Goal: Task Accomplishment & Management: Use online tool/utility

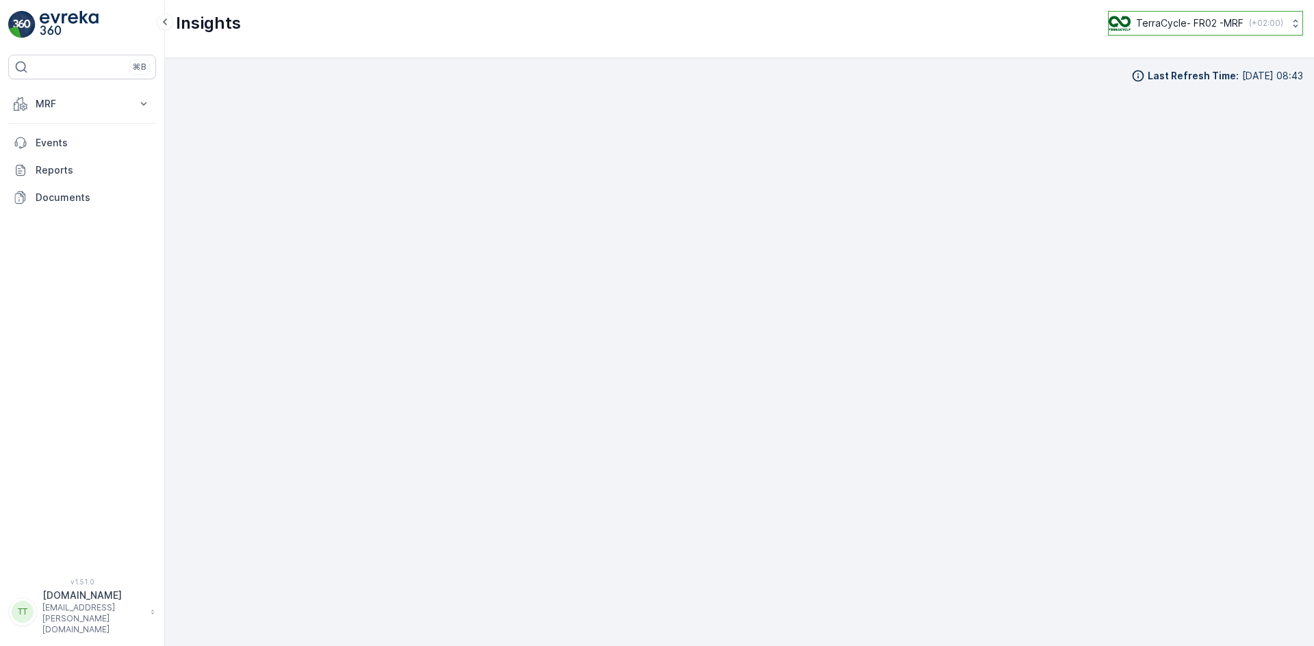
click at [1214, 22] on p "TerraCycle- FR02 -MRF" at bounding box center [1189, 23] width 107 height 14
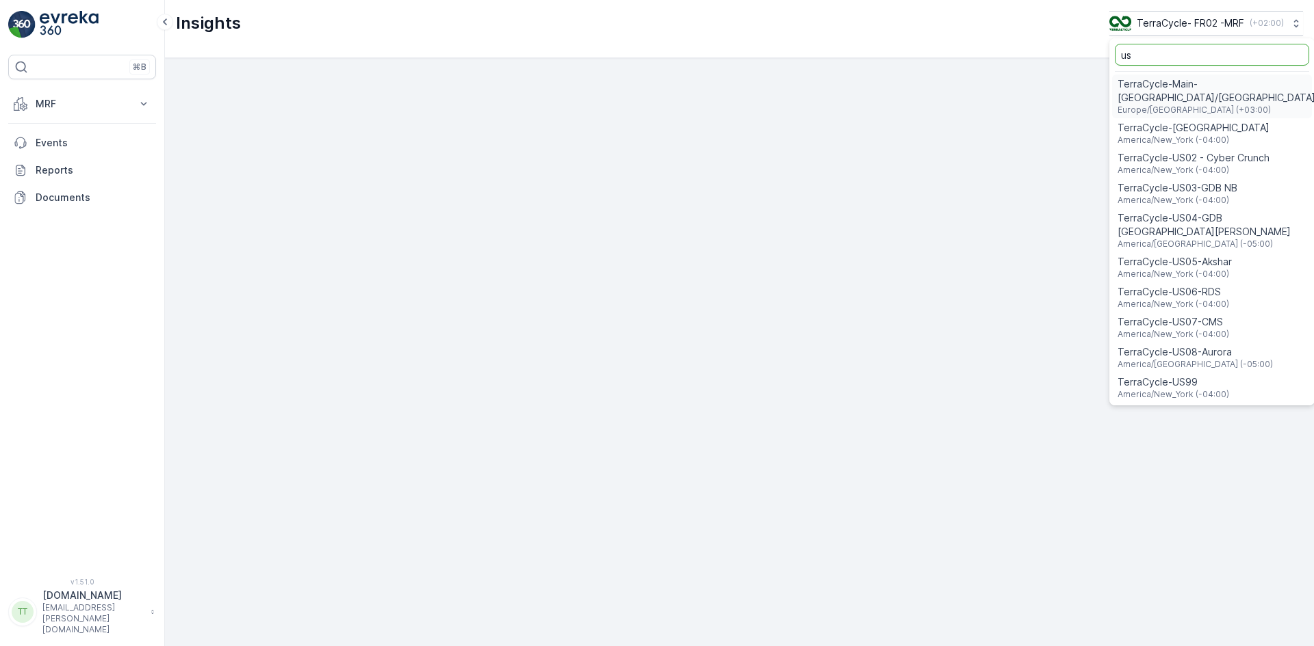
type input "us"
click at [1210, 345] on span "TerraCycle-US08-Aurora" at bounding box center [1194, 352] width 155 height 14
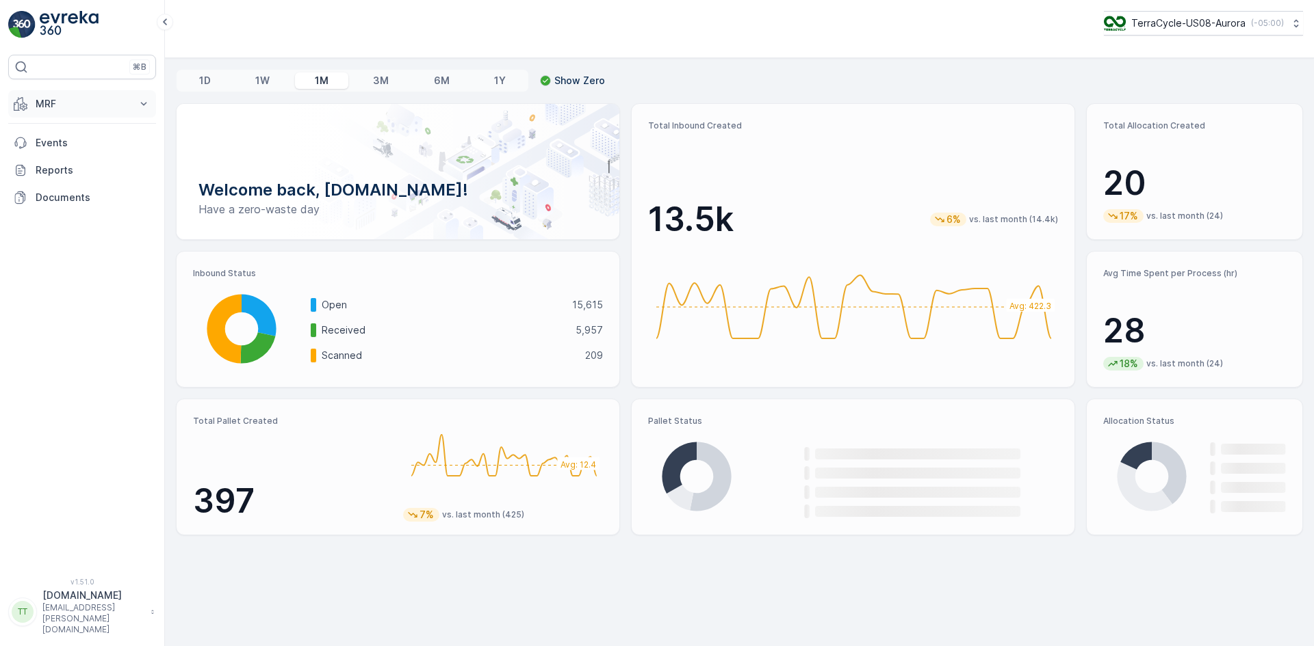
click at [31, 99] on button "MRF" at bounding box center [82, 103] width 148 height 27
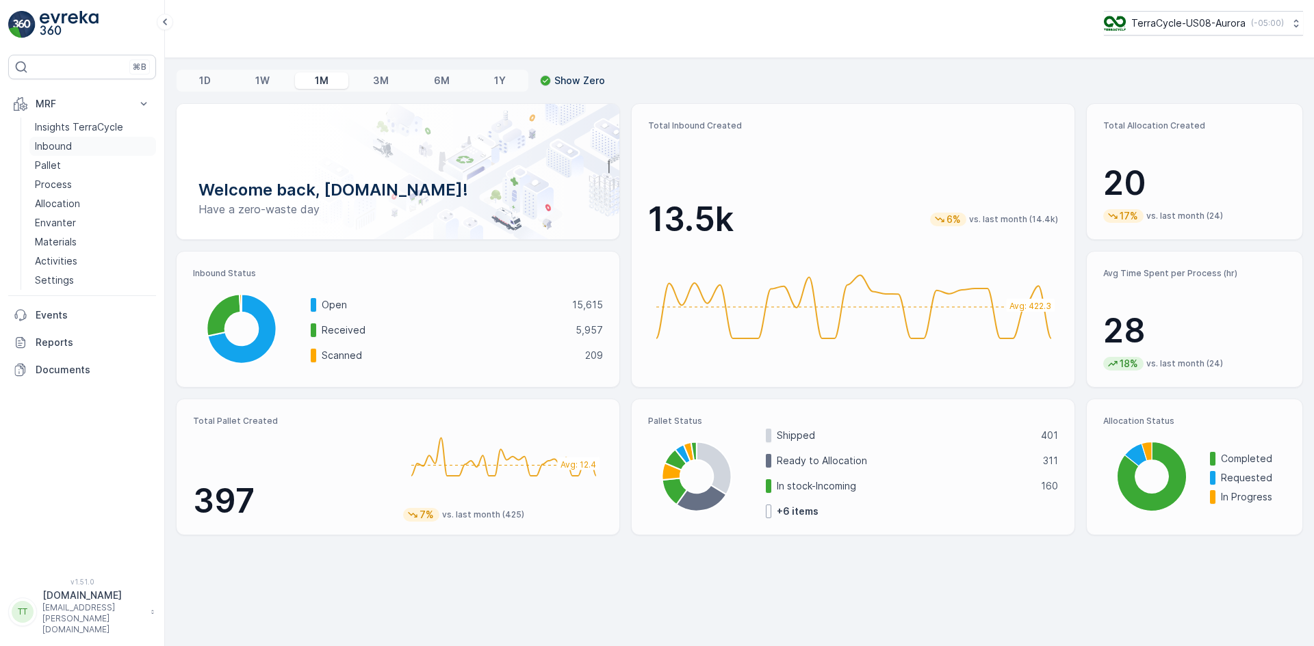
click at [64, 142] on p "Inbound" at bounding box center [53, 147] width 37 height 14
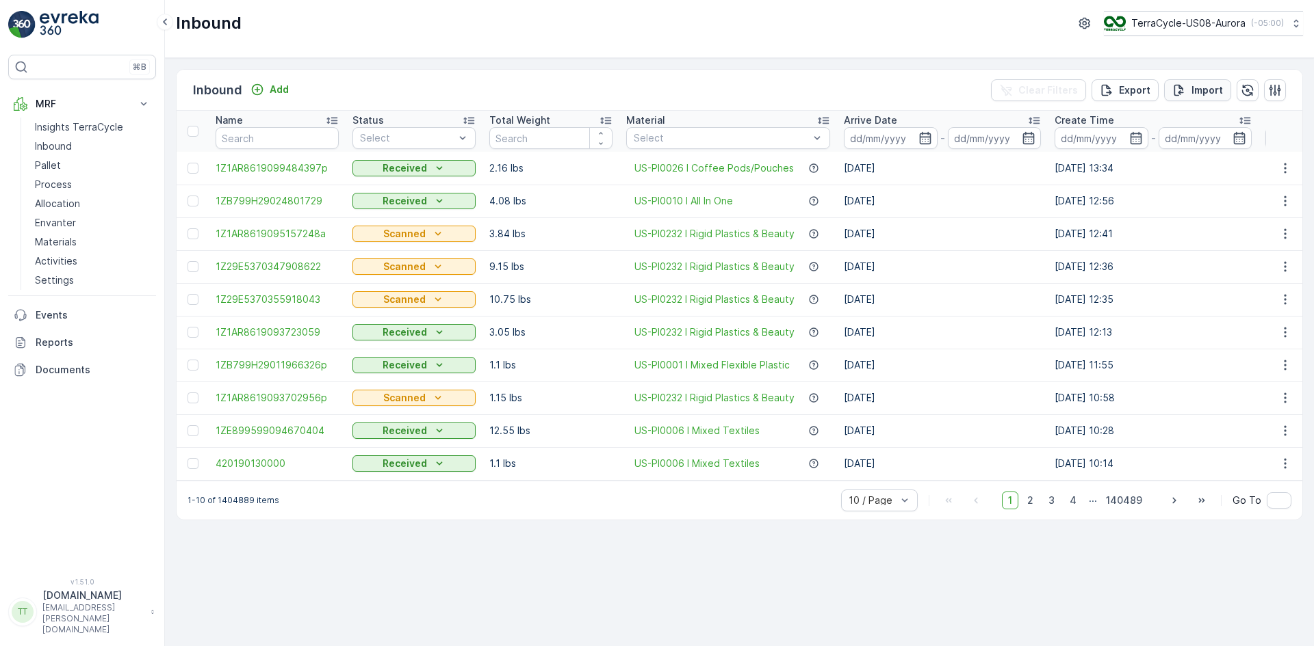
click at [1207, 88] on p "Import" at bounding box center [1206, 90] width 31 height 14
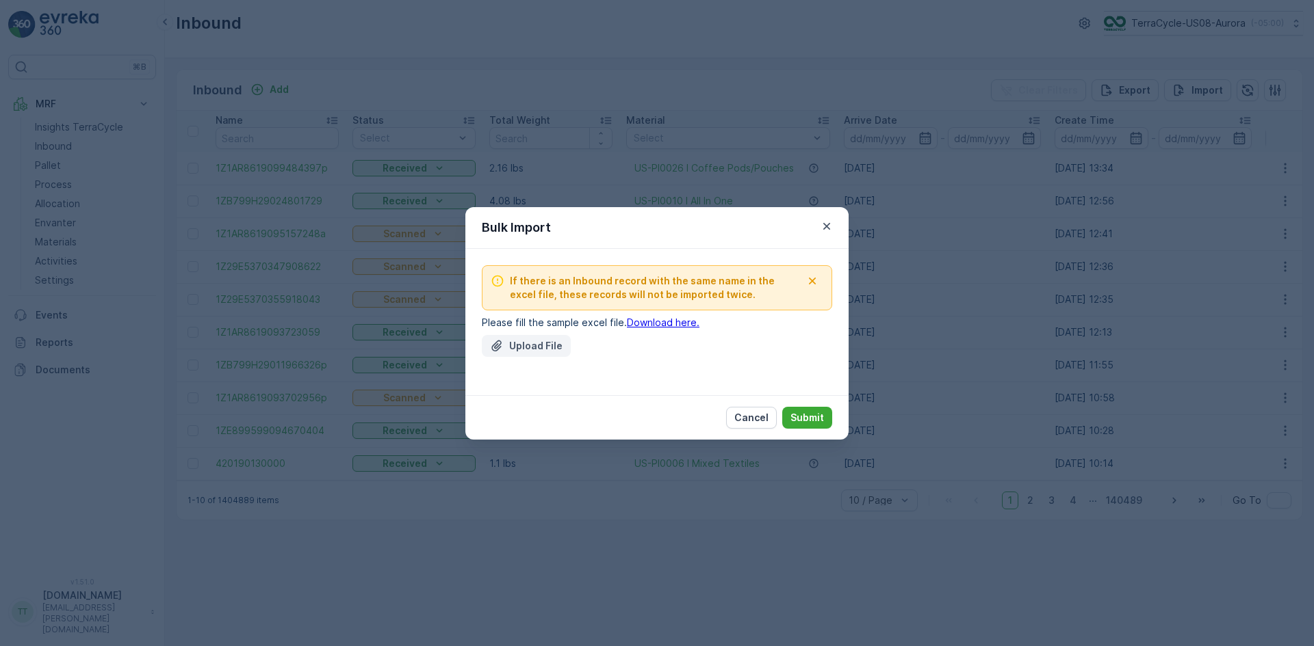
click at [523, 345] on p "Upload File" at bounding box center [535, 346] width 53 height 14
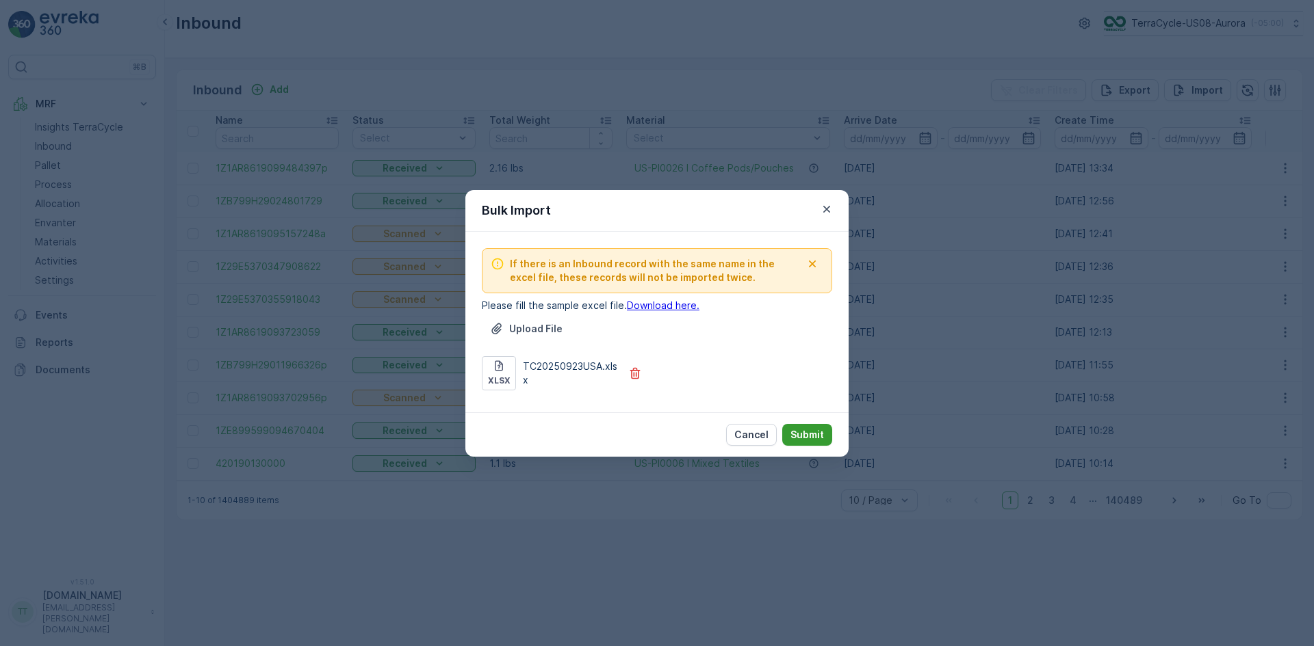
click at [815, 431] on p "Submit" at bounding box center [807, 435] width 34 height 14
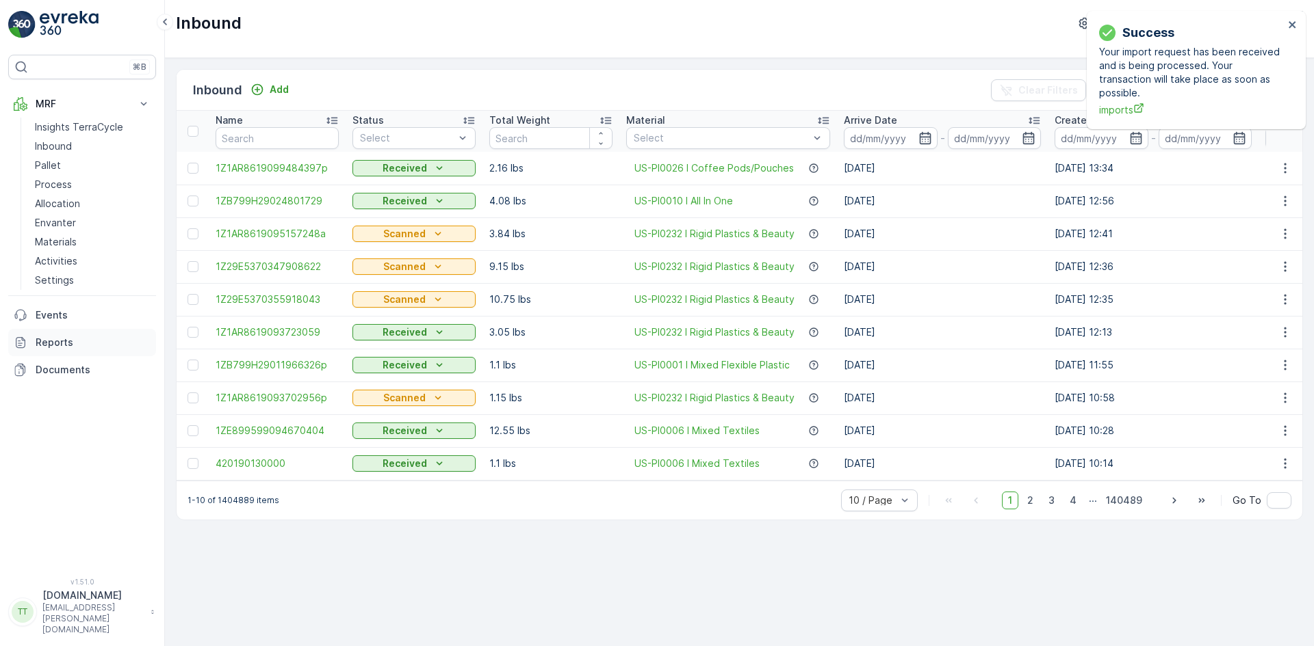
click at [77, 338] on p "Reports" at bounding box center [93, 343] width 115 height 14
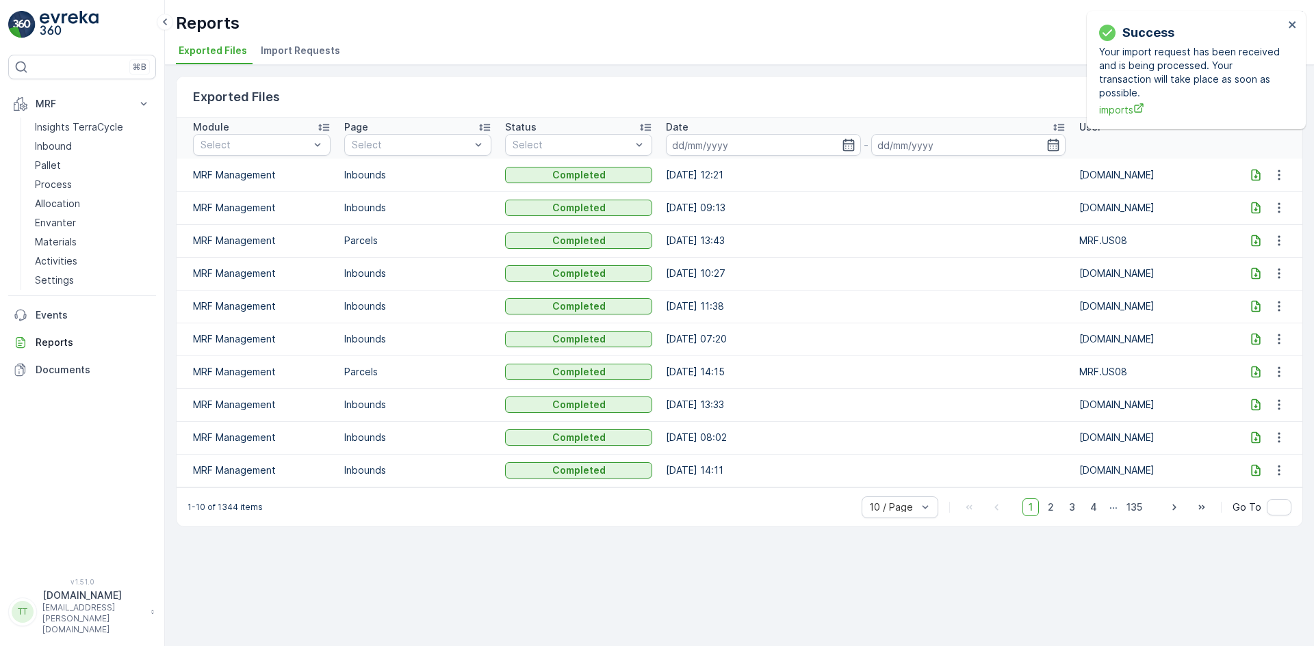
click at [289, 45] on span "Import Requests" at bounding box center [300, 51] width 79 height 14
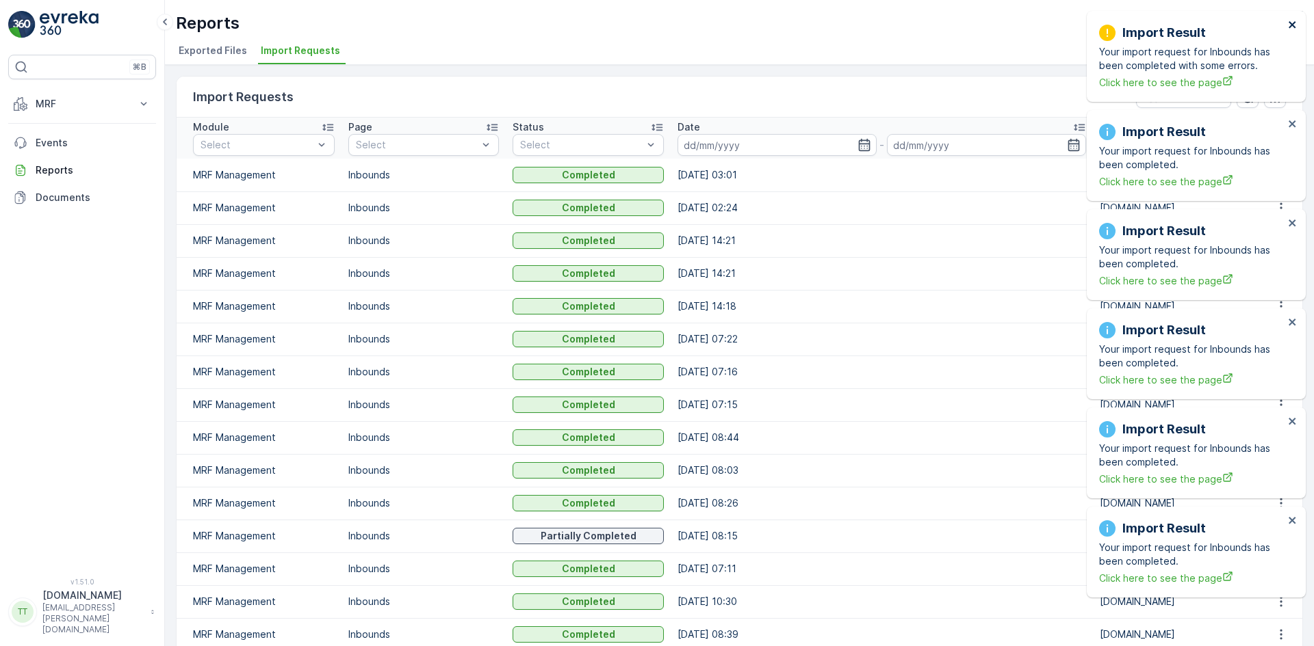
click at [1294, 25] on icon "close" at bounding box center [1293, 24] width 10 height 11
click at [1295, 21] on icon "close" at bounding box center [1293, 24] width 10 height 11
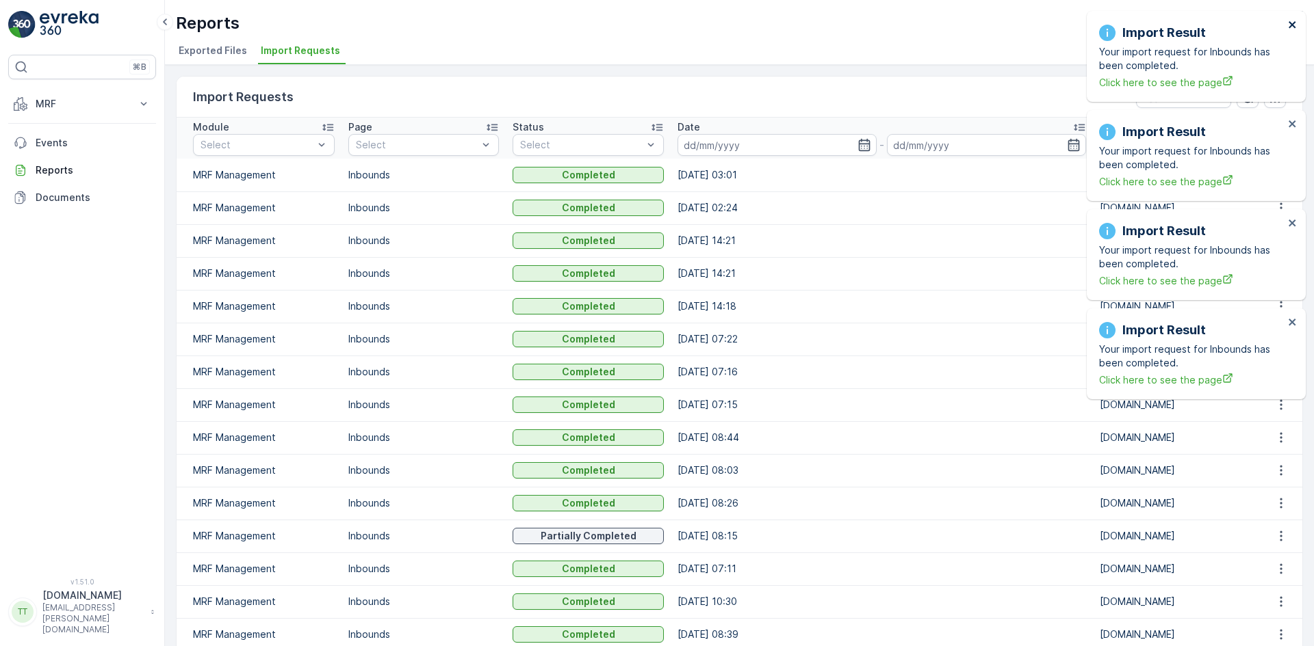
click at [1295, 21] on icon "close" at bounding box center [1293, 24] width 10 height 11
click at [1294, 18] on div "Import Result Your import request for Inbounds has been completed. Click here t…" at bounding box center [1195, 56] width 219 height 91
click at [1292, 20] on icon "close" at bounding box center [1293, 24] width 10 height 11
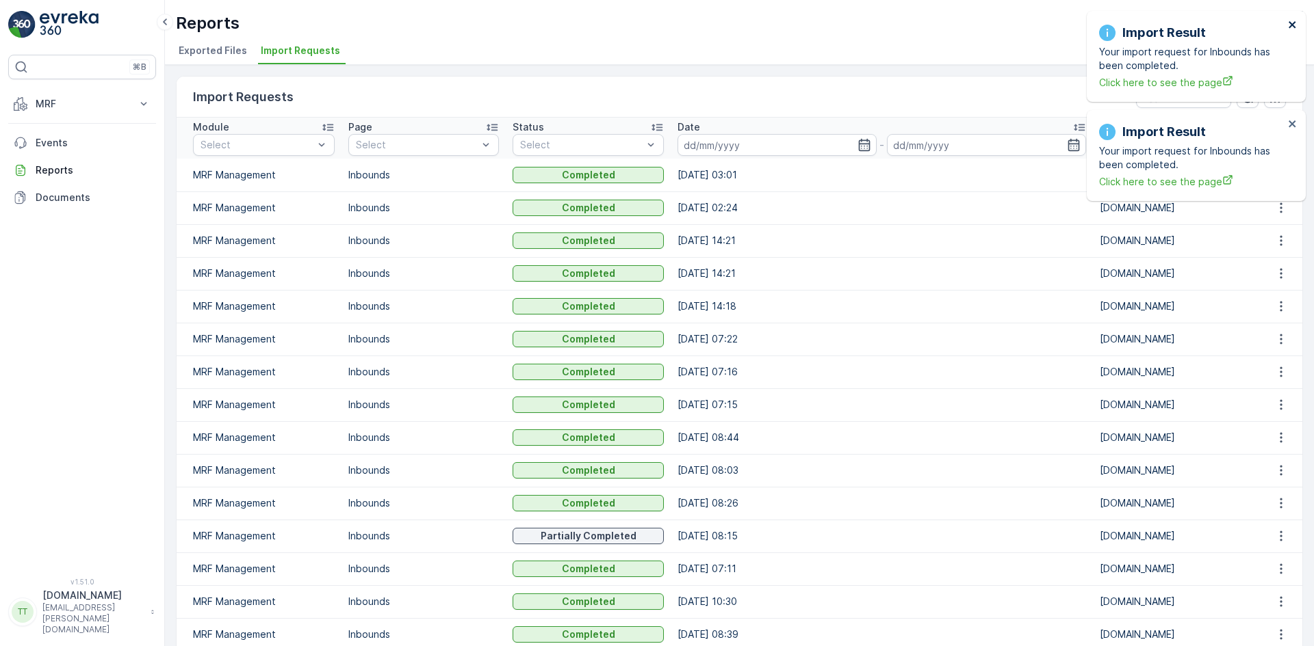
click at [1292, 20] on icon "close" at bounding box center [1293, 24] width 10 height 11
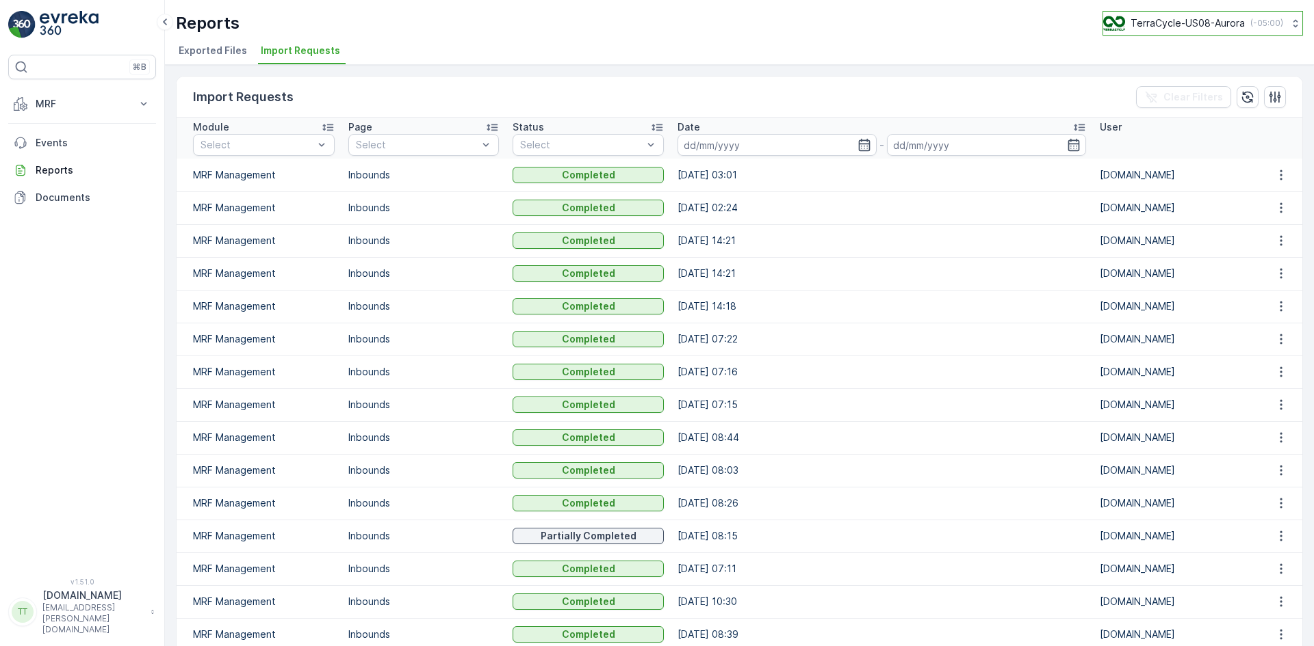
click at [1197, 20] on p "TerraCycle-US08-Aurora" at bounding box center [1187, 23] width 114 height 14
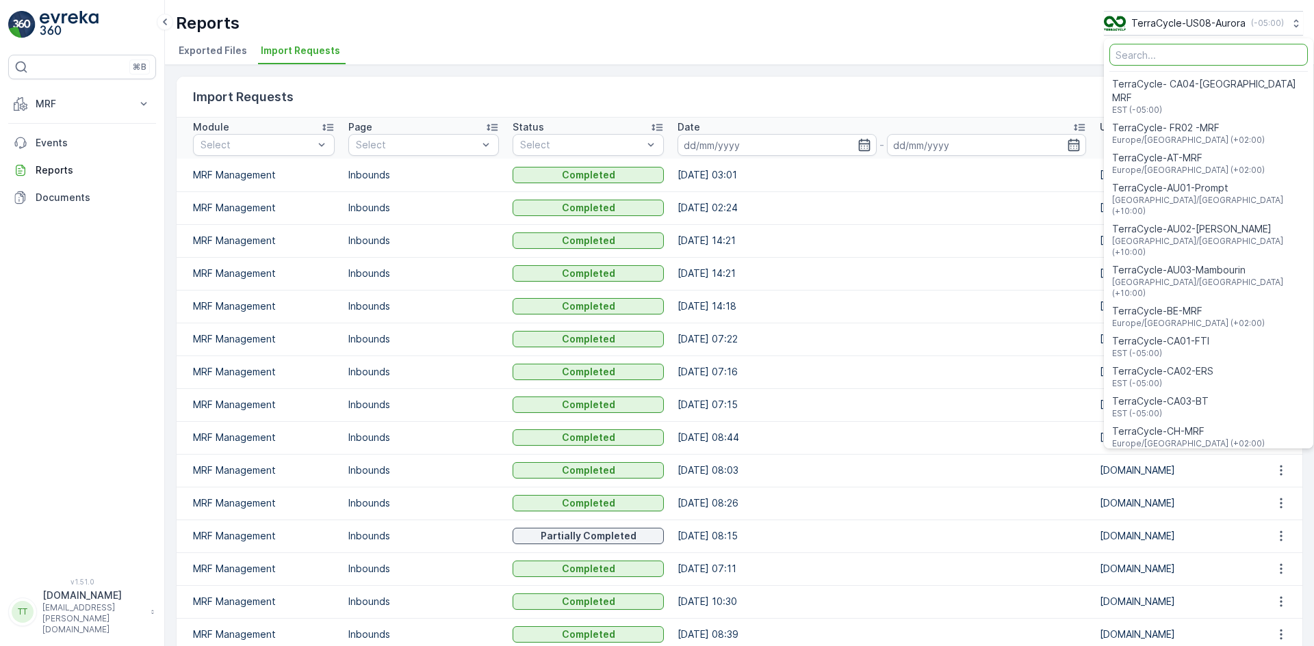
click at [816, 49] on ul "Exported Files Import Requests" at bounding box center [734, 52] width 1116 height 23
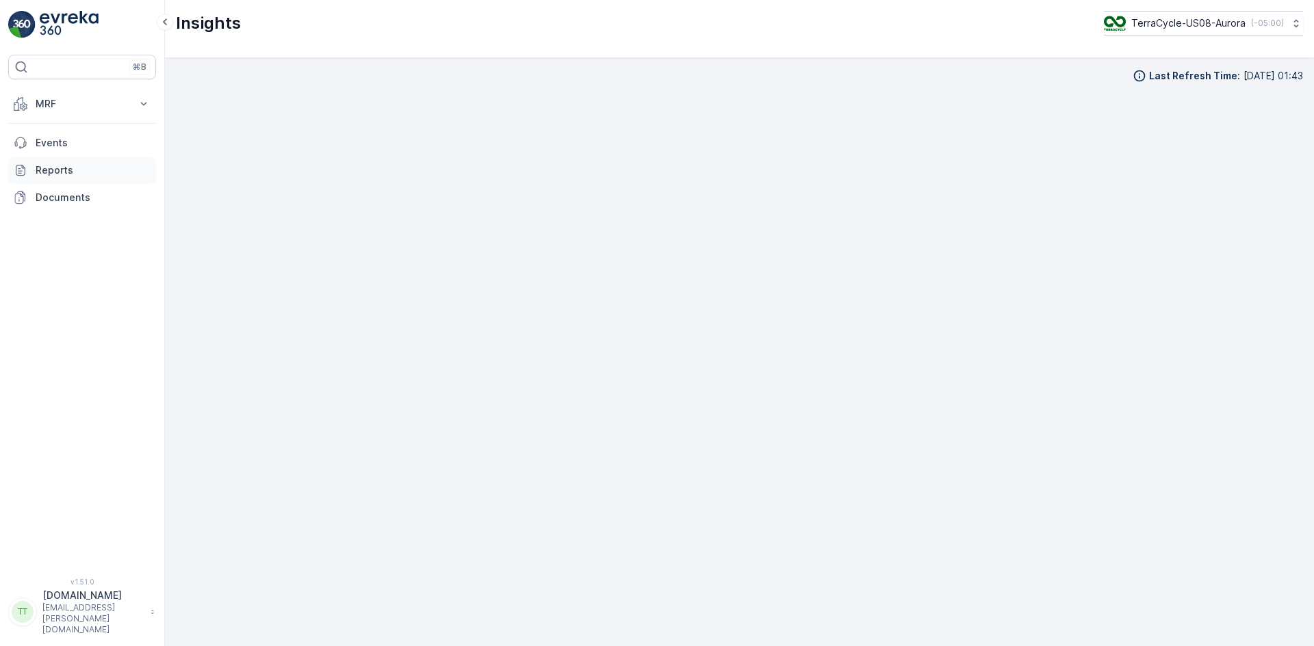
click at [64, 170] on p "Reports" at bounding box center [93, 171] width 115 height 14
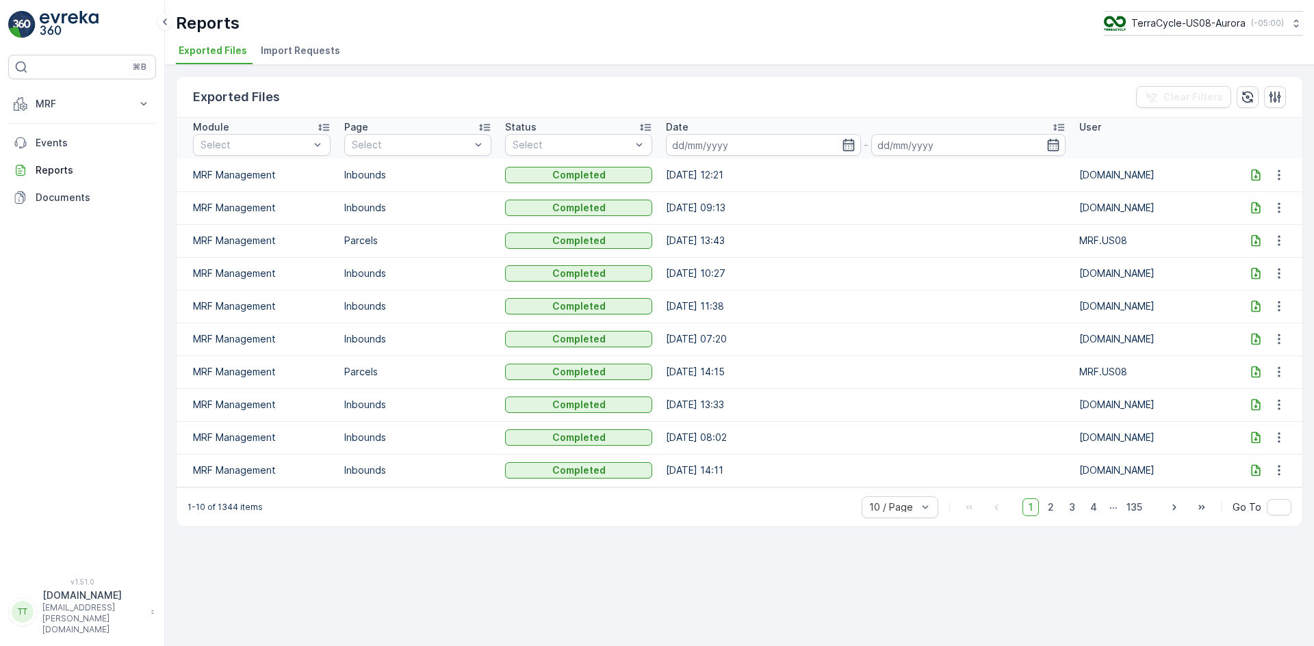
click at [312, 47] on span "Import Requests" at bounding box center [300, 51] width 79 height 14
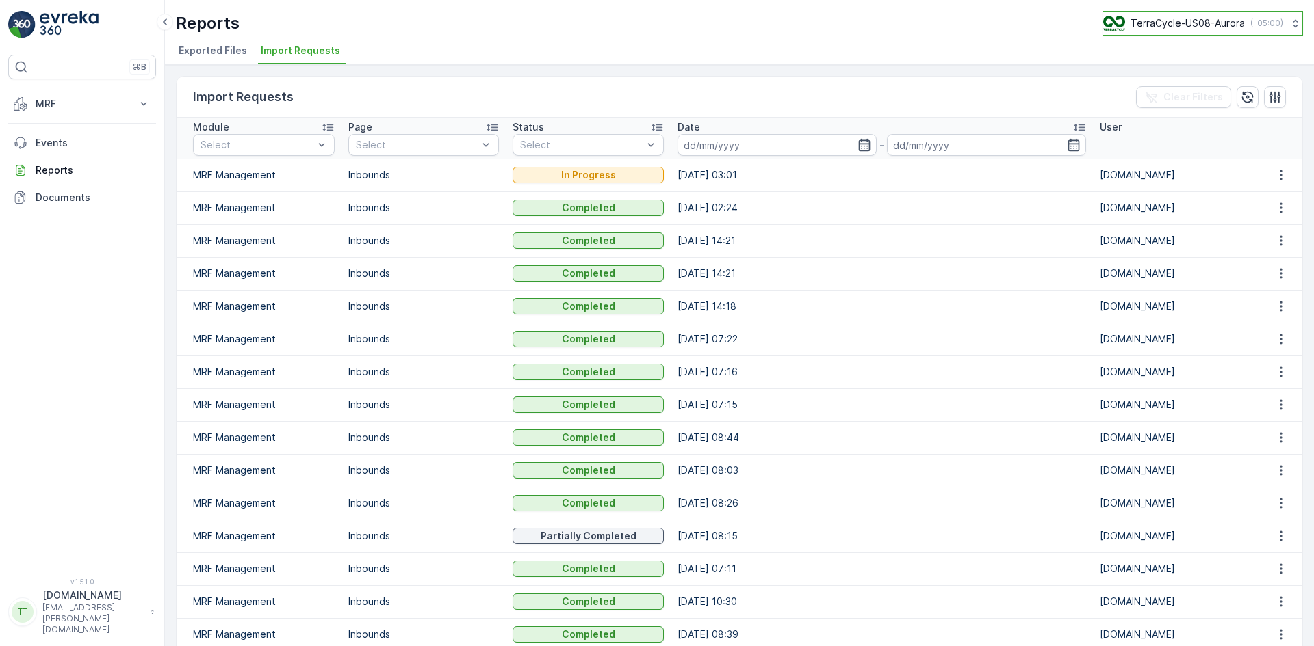
click at [1156, 21] on p "TerraCycle-US08-Aurora" at bounding box center [1187, 23] width 114 height 14
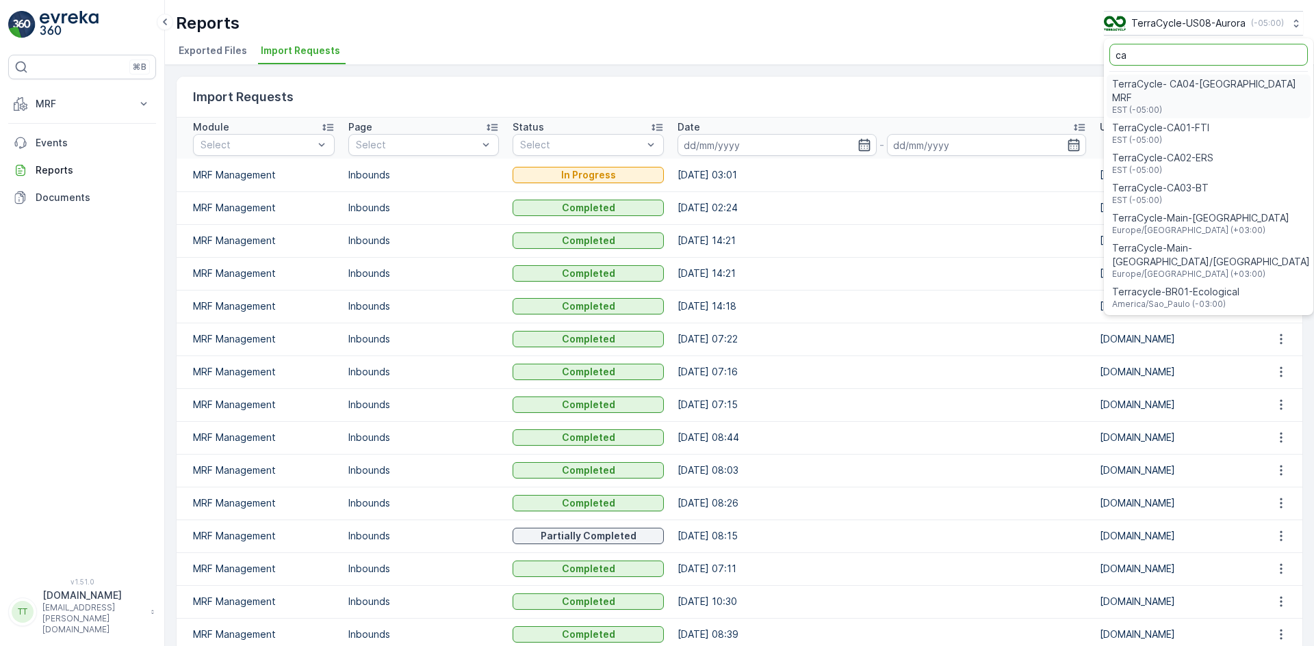
type input "ca"
click at [1199, 118] on div "TerraCycle-CA01-FTI EST (-05:00)" at bounding box center [1208, 133] width 204 height 30
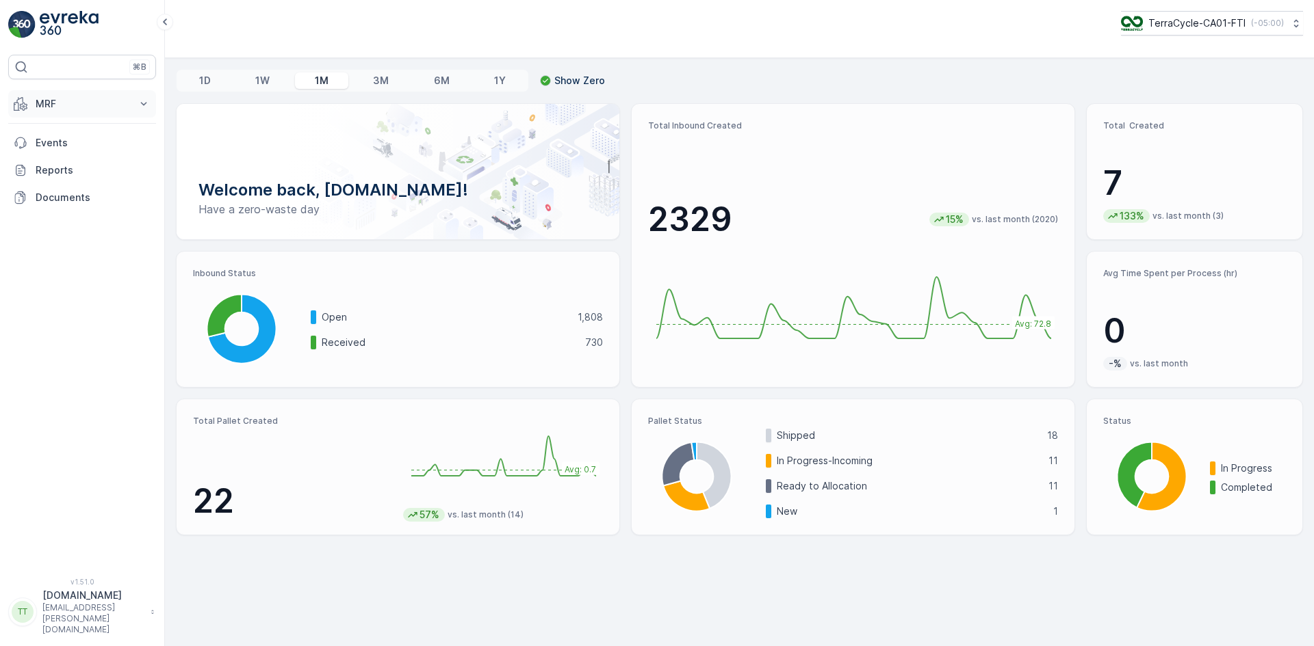
click at [61, 99] on p "MRF" at bounding box center [82, 104] width 93 height 14
click at [58, 145] on p "Inbound" at bounding box center [53, 147] width 37 height 14
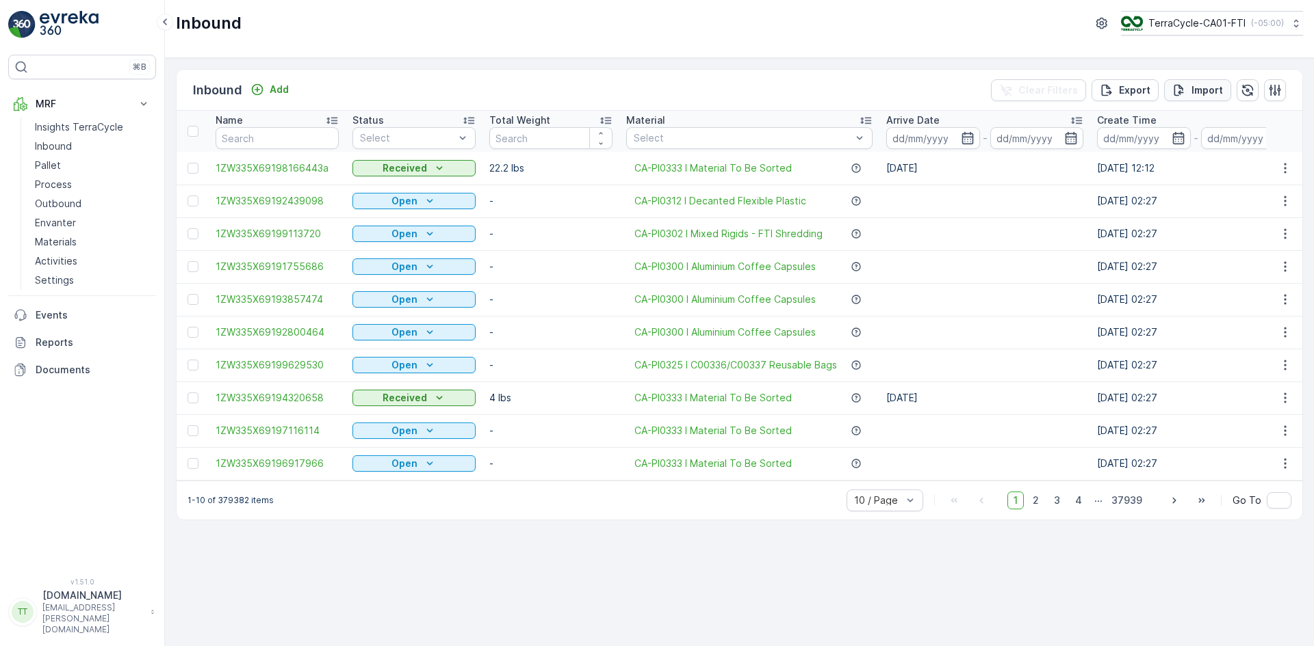
click at [1216, 89] on p "Import" at bounding box center [1206, 90] width 31 height 14
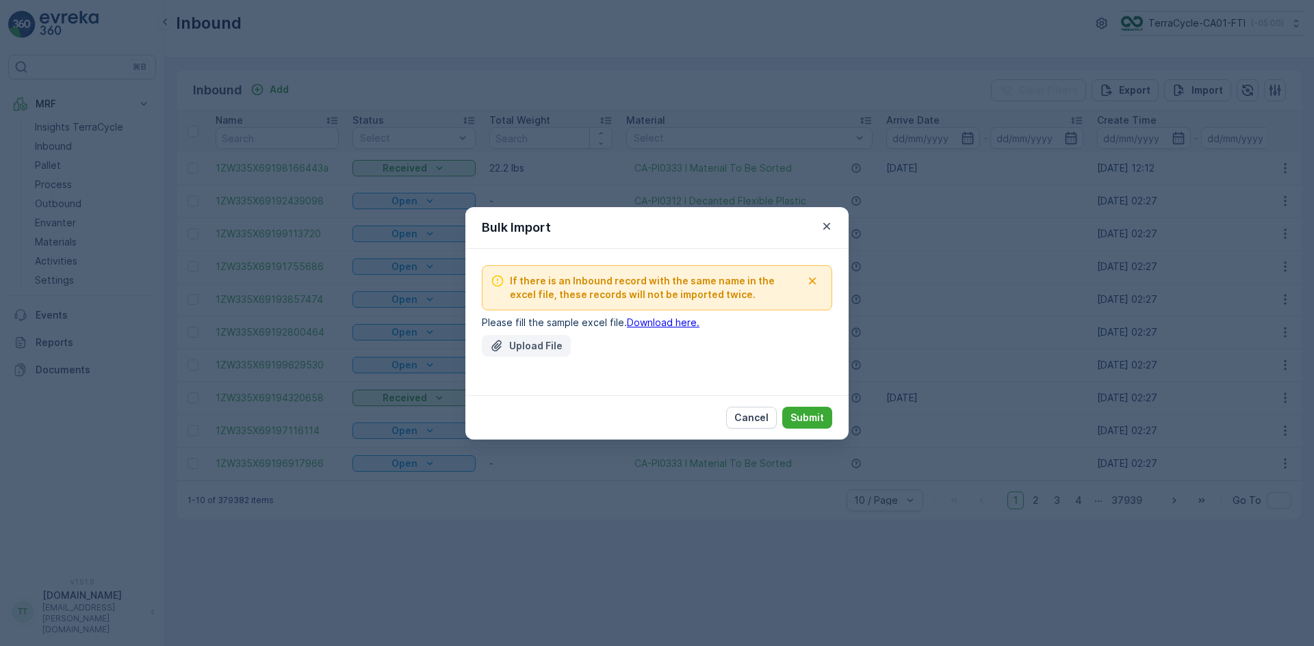
click at [532, 345] on p "Upload File" at bounding box center [535, 346] width 53 height 14
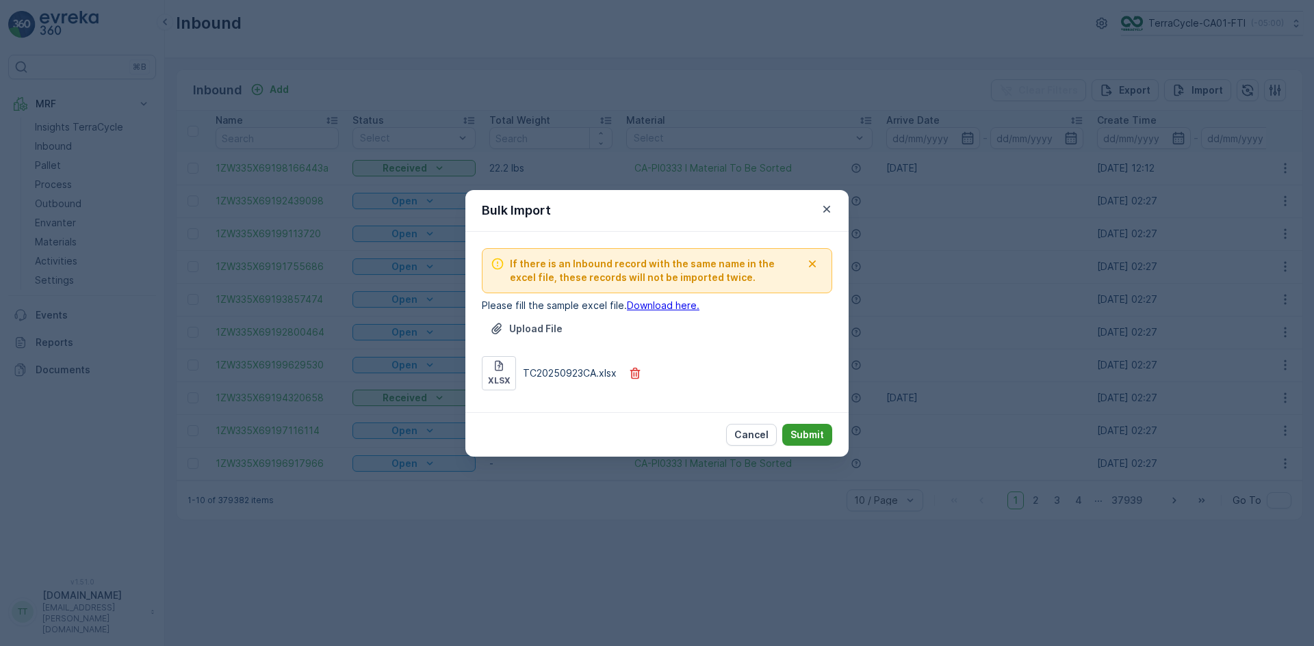
click at [813, 434] on p "Submit" at bounding box center [807, 435] width 34 height 14
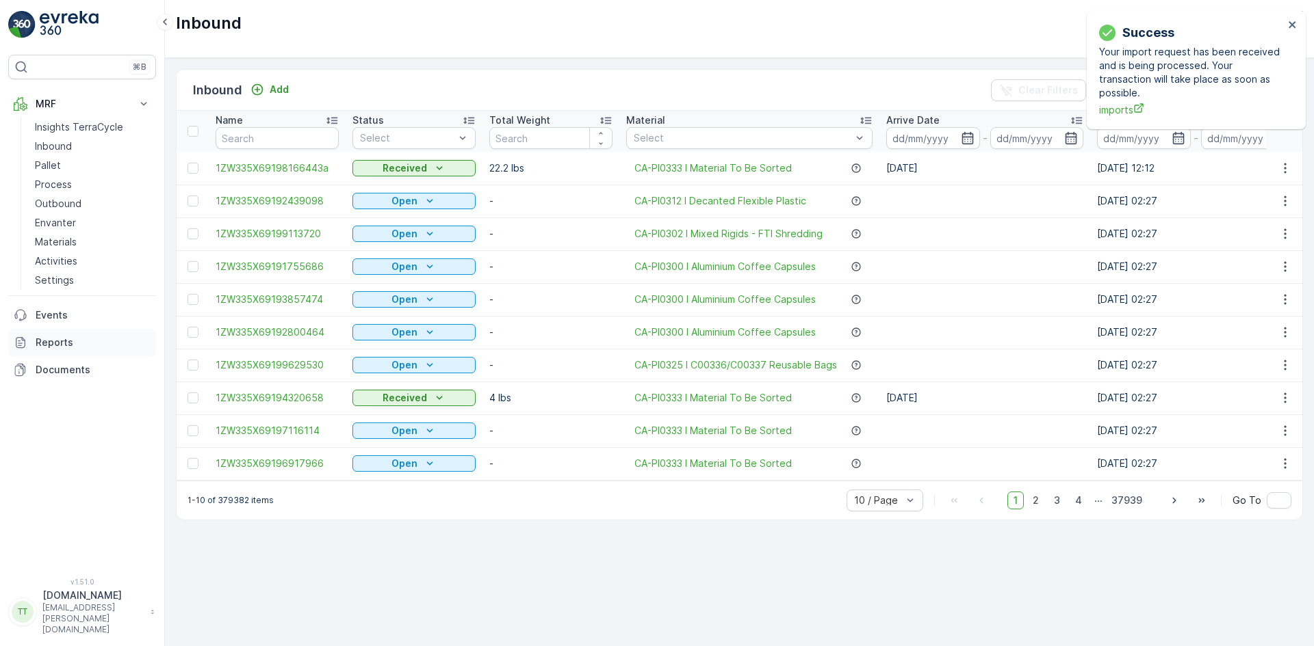
click at [71, 341] on p "Reports" at bounding box center [93, 343] width 115 height 14
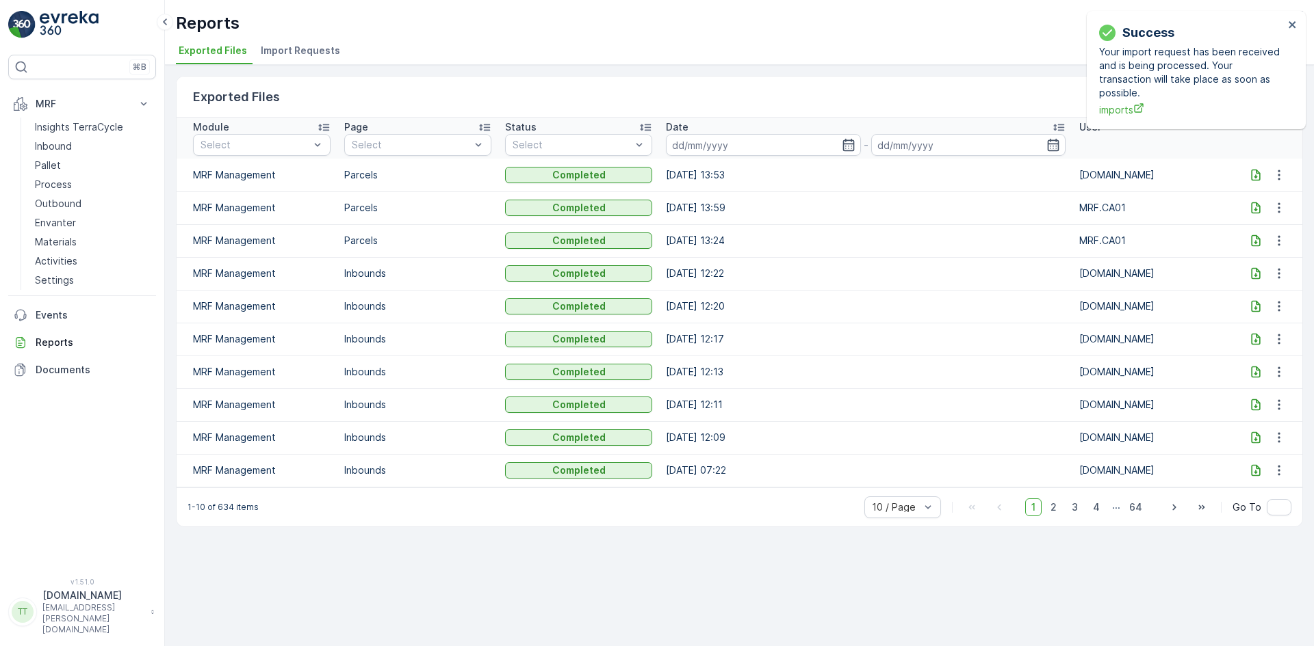
click at [302, 47] on span "Import Requests" at bounding box center [300, 51] width 79 height 14
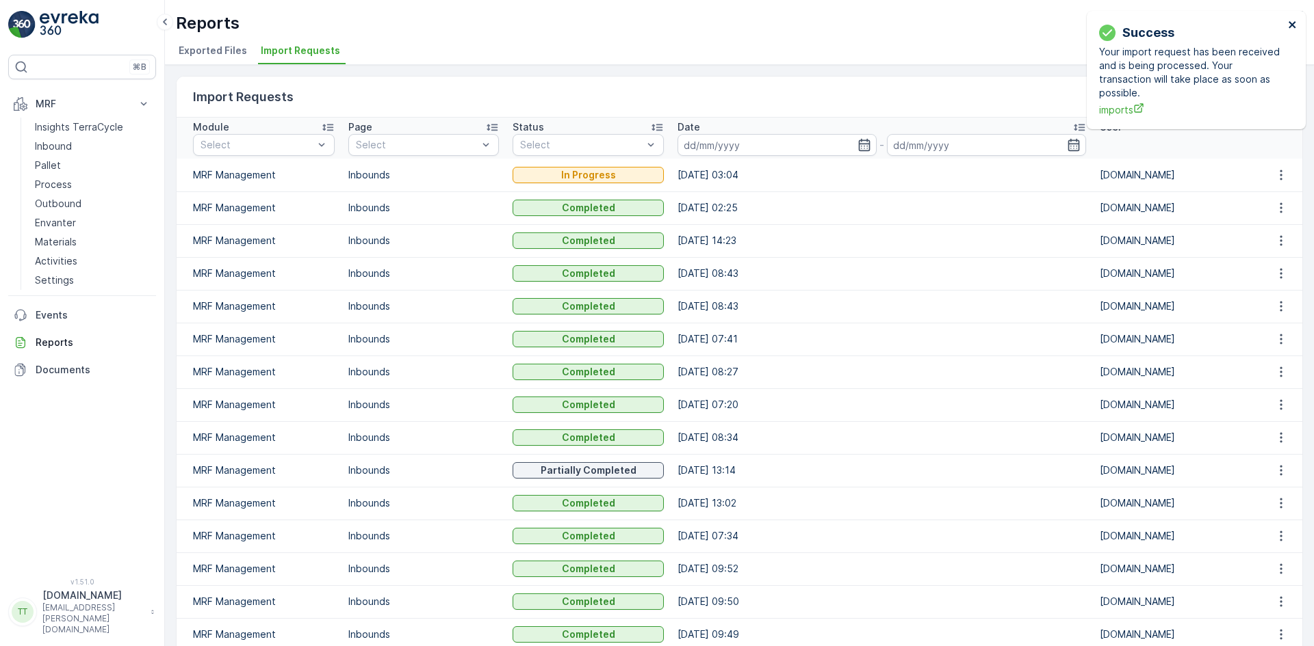
click at [1295, 23] on icon "close" at bounding box center [1293, 24] width 10 height 11
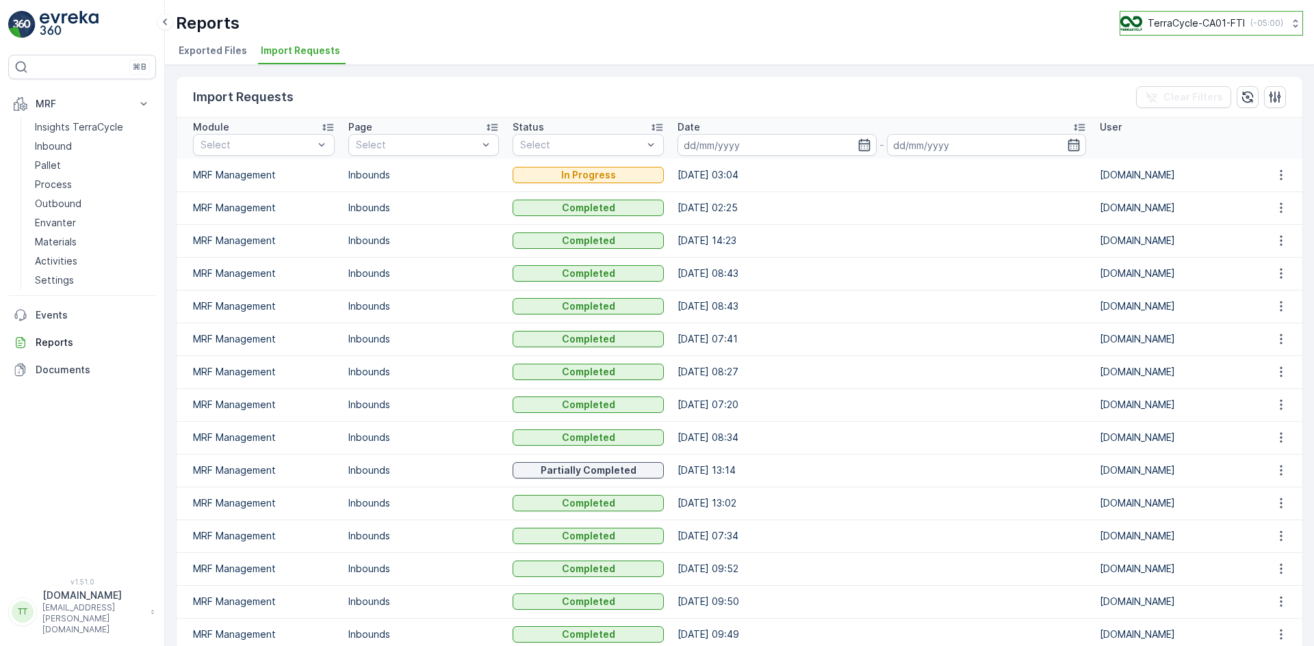
click at [1192, 22] on p "TerraCycle-CA01-FTI" at bounding box center [1195, 23] width 97 height 14
type input "uk"
click at [1186, 109] on span "TerraCycle-UK02-Econpro" at bounding box center [1205, 114] width 152 height 14
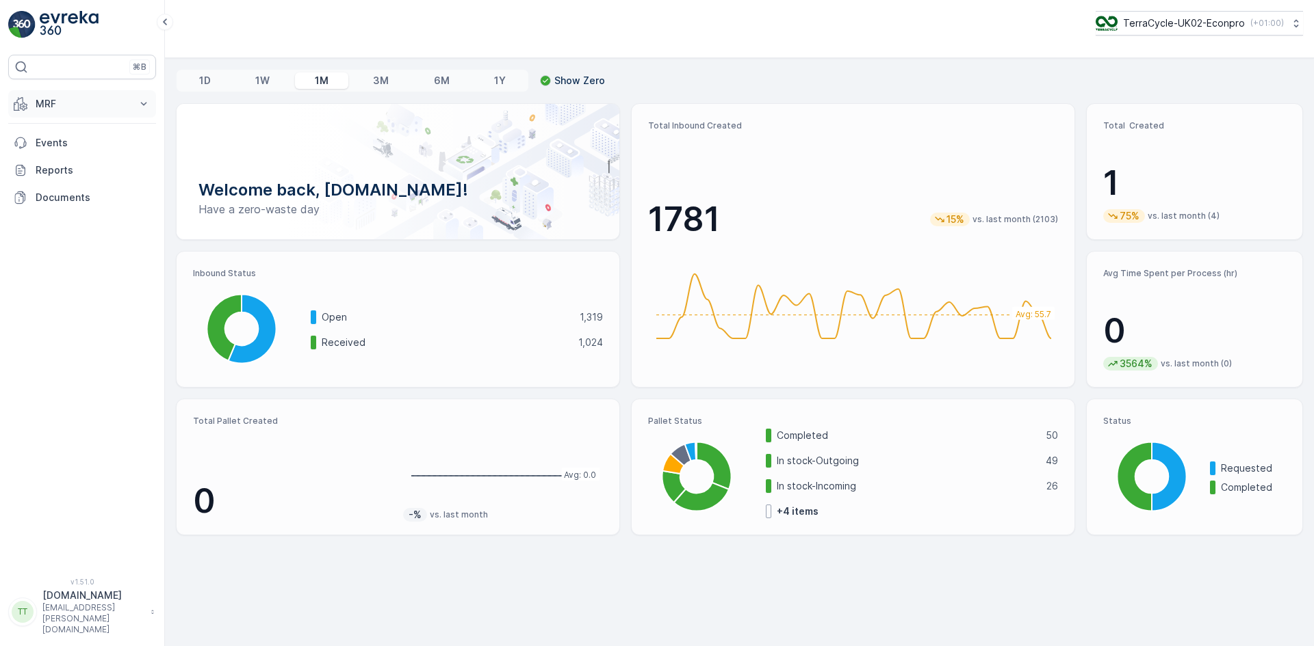
click at [54, 105] on p "MRF" at bounding box center [82, 104] width 93 height 14
click at [68, 144] on p "Inbound" at bounding box center [53, 147] width 37 height 14
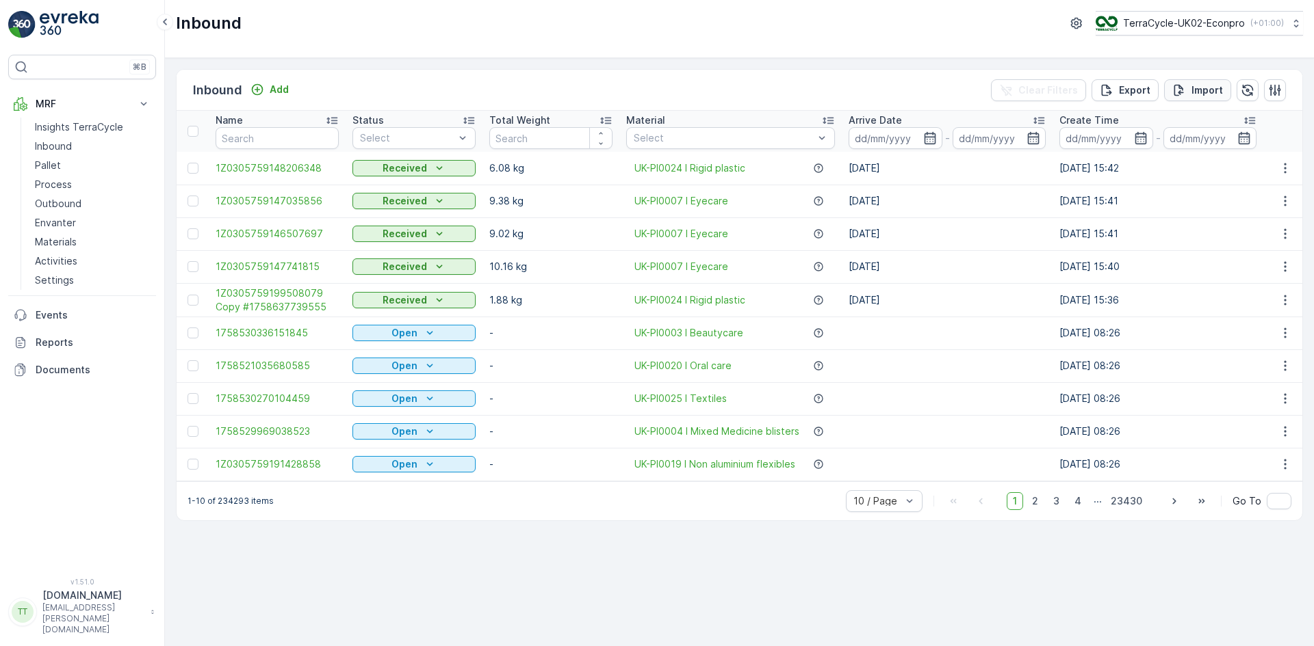
click at [1201, 82] on button "Import" at bounding box center [1197, 90] width 67 height 22
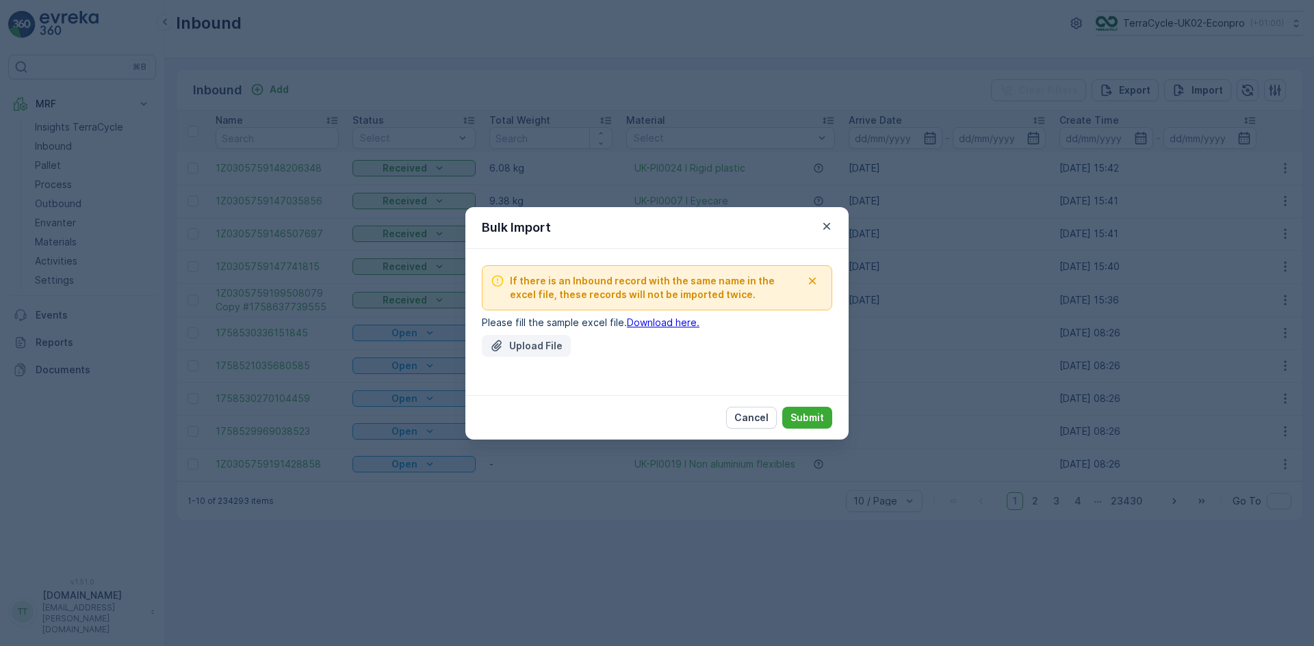
click at [509, 348] on p "Upload File" at bounding box center [535, 346] width 53 height 14
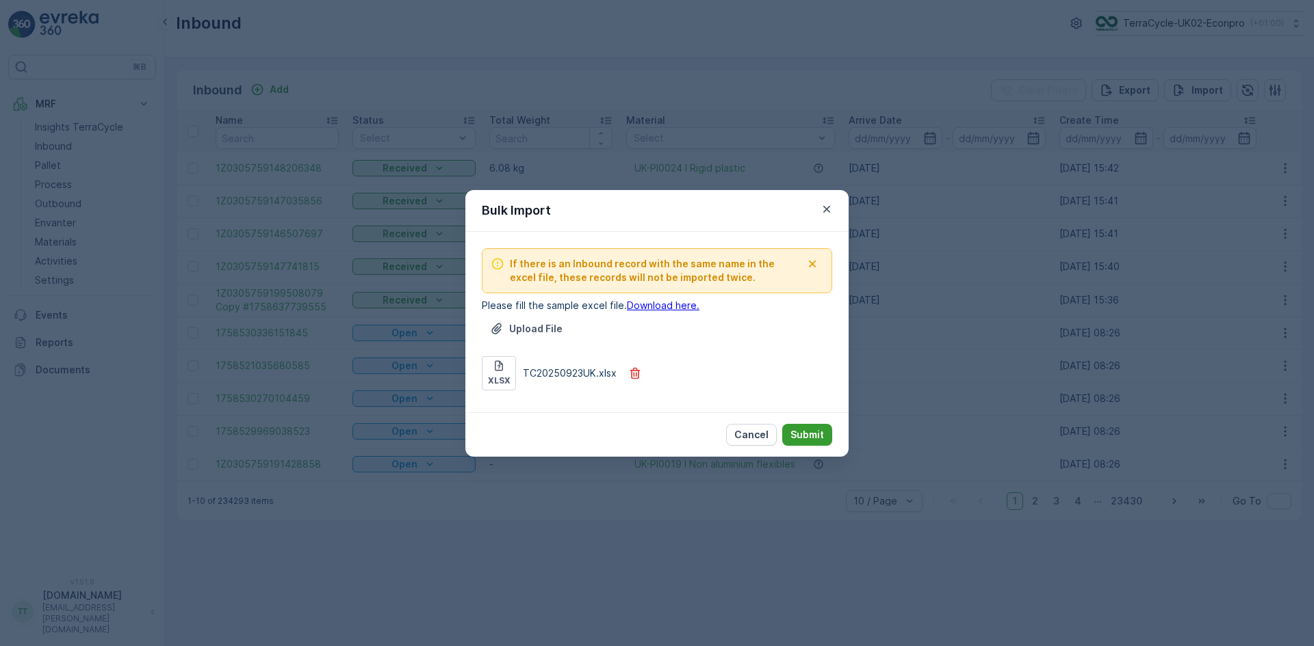
click at [816, 433] on p "Submit" at bounding box center [807, 435] width 34 height 14
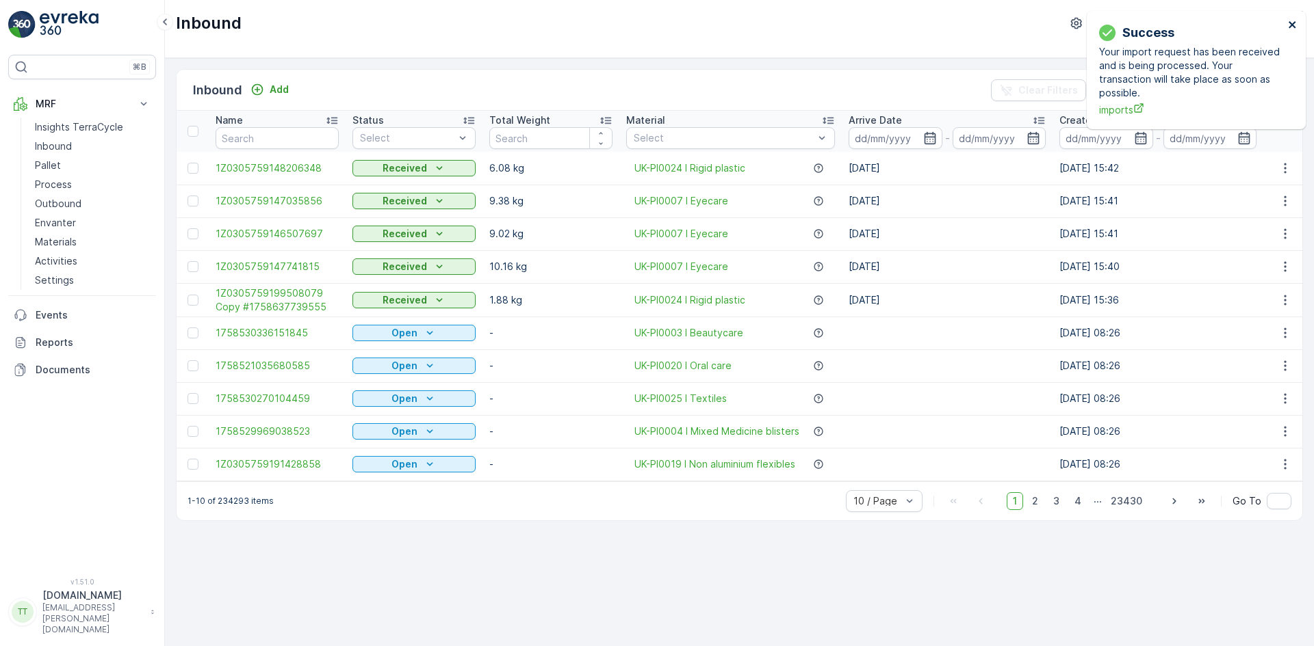
click at [1292, 25] on icon "close" at bounding box center [1291, 24] width 7 height 7
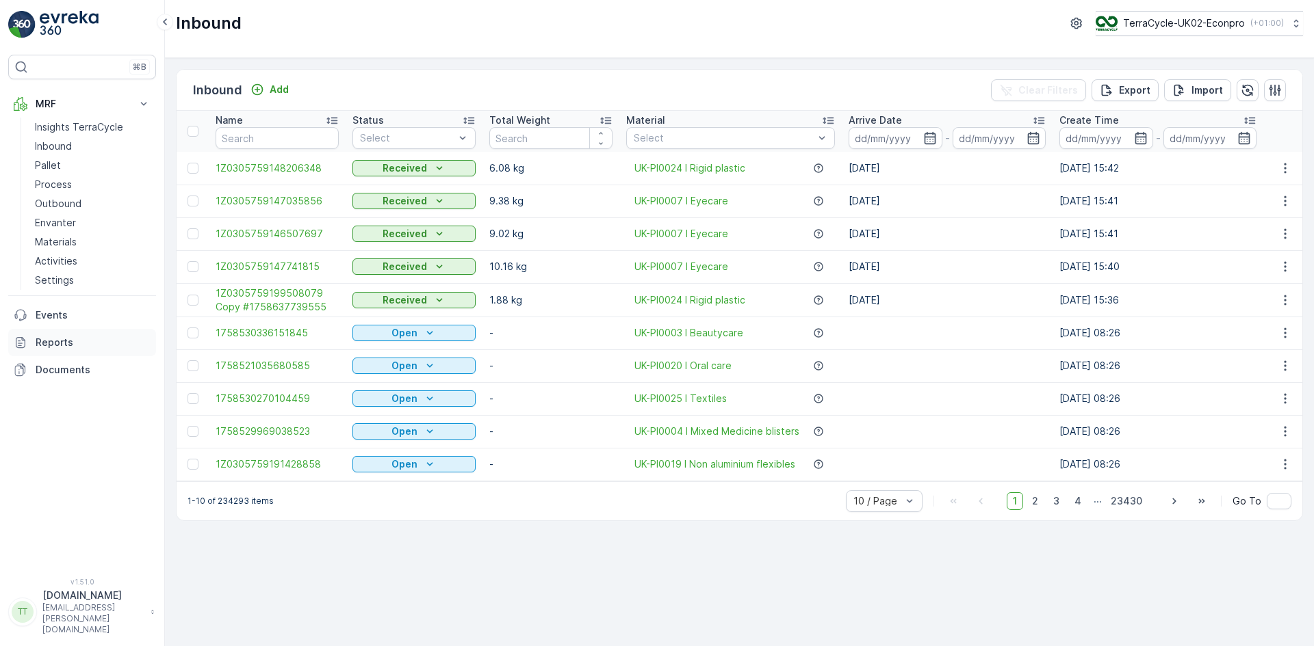
click at [97, 337] on p "Reports" at bounding box center [93, 343] width 115 height 14
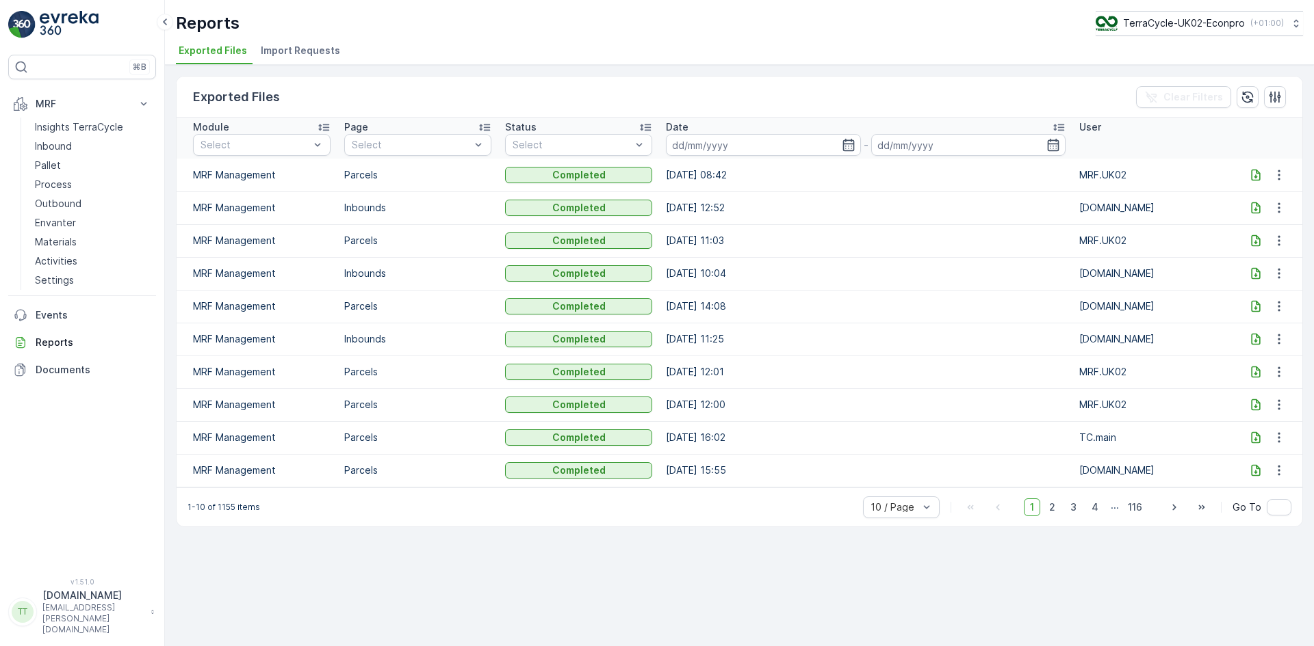
click at [326, 48] on span "Import Requests" at bounding box center [300, 51] width 79 height 14
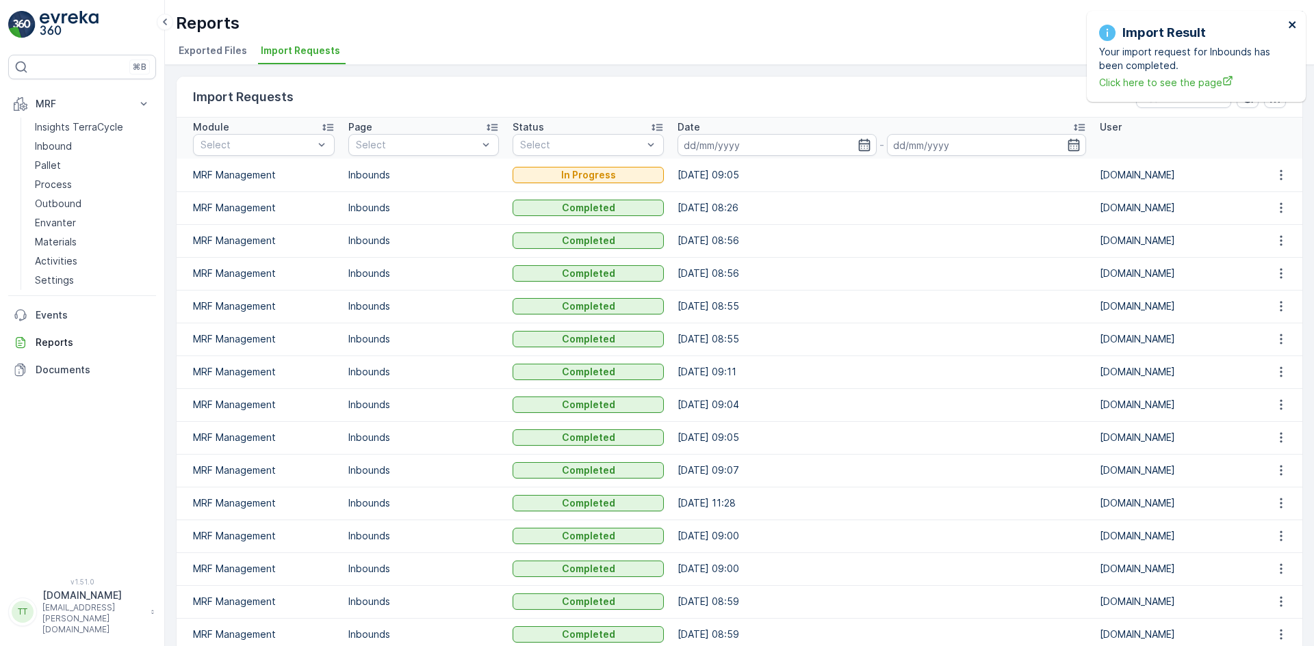
click at [1292, 23] on icon "close" at bounding box center [1291, 24] width 7 height 7
click at [1292, 21] on icon "close" at bounding box center [1293, 24] width 10 height 11
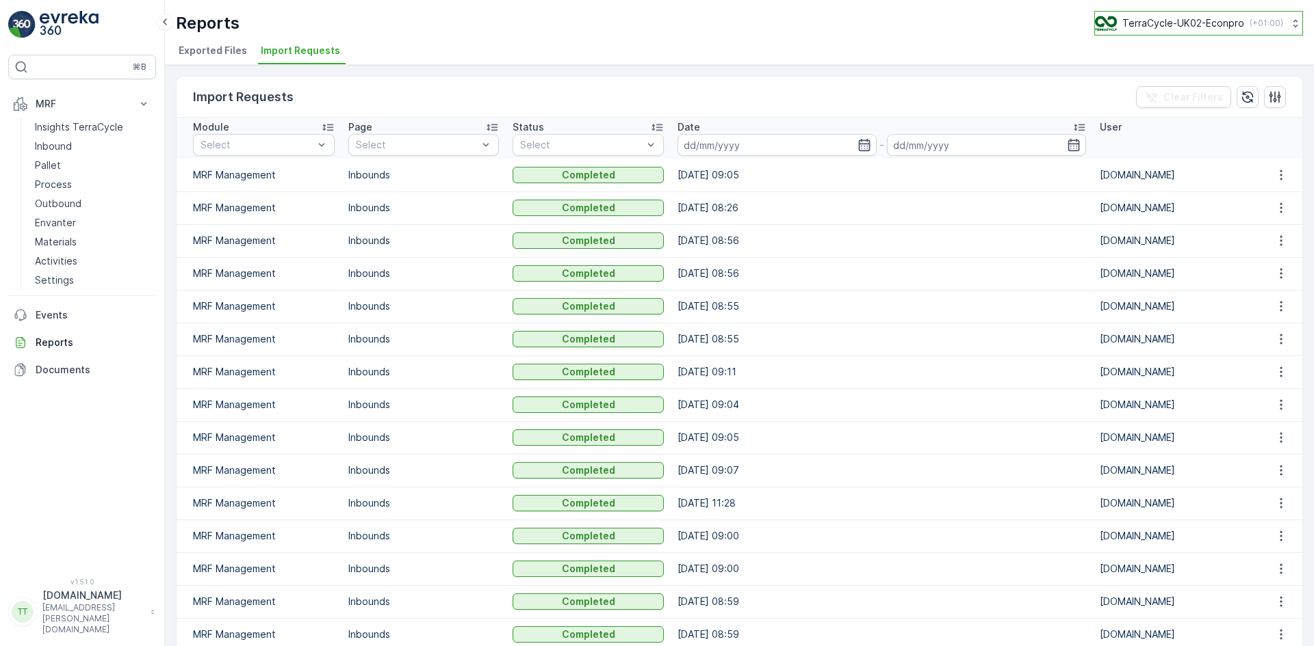
click at [1196, 27] on p "TerraCycle-UK02-Econpro" at bounding box center [1183, 23] width 122 height 14
type input "fr"
click at [1190, 82] on span "TerraCycle- FR02 -MRF" at bounding box center [1179, 84] width 153 height 14
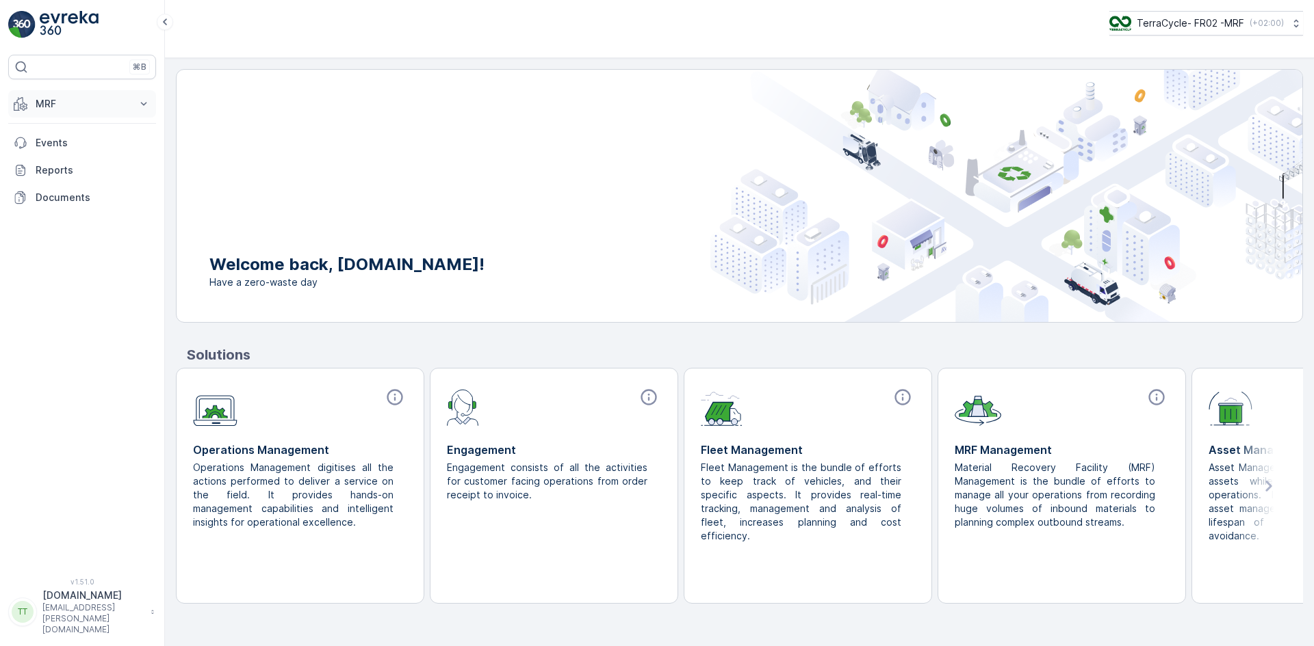
click at [30, 101] on button "MRF" at bounding box center [82, 103] width 148 height 27
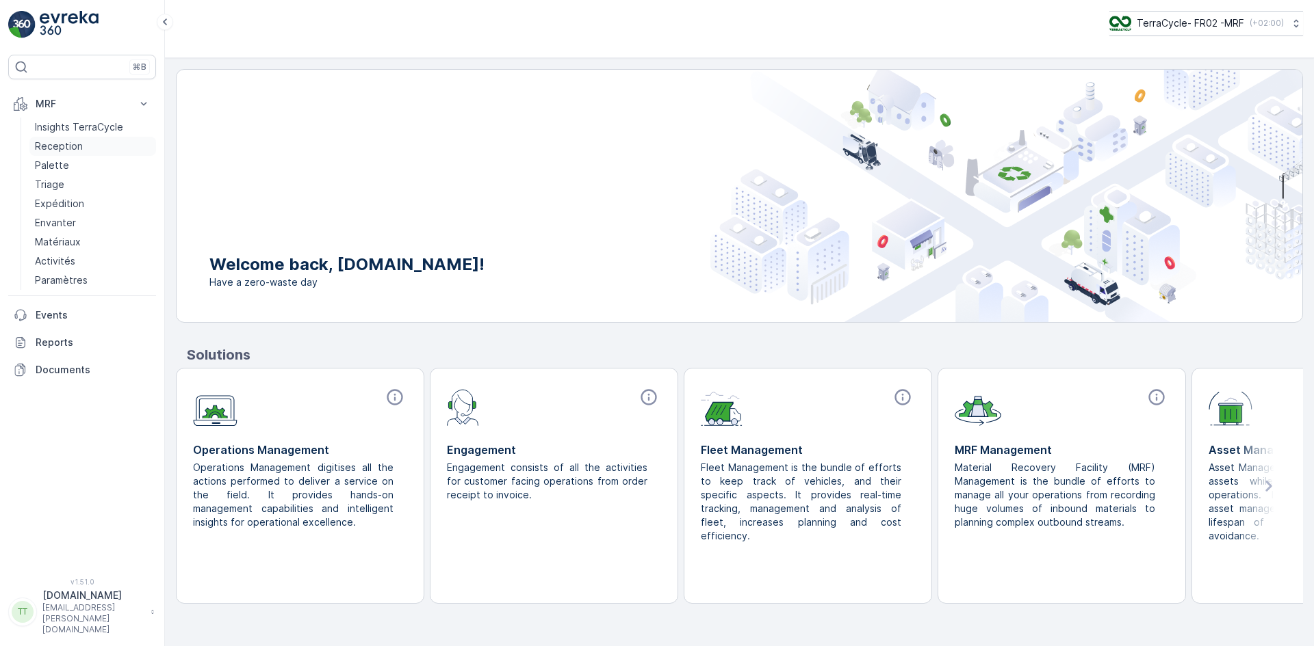
click at [61, 148] on p "Reception" at bounding box center [59, 147] width 48 height 14
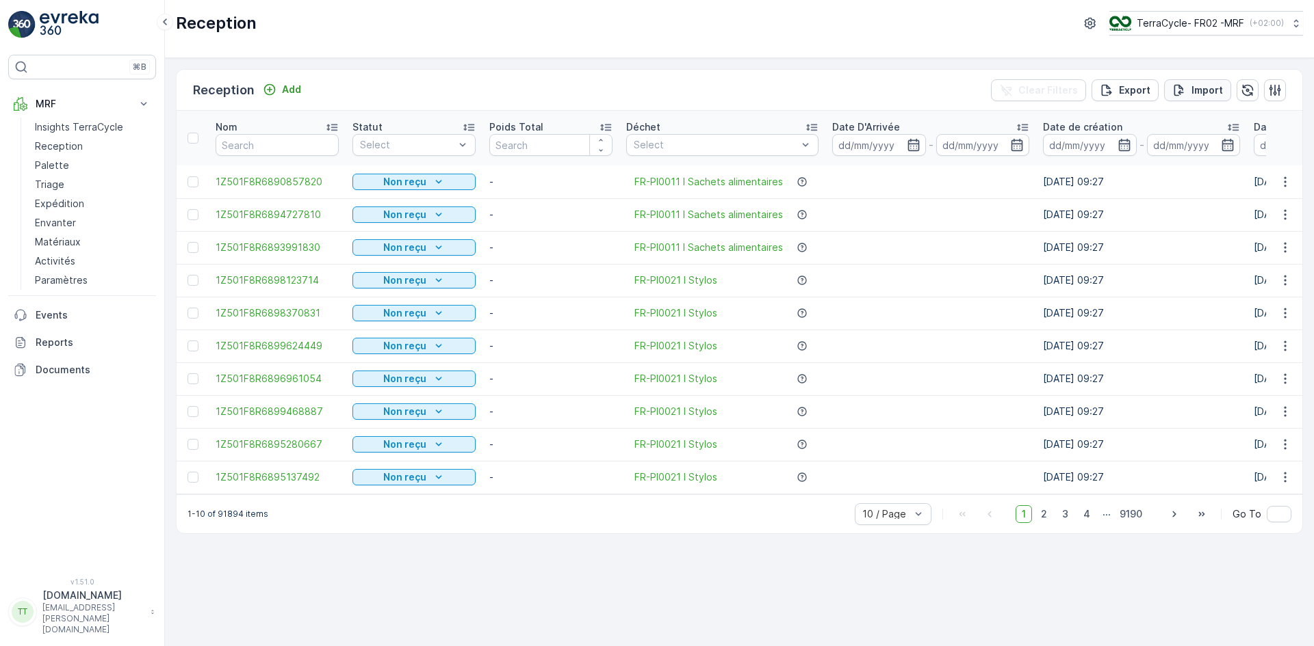
click at [1210, 92] on p "Import" at bounding box center [1206, 90] width 31 height 14
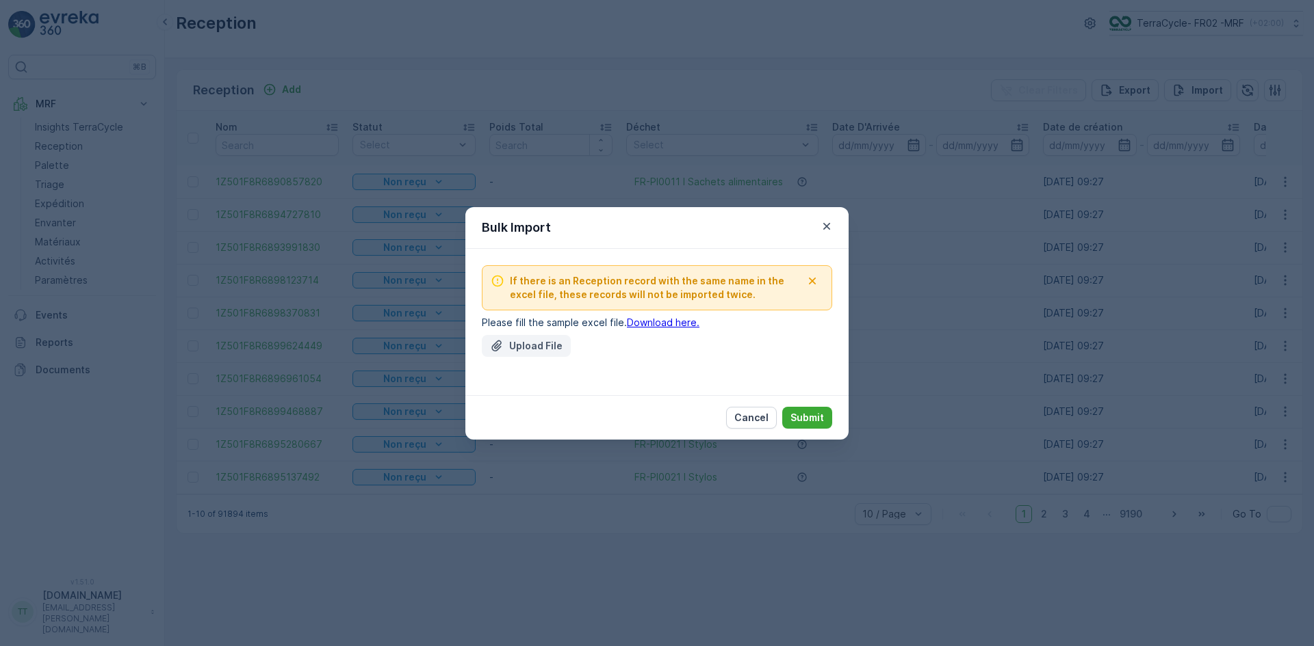
click at [532, 347] on p "Upload File" at bounding box center [535, 346] width 53 height 14
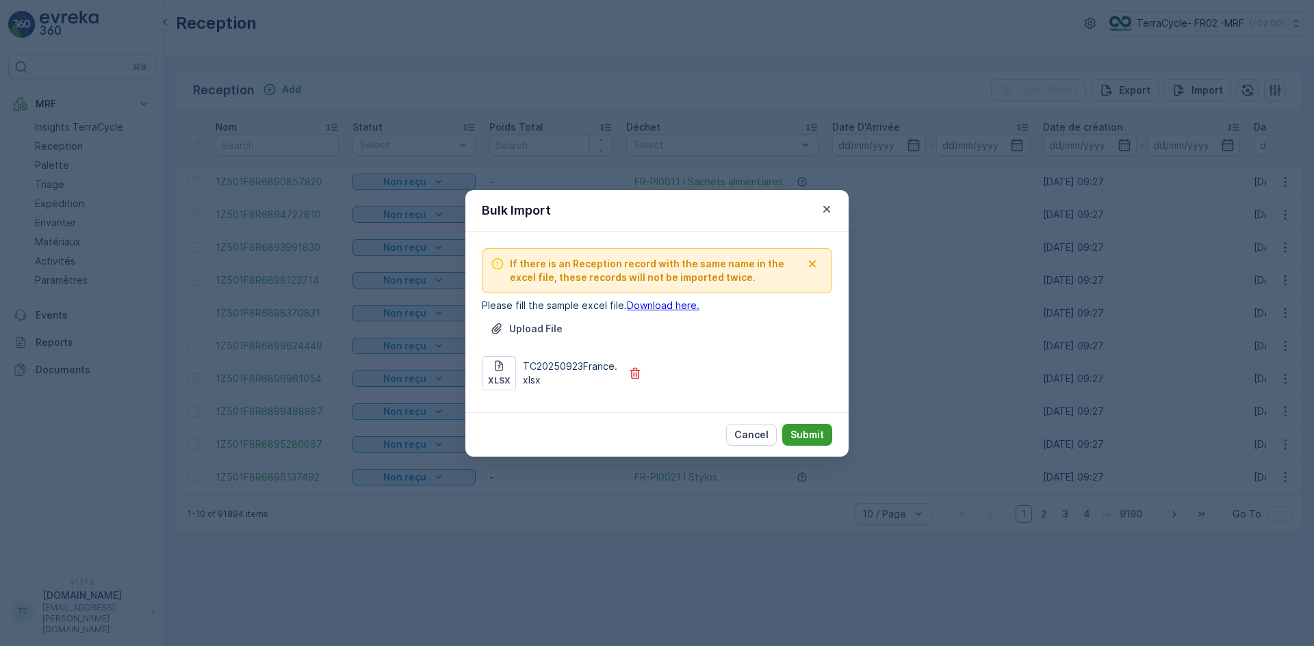
click at [818, 434] on p "Submit" at bounding box center [807, 435] width 34 height 14
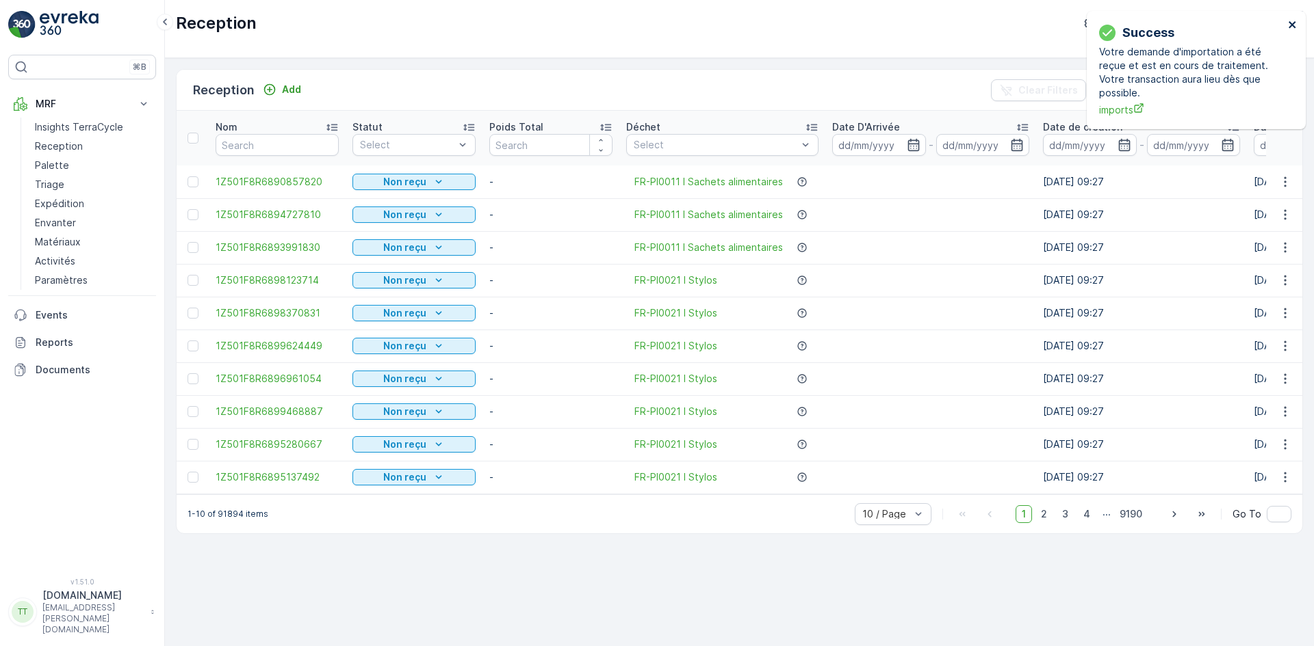
click at [1292, 24] on icon "close" at bounding box center [1291, 24] width 7 height 7
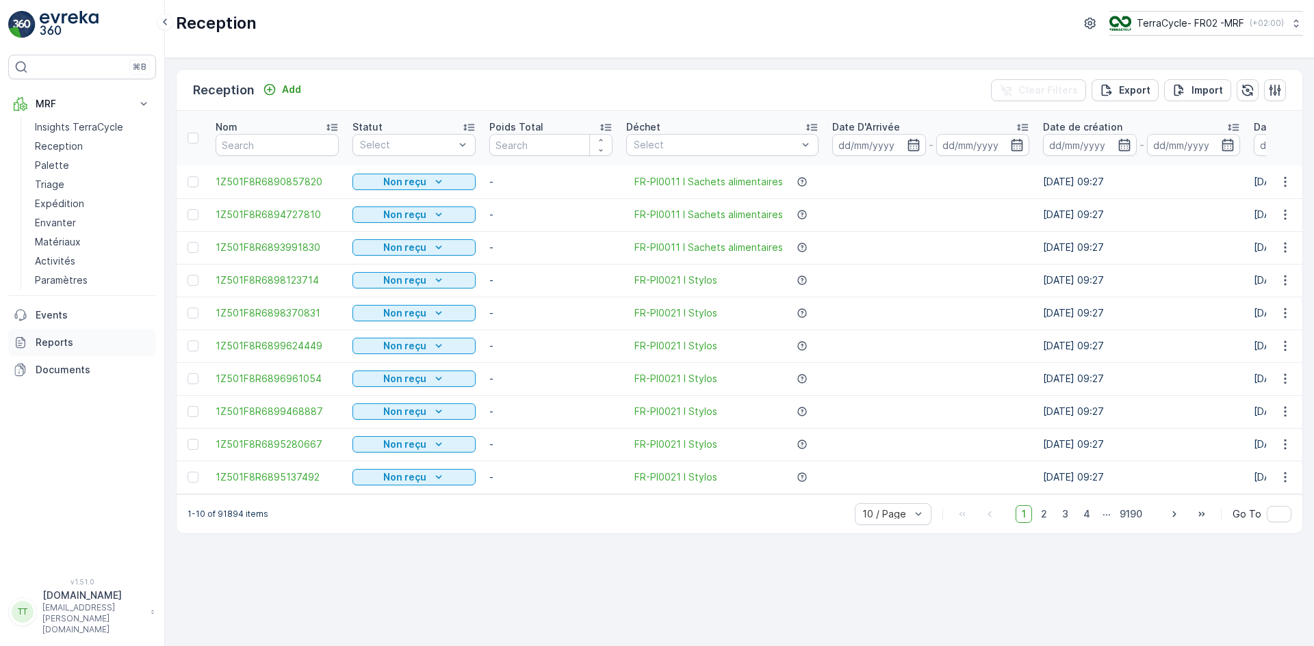
click at [57, 343] on p "Reports" at bounding box center [93, 343] width 115 height 14
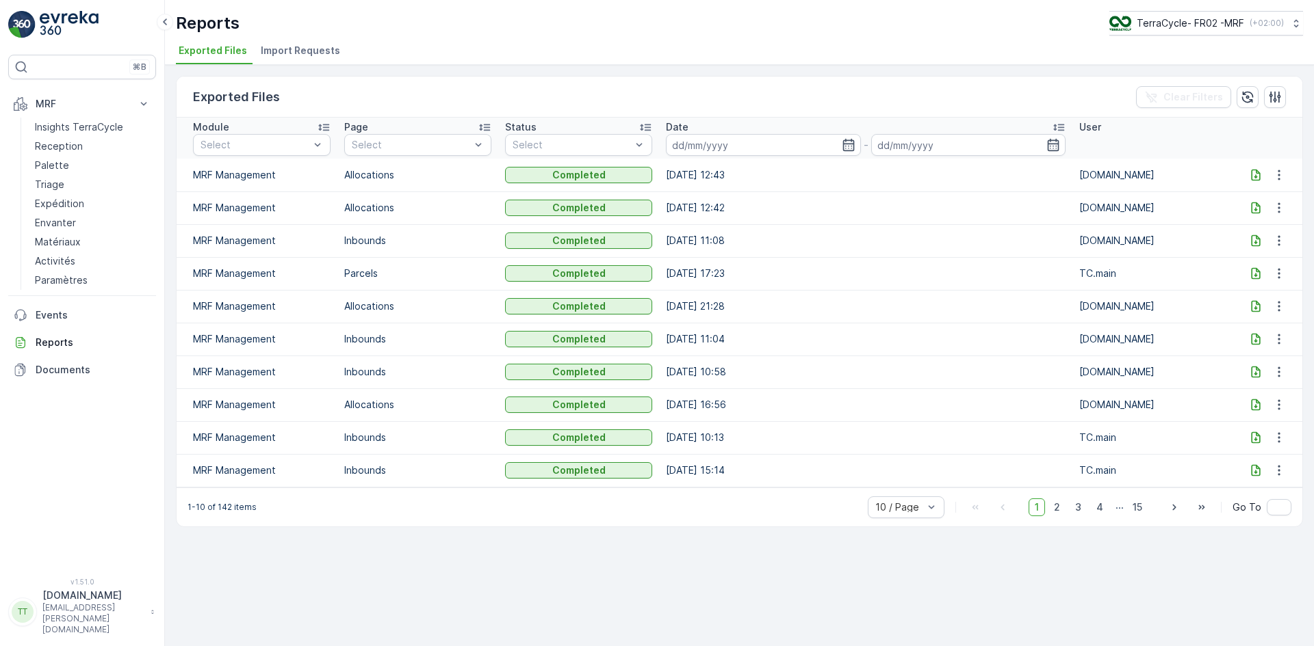
click at [313, 48] on span "Import Requests" at bounding box center [300, 51] width 79 height 14
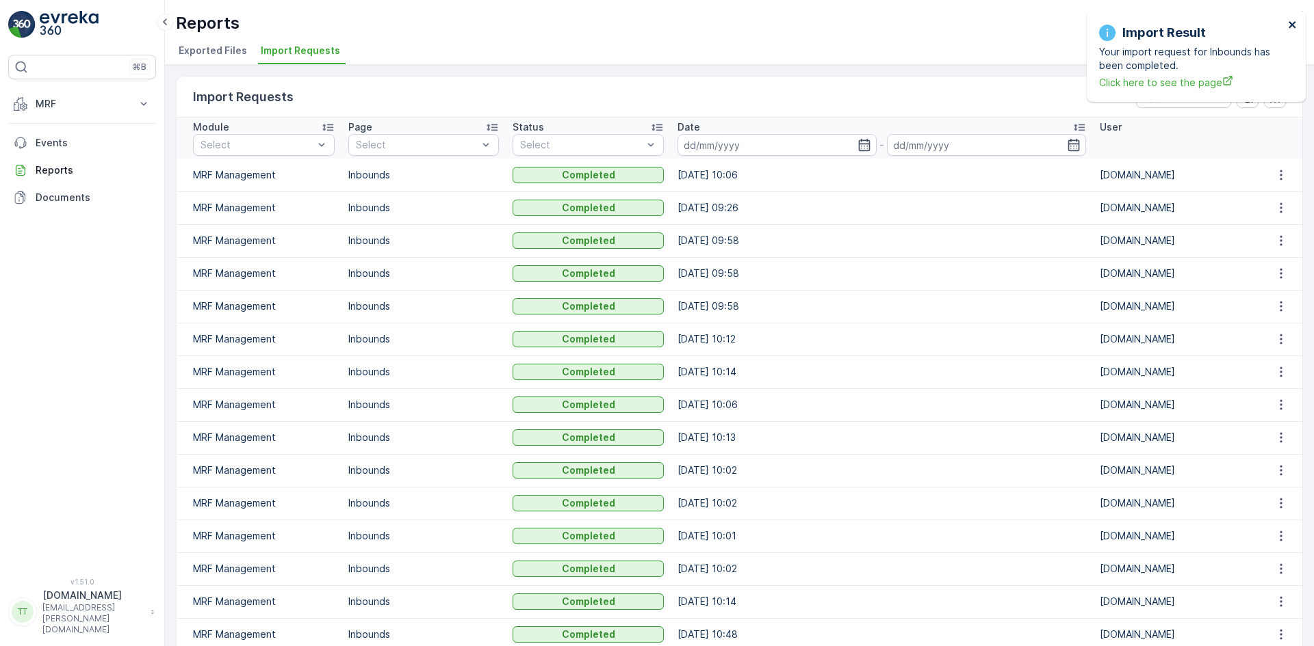
click at [1294, 23] on icon "close" at bounding box center [1291, 24] width 7 height 7
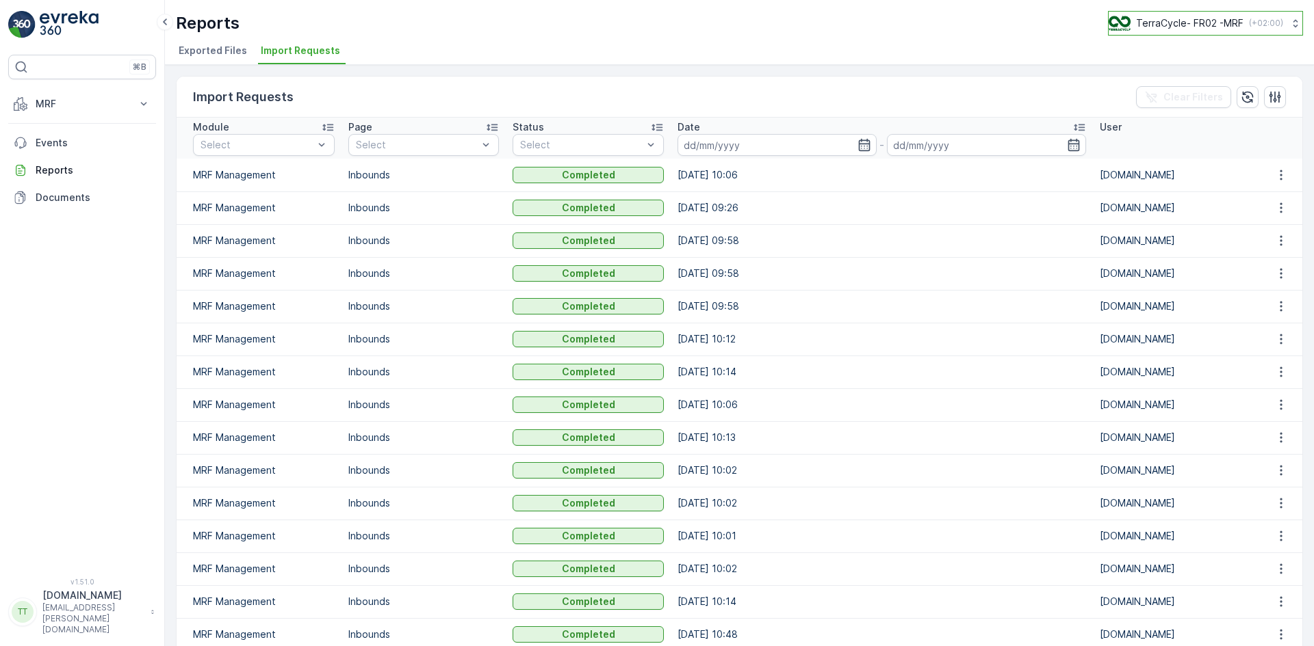
click at [1194, 24] on p "TerraCycle- FR02 -MRF" at bounding box center [1189, 23] width 107 height 14
type input "nz"
click at [1200, 92] on span "NZ (+12:00)" at bounding box center [1174, 96] width 114 height 11
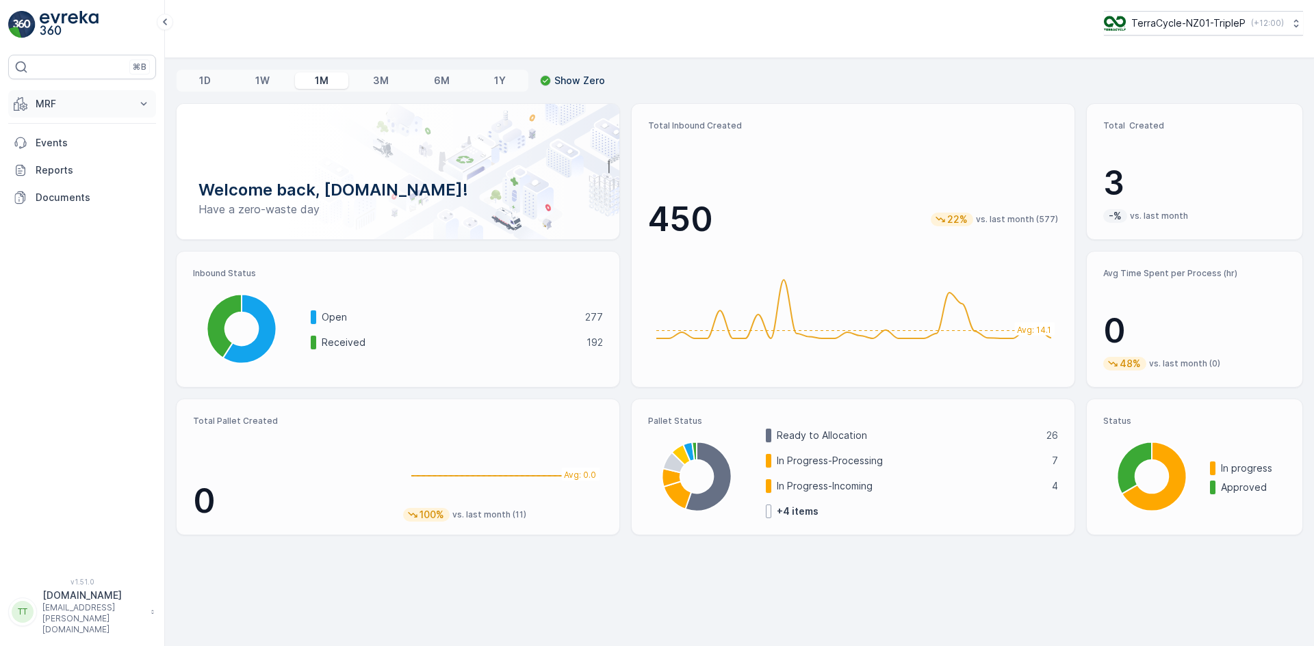
click at [37, 92] on button "MRF" at bounding box center [82, 103] width 148 height 27
click at [55, 146] on p "Inbound" at bounding box center [53, 147] width 37 height 14
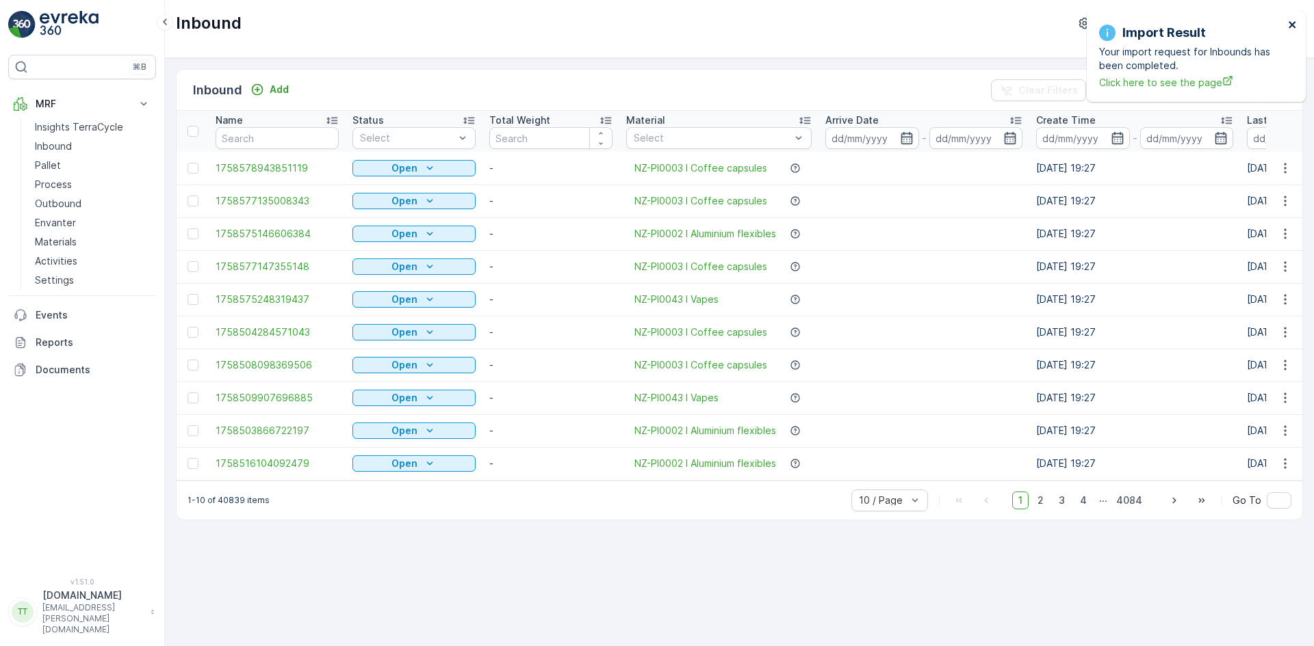
click at [1293, 24] on icon "close" at bounding box center [1291, 24] width 7 height 7
click at [1216, 90] on p "Import" at bounding box center [1206, 90] width 31 height 14
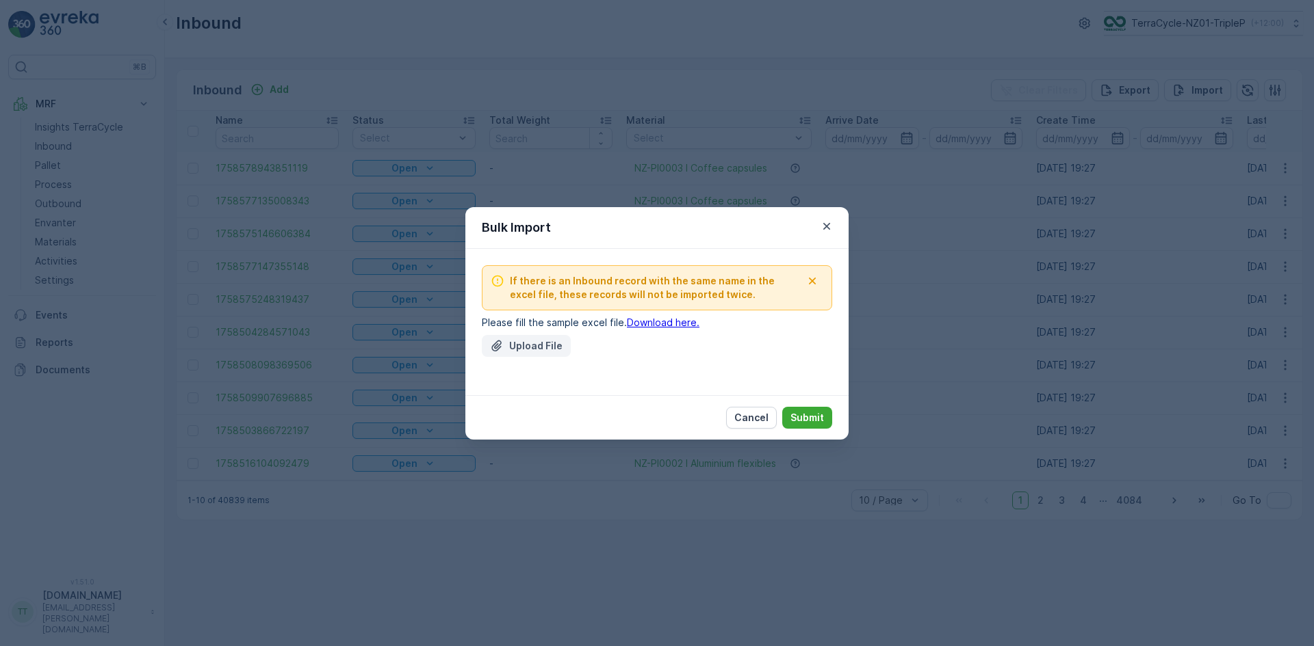
click at [531, 352] on p "Upload File" at bounding box center [535, 346] width 53 height 14
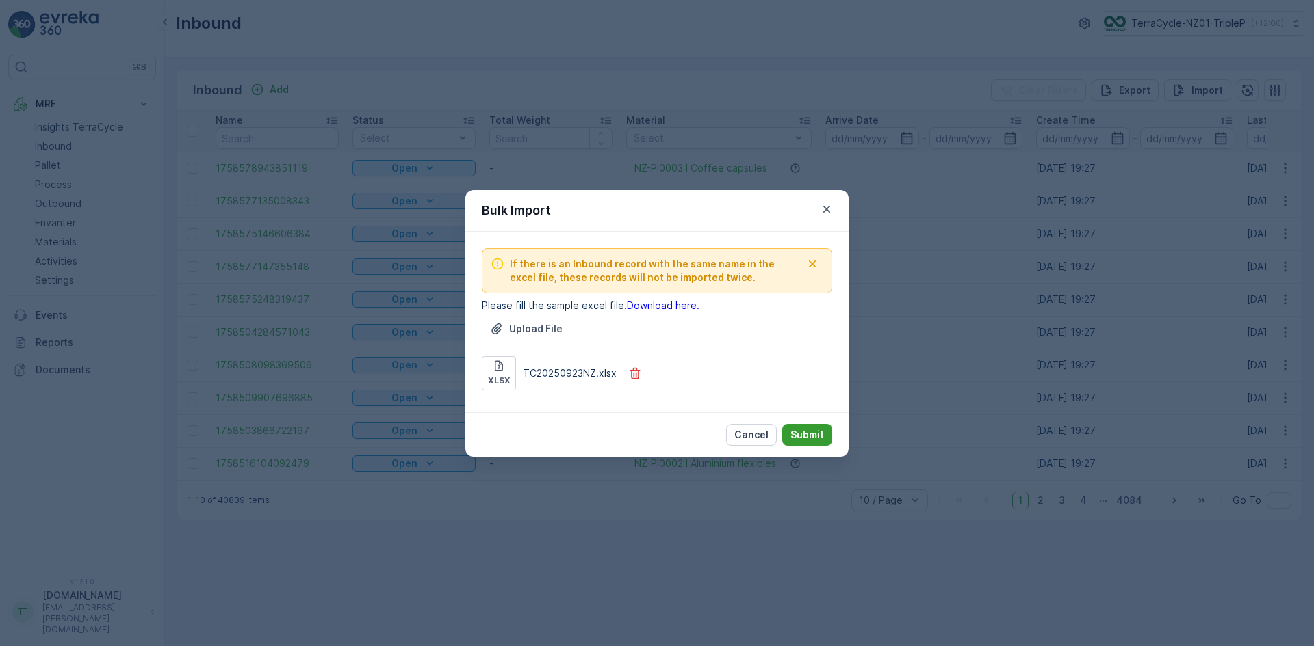
click at [813, 434] on p "Submit" at bounding box center [807, 435] width 34 height 14
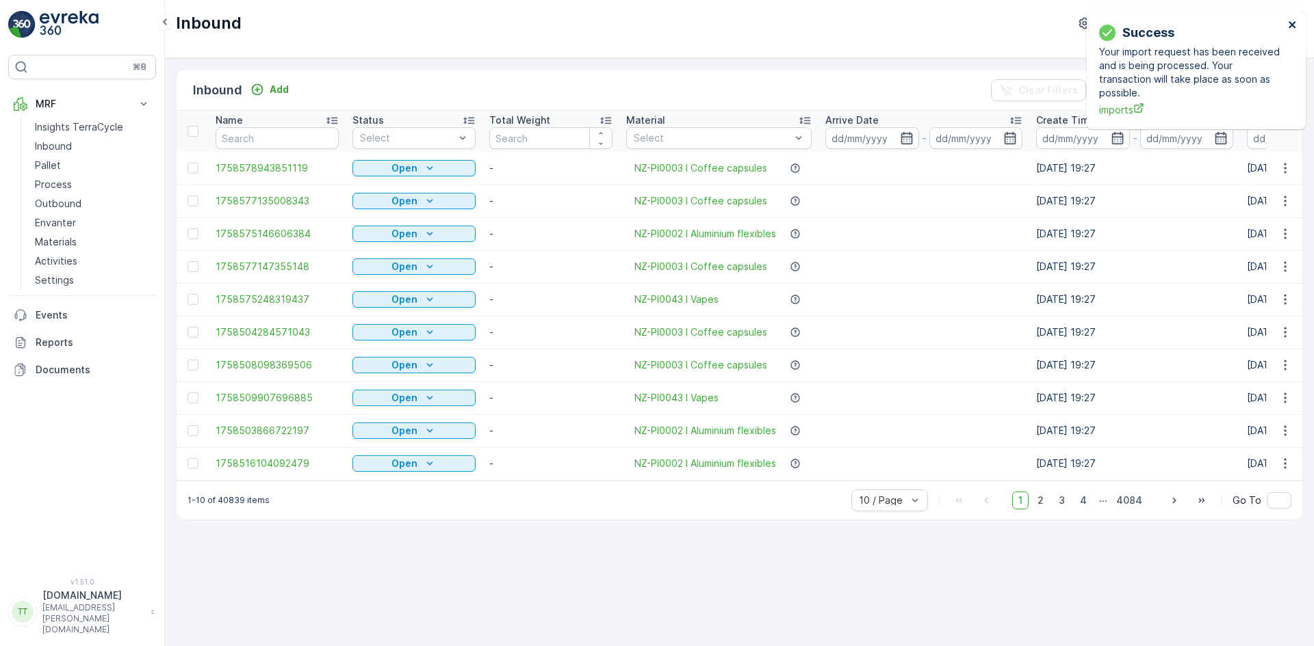
click at [1296, 25] on icon "close" at bounding box center [1293, 24] width 10 height 11
click at [1292, 25] on icon "close" at bounding box center [1291, 24] width 7 height 7
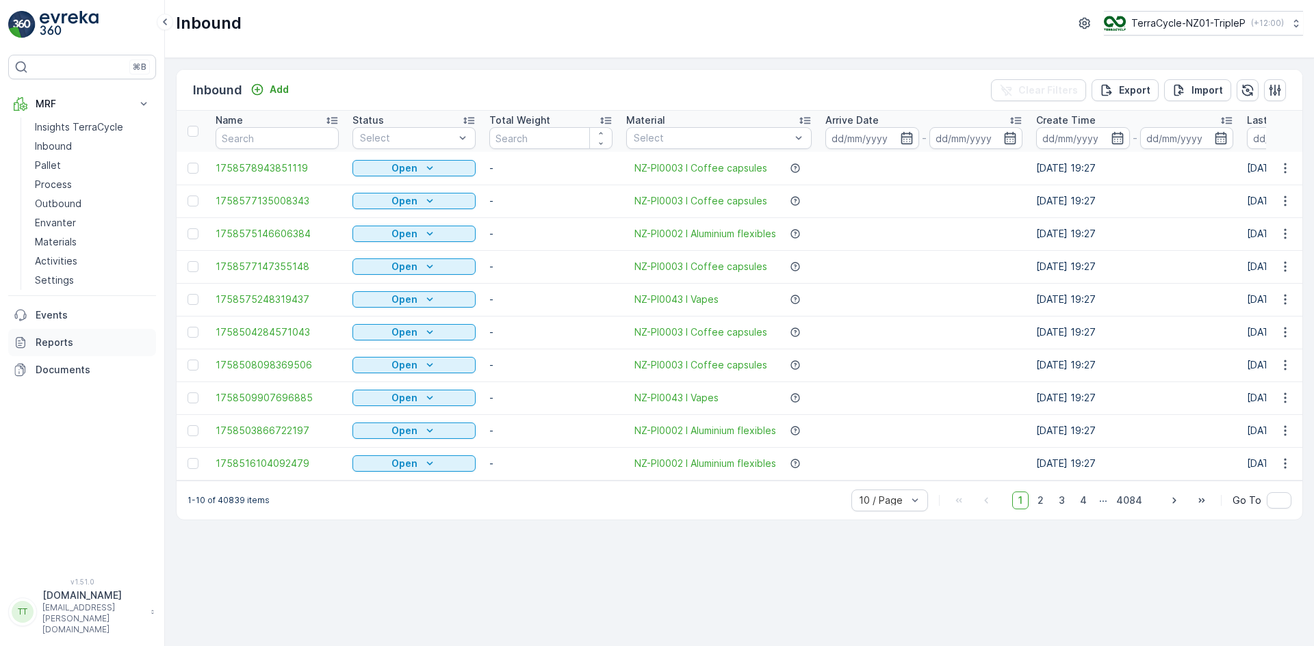
click at [70, 344] on p "Reports" at bounding box center [93, 343] width 115 height 14
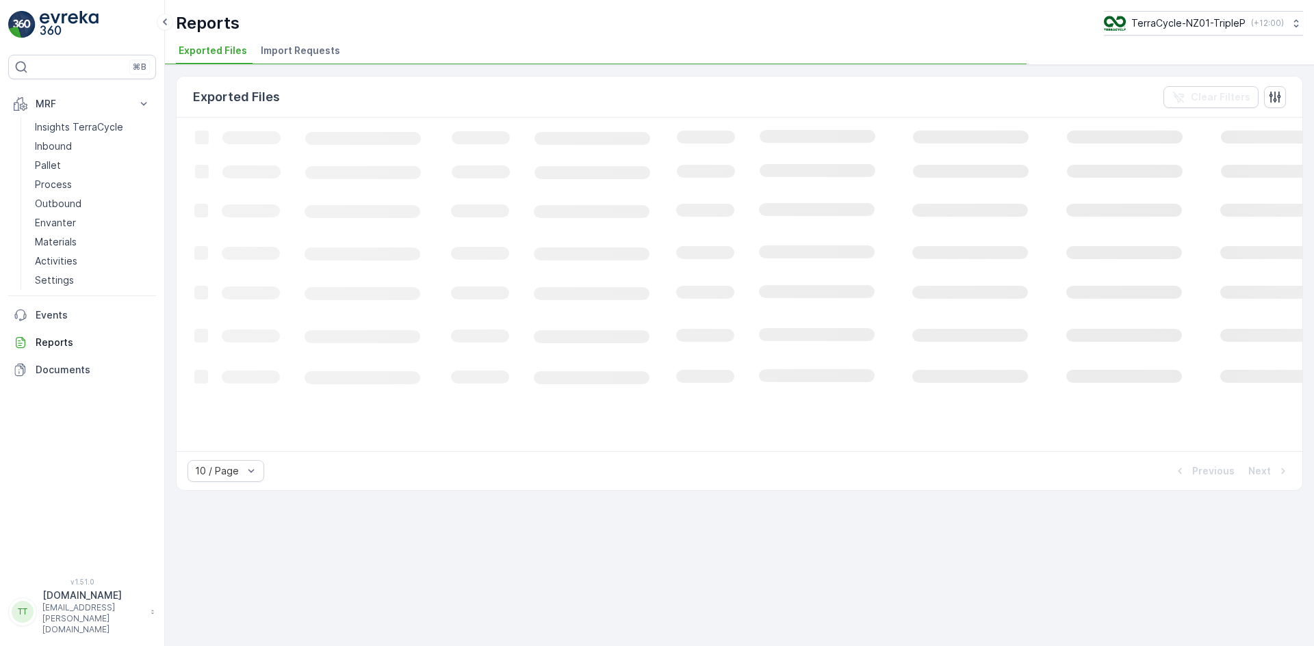
click at [303, 49] on span "Import Requests" at bounding box center [300, 51] width 79 height 14
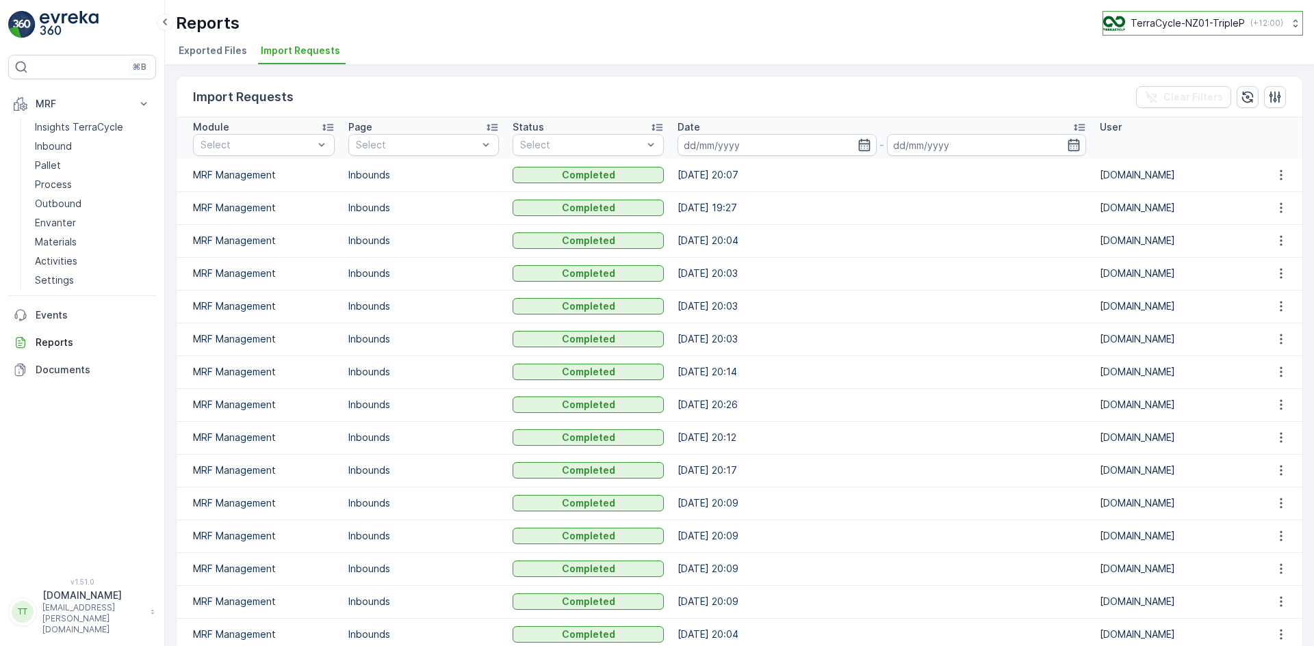
click at [1201, 18] on p "TerraCycle-NZ01-TripleP" at bounding box center [1187, 23] width 114 height 14
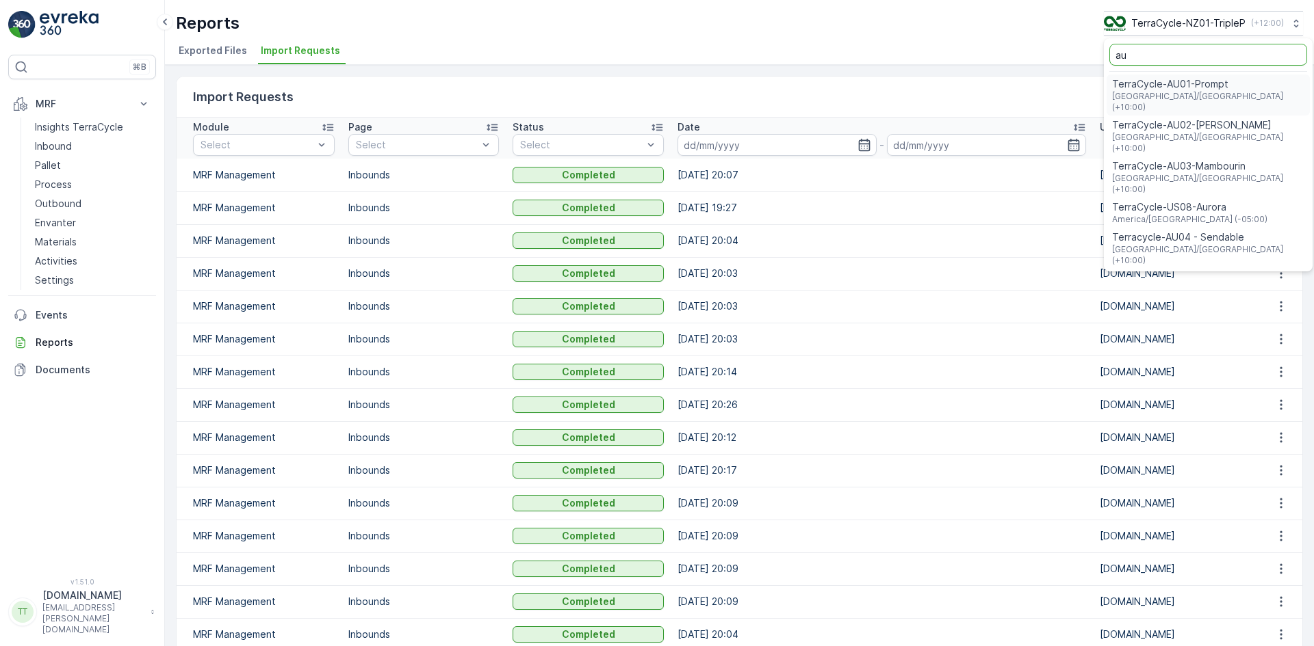
type input "au"
click at [1199, 83] on span "TerraCycle-AU01-Prompt" at bounding box center [1208, 84] width 192 height 14
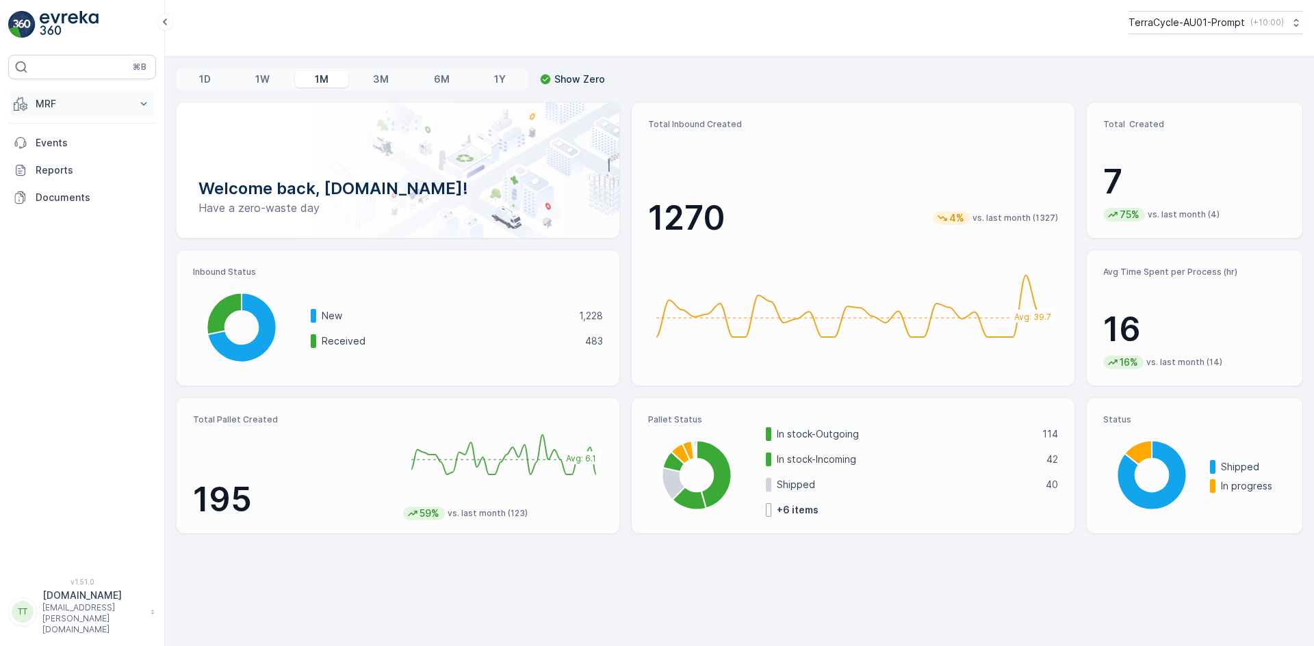
click at [30, 102] on button "MRF" at bounding box center [82, 103] width 148 height 27
click at [66, 142] on p "Inbound" at bounding box center [53, 147] width 37 height 14
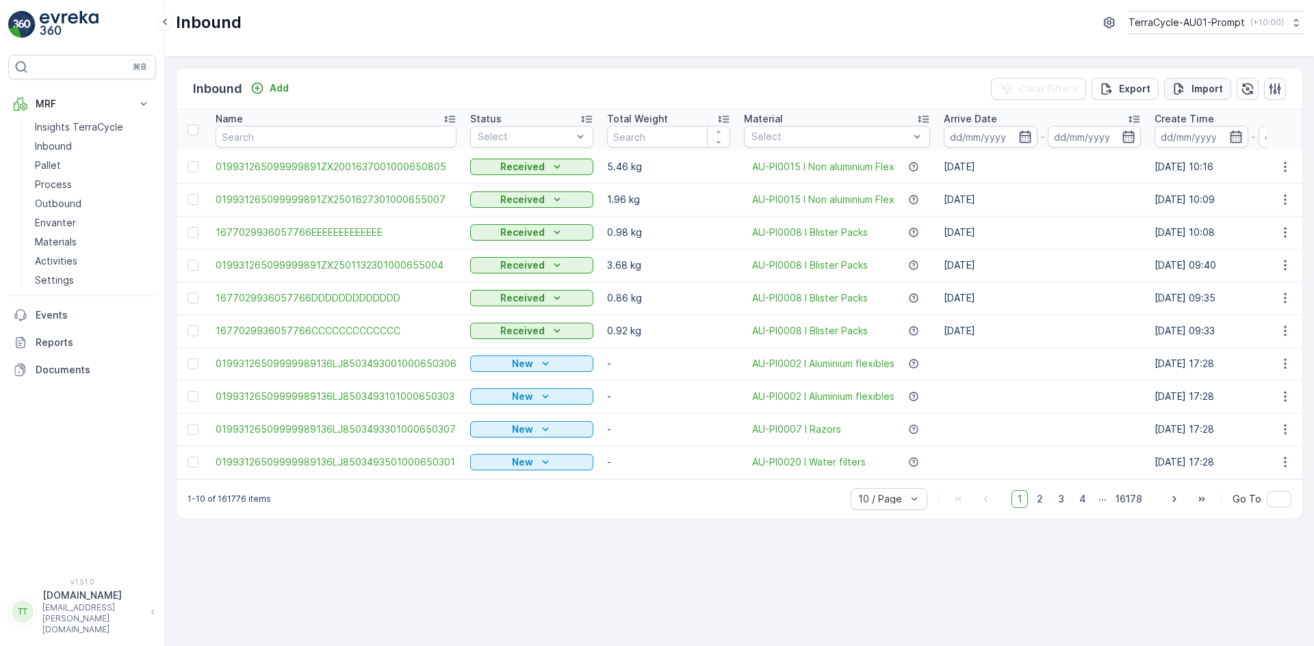
click at [1206, 90] on p "Import" at bounding box center [1206, 89] width 31 height 14
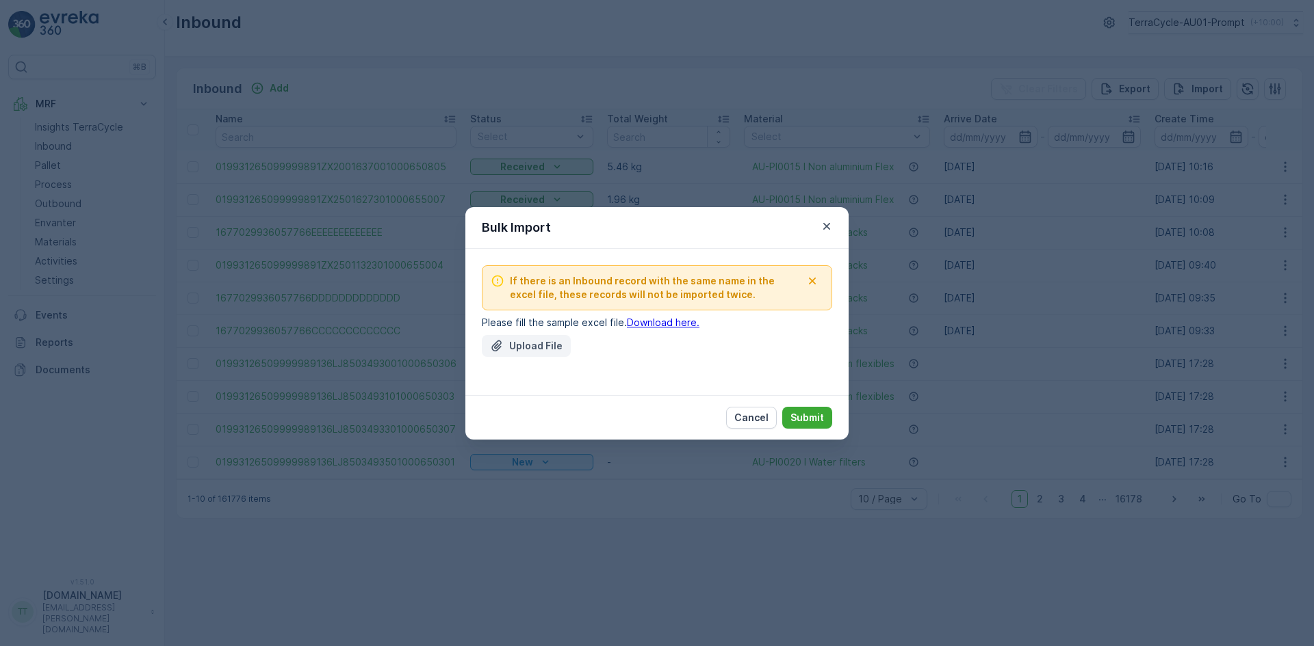
click at [553, 343] on p "Upload File" at bounding box center [535, 346] width 53 height 14
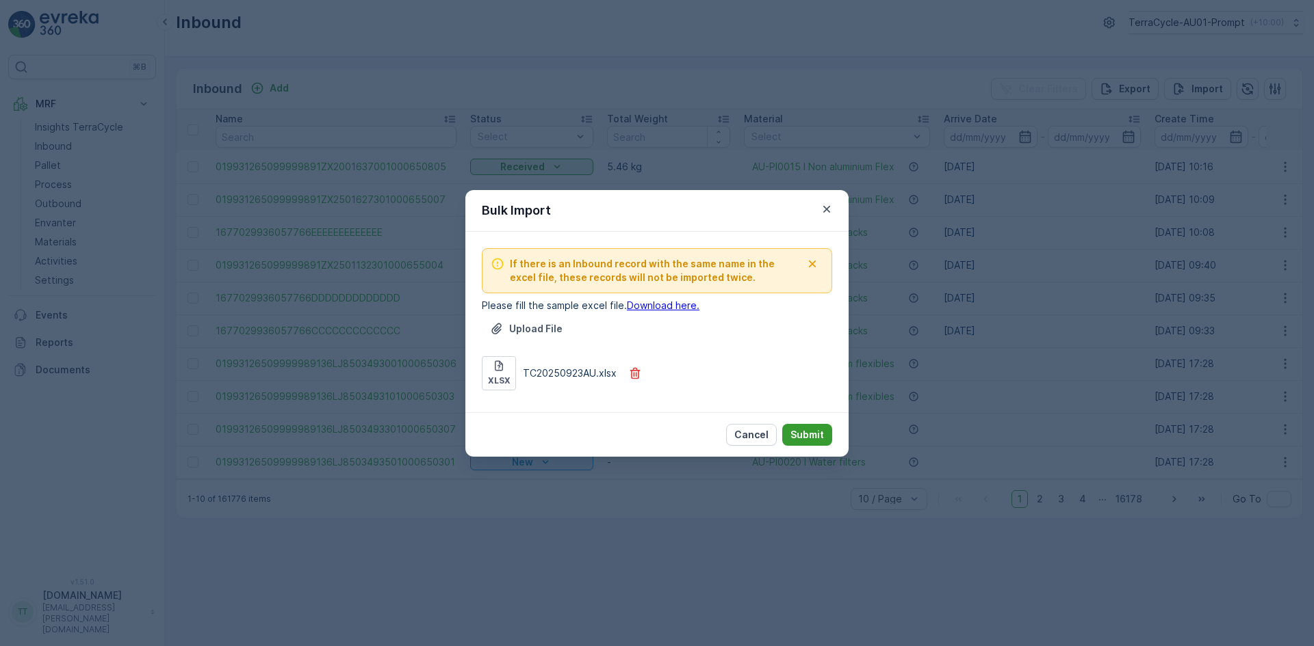
click at [815, 433] on p "Submit" at bounding box center [807, 435] width 34 height 14
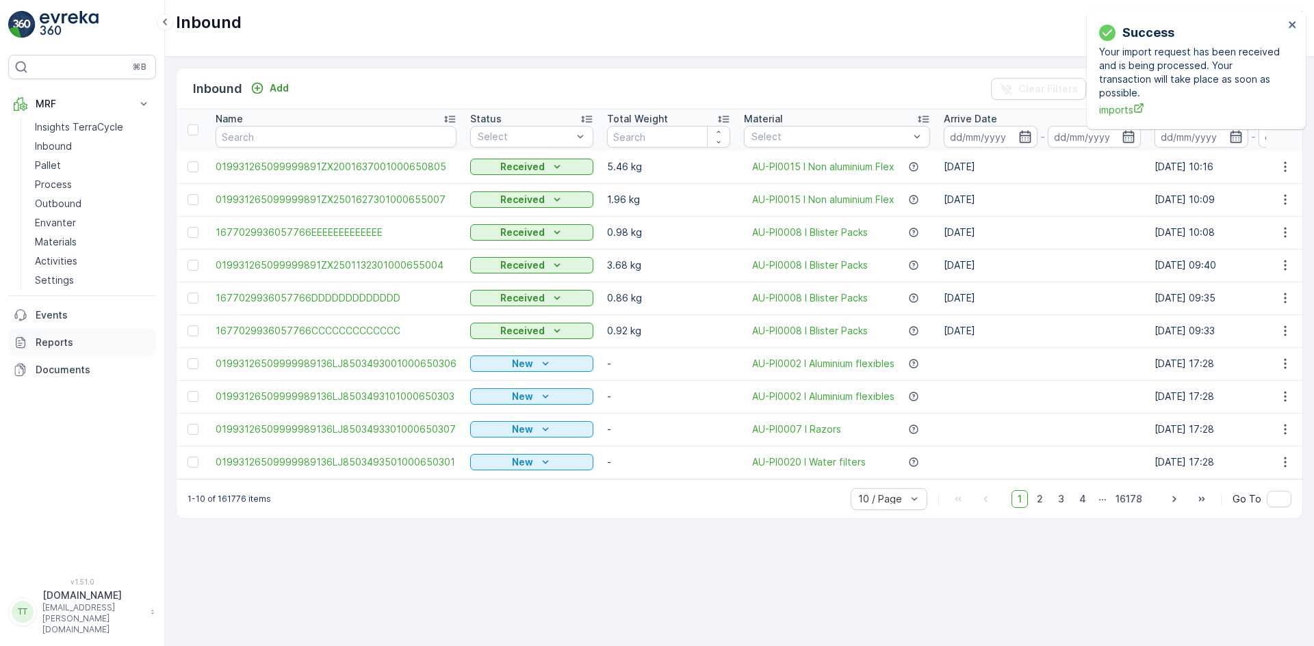
click at [80, 345] on p "Reports" at bounding box center [93, 343] width 115 height 14
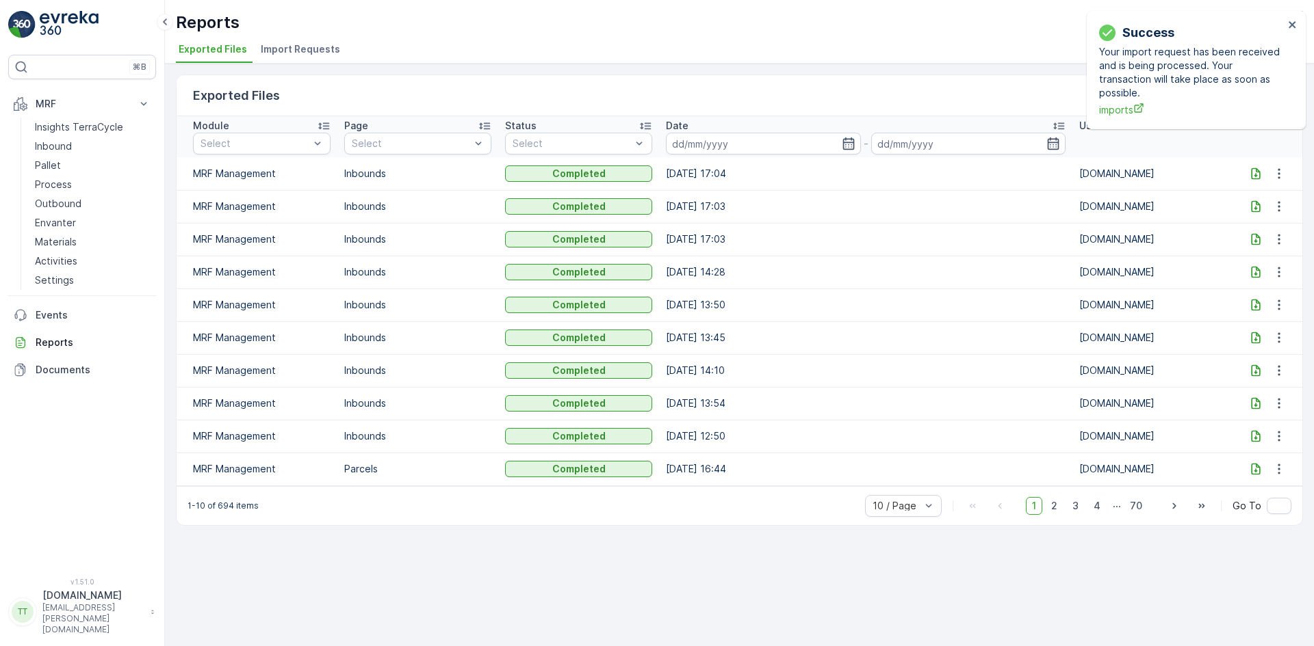
click at [298, 51] on span "Import Requests" at bounding box center [300, 49] width 79 height 14
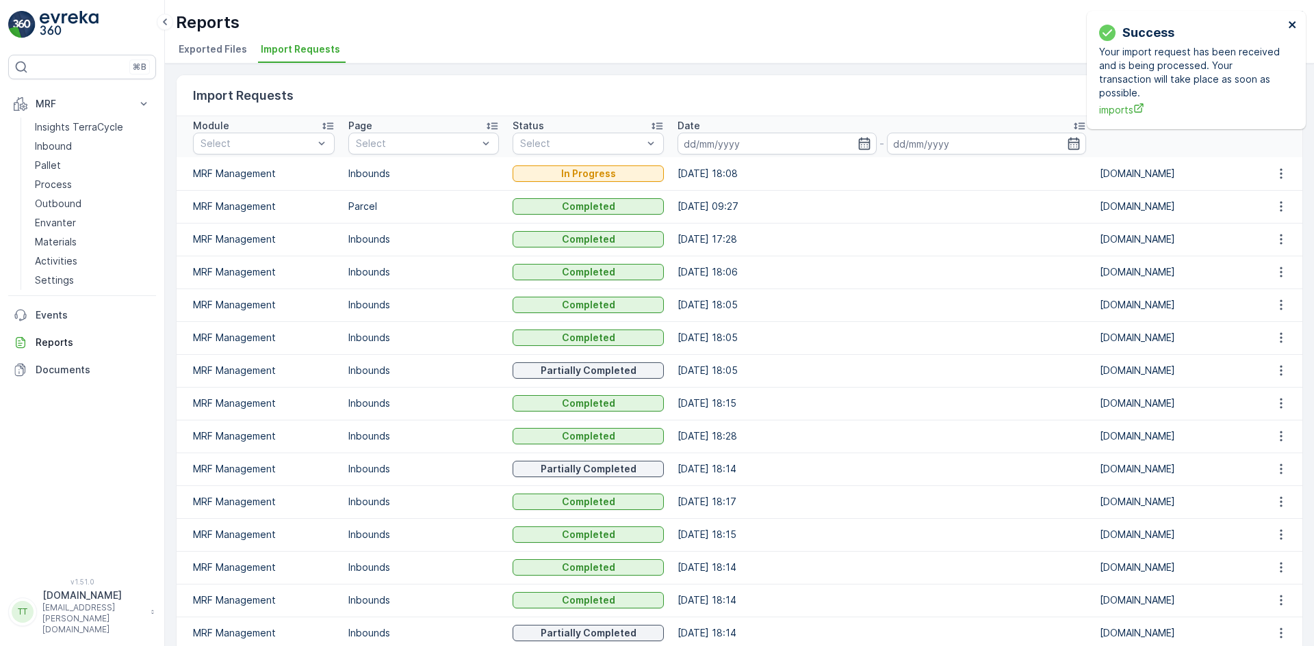
click at [1294, 25] on icon "close" at bounding box center [1293, 24] width 10 height 11
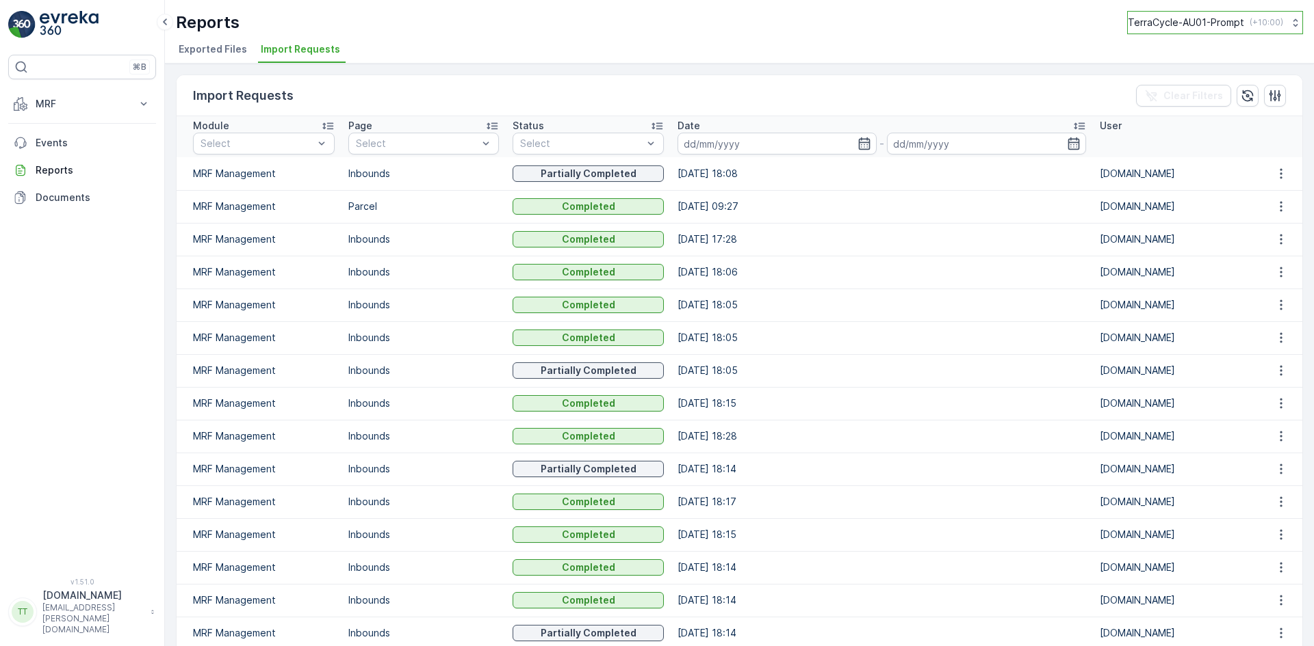
click at [1206, 18] on p "TerraCycle-AU01-Prompt" at bounding box center [1185, 23] width 116 height 14
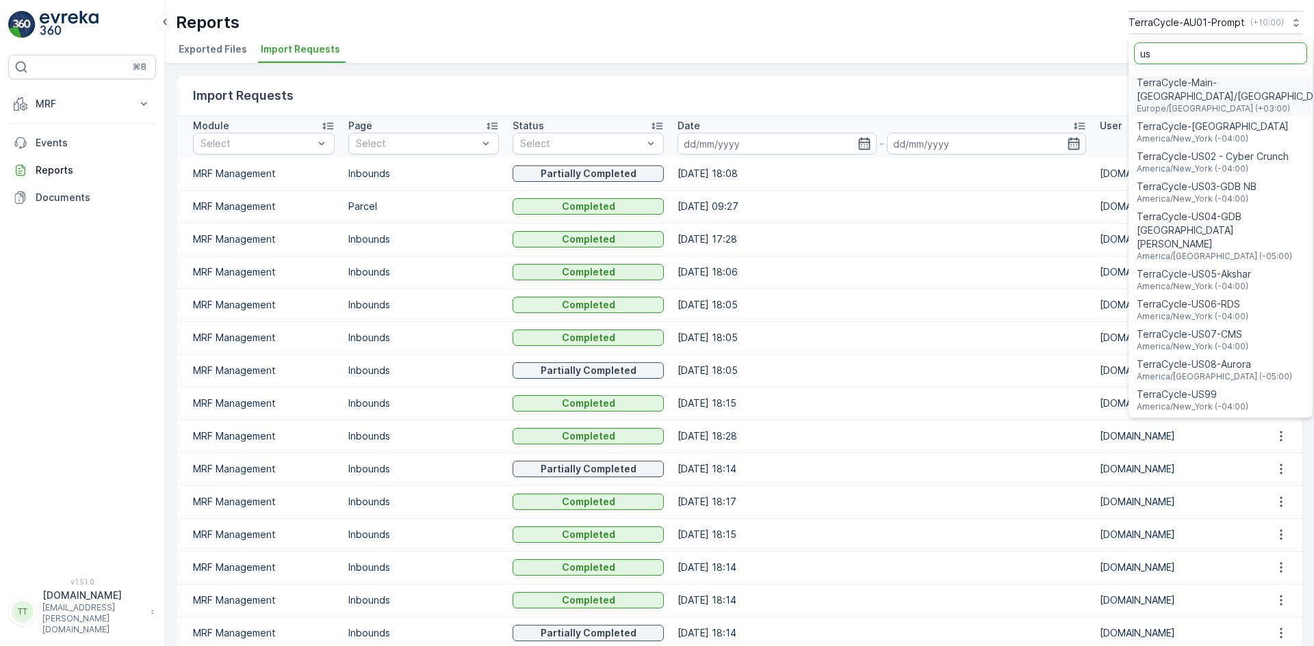
type input "us"
click at [1231, 358] on span "TerraCycle-US08-Aurora" at bounding box center [1213, 365] width 155 height 14
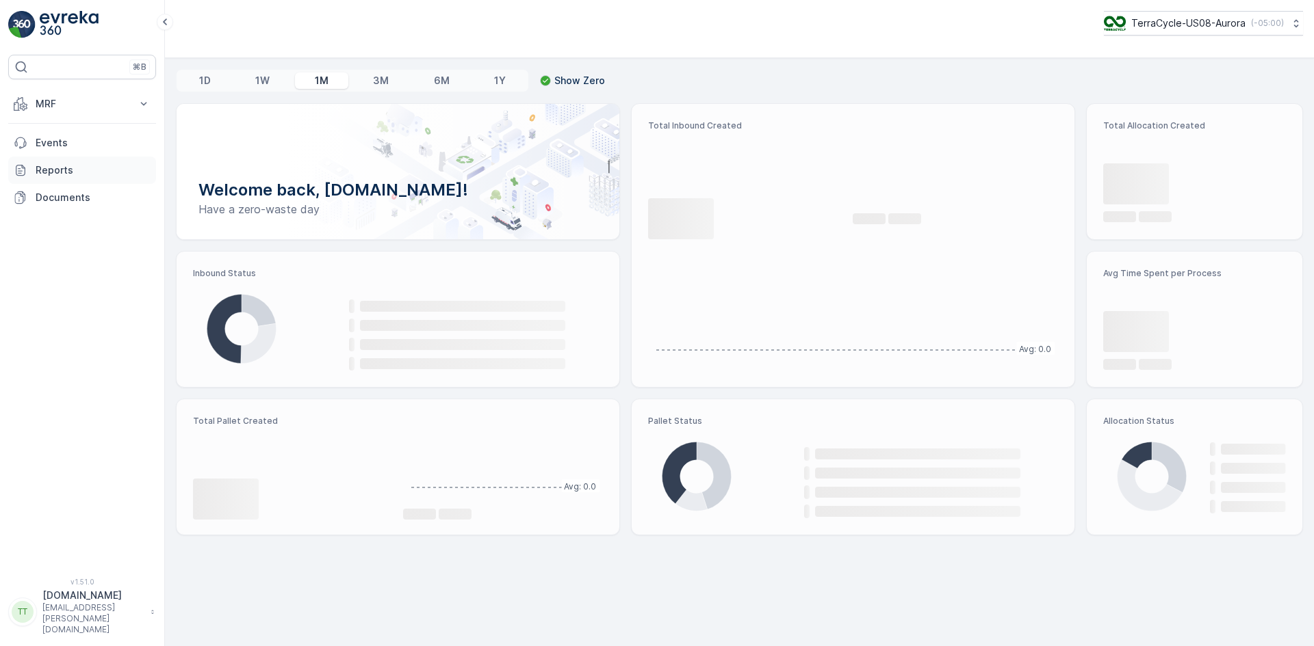
click at [47, 169] on p "Reports" at bounding box center [93, 171] width 115 height 14
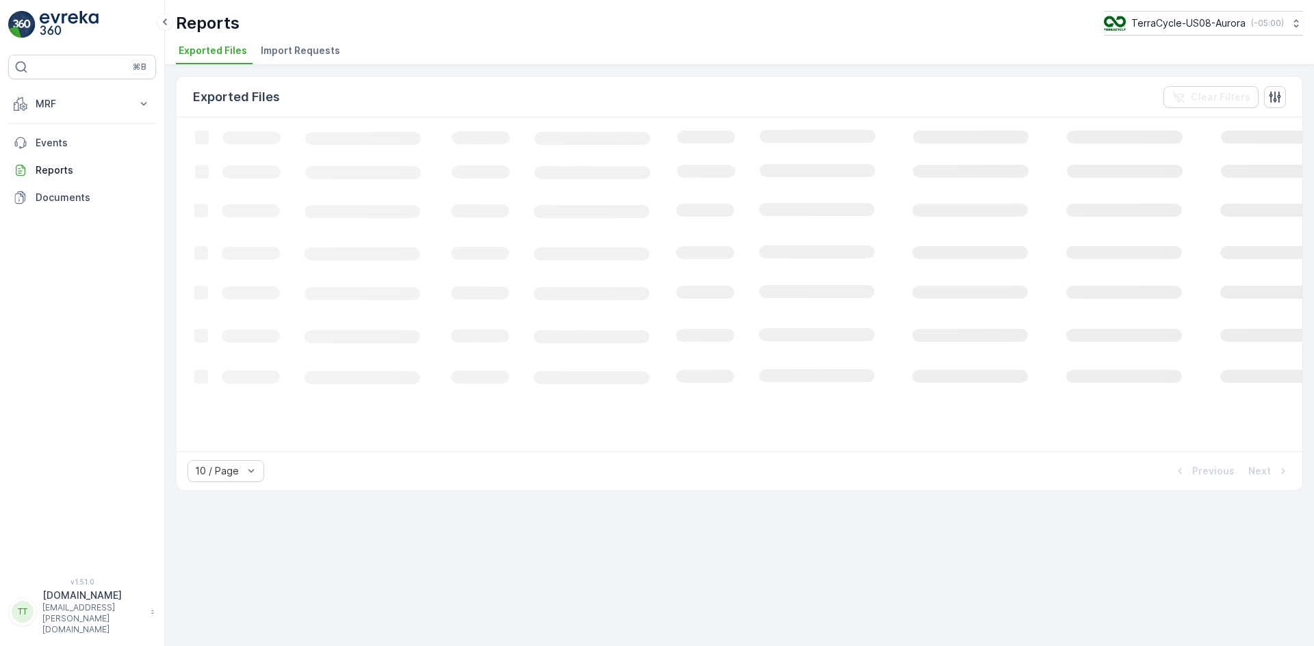
click at [302, 49] on span "Import Requests" at bounding box center [300, 51] width 79 height 14
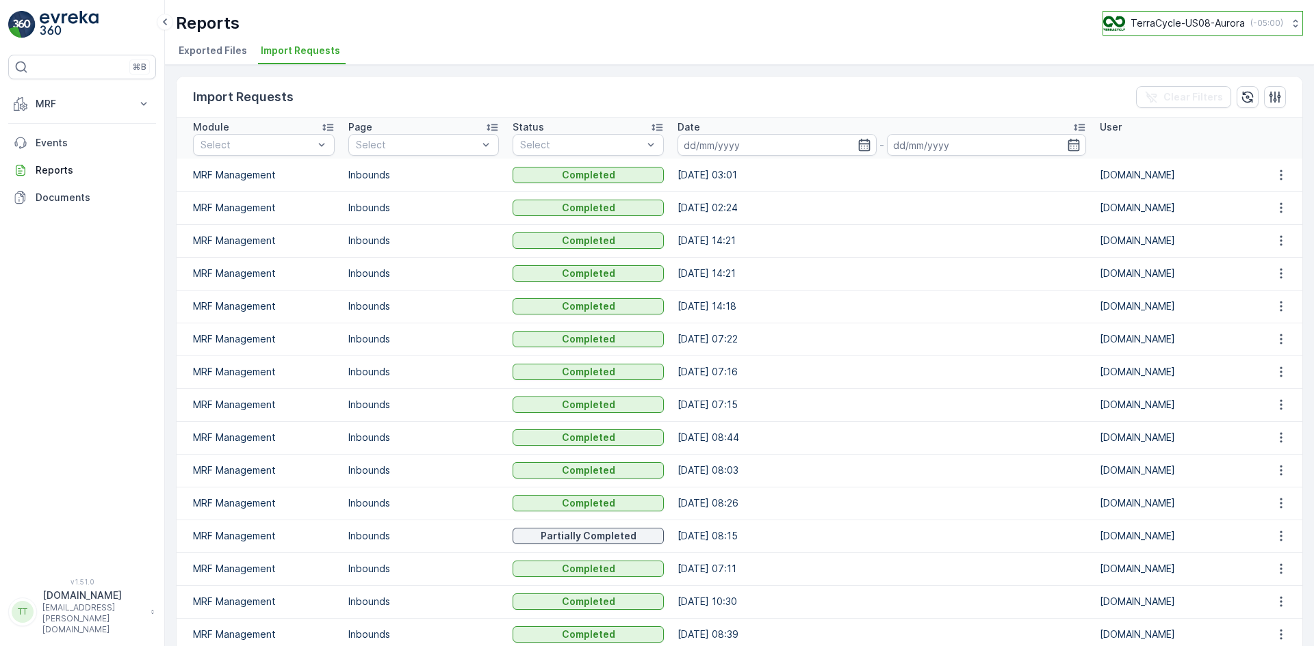
click at [1223, 22] on p "TerraCycle-US08-Aurora" at bounding box center [1187, 23] width 114 height 14
type input "ft"
click at [1212, 88] on div "TerraCycle-CA01-FTI EST (-05:00)" at bounding box center [1208, 90] width 204 height 30
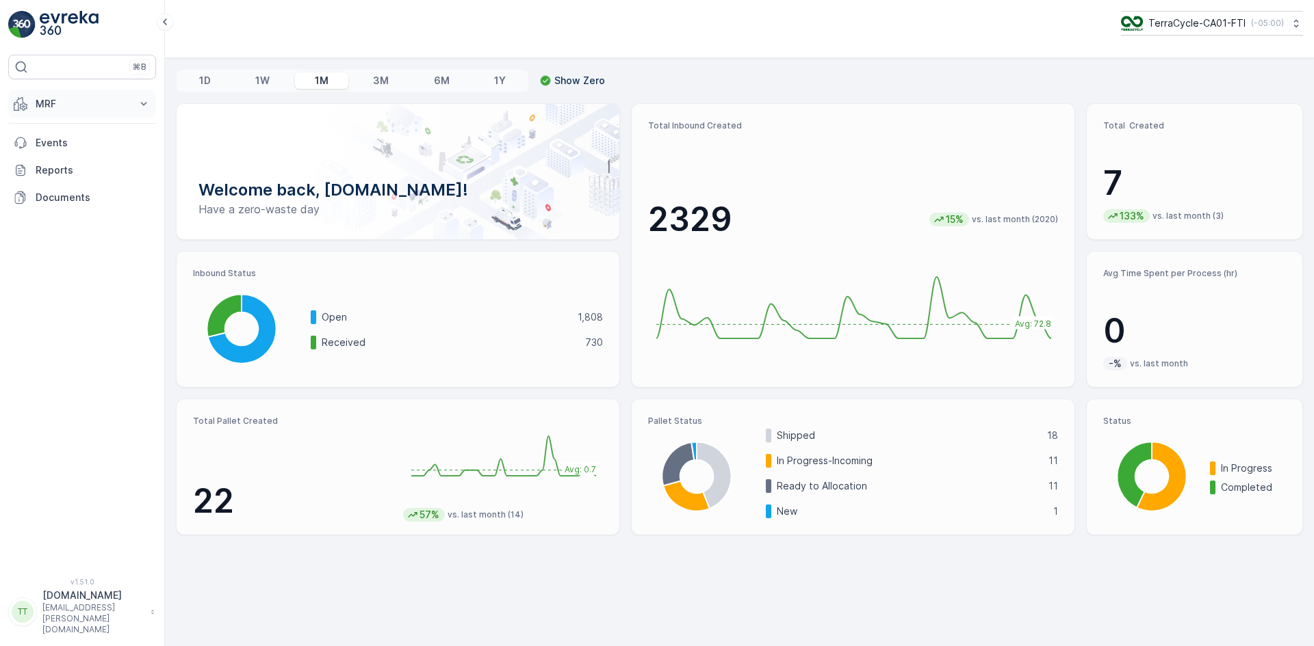
click at [75, 108] on p "MRF" at bounding box center [82, 104] width 93 height 14
click at [70, 353] on link "Reports" at bounding box center [82, 342] width 148 height 27
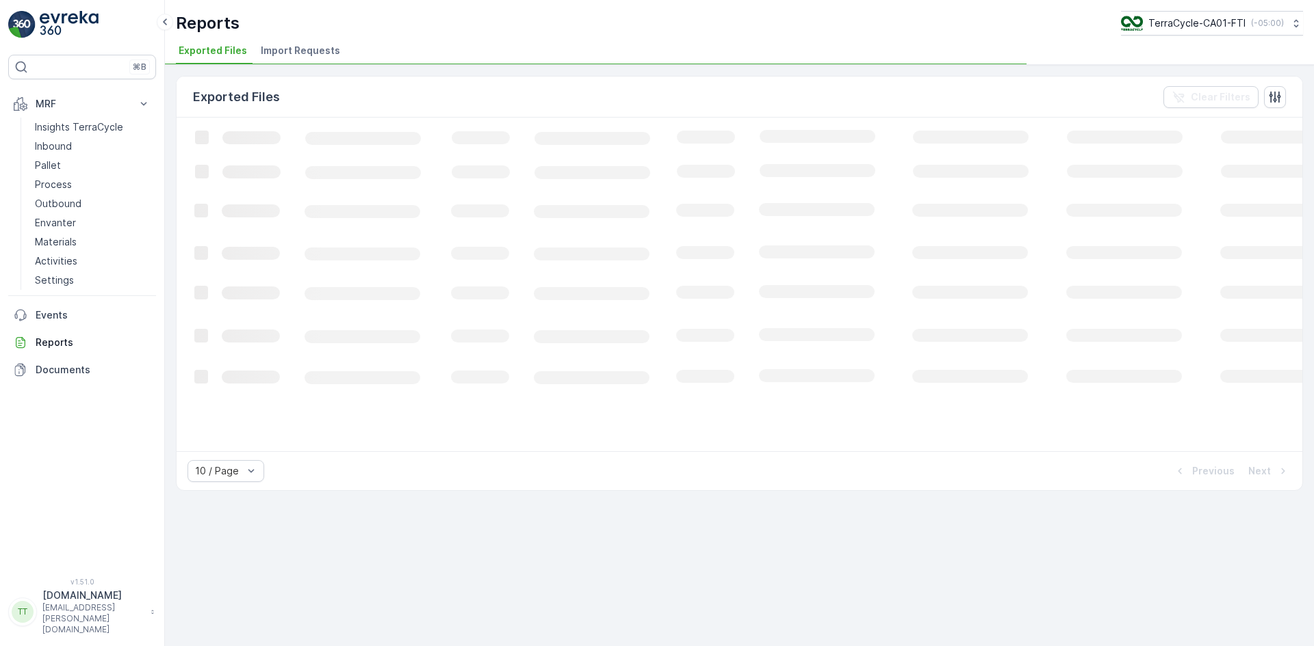
click at [289, 47] on span "Import Requests" at bounding box center [300, 51] width 79 height 14
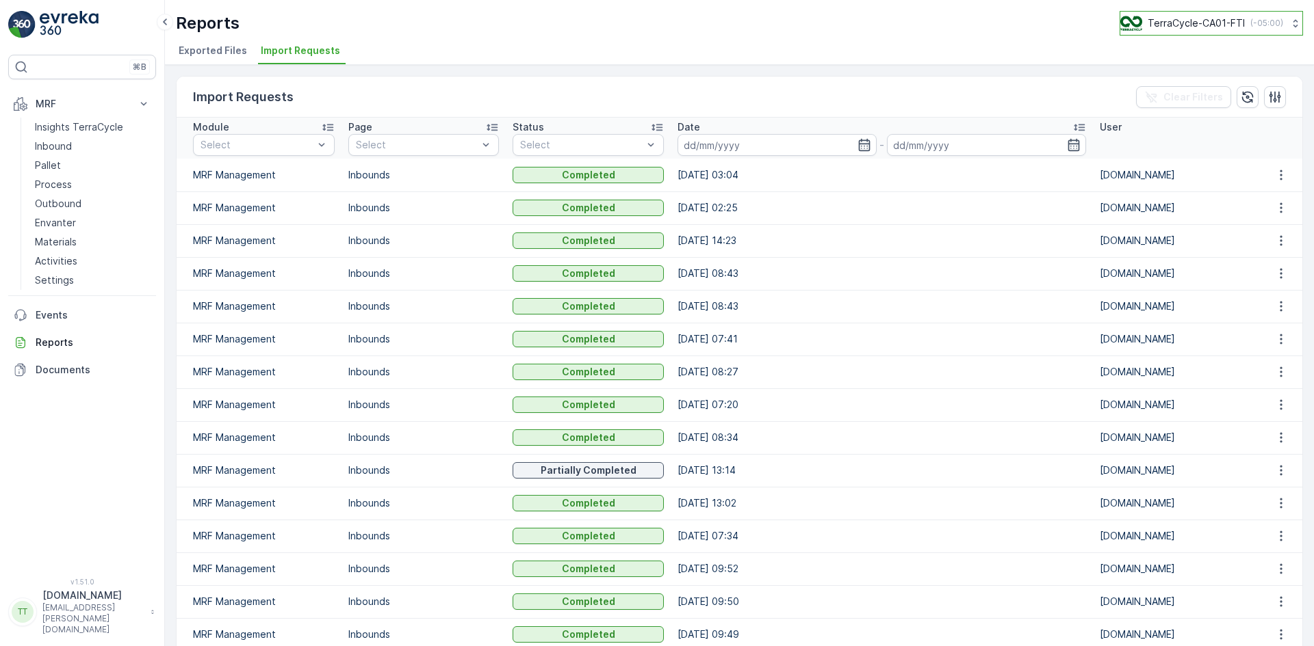
click at [1207, 24] on p "TerraCycle-CA01-FTI" at bounding box center [1195, 23] width 97 height 14
type input "uk"
click at [1189, 123] on span "Europe/[GEOGRAPHIC_DATA] (+01:00)" at bounding box center [1205, 126] width 152 height 11
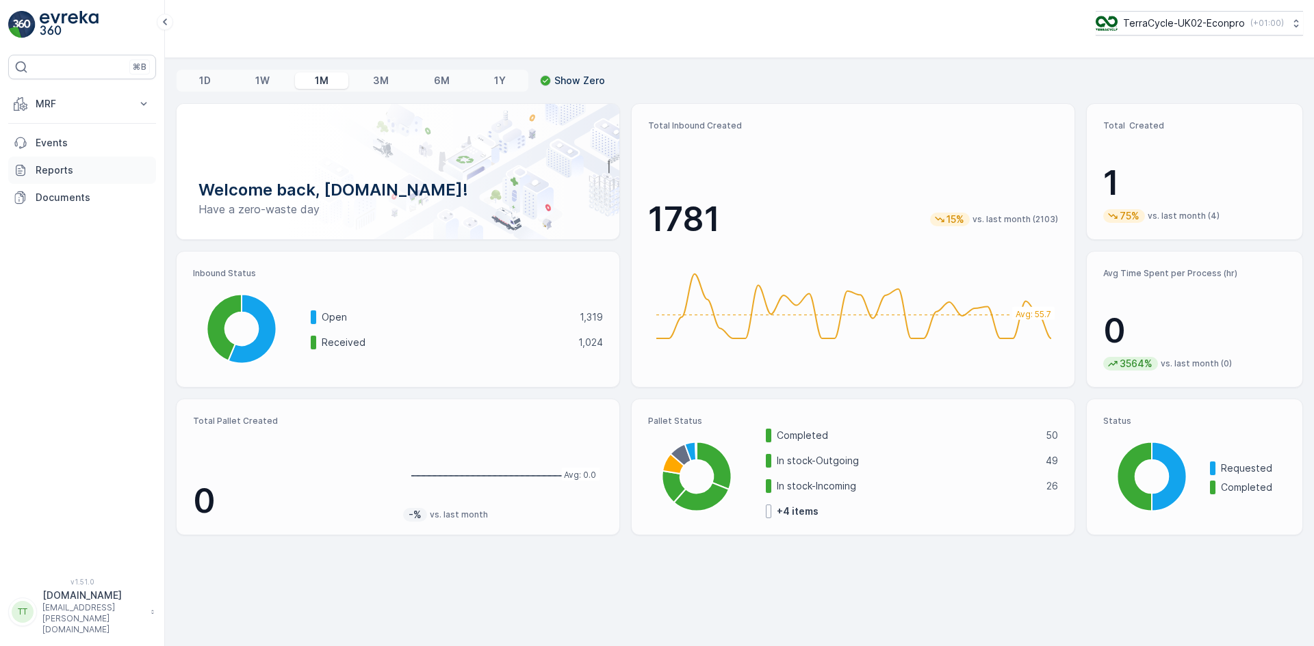
click at [36, 170] on link "Reports" at bounding box center [82, 170] width 148 height 27
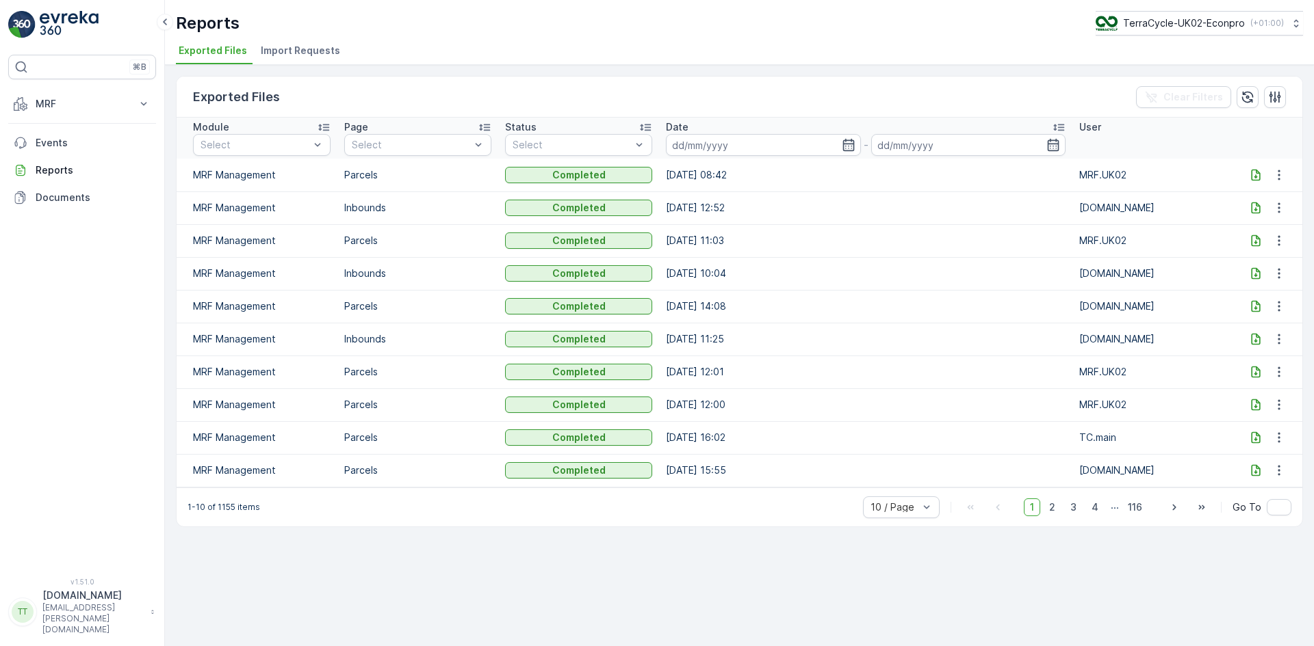
click at [294, 52] on span "Import Requests" at bounding box center [300, 51] width 79 height 14
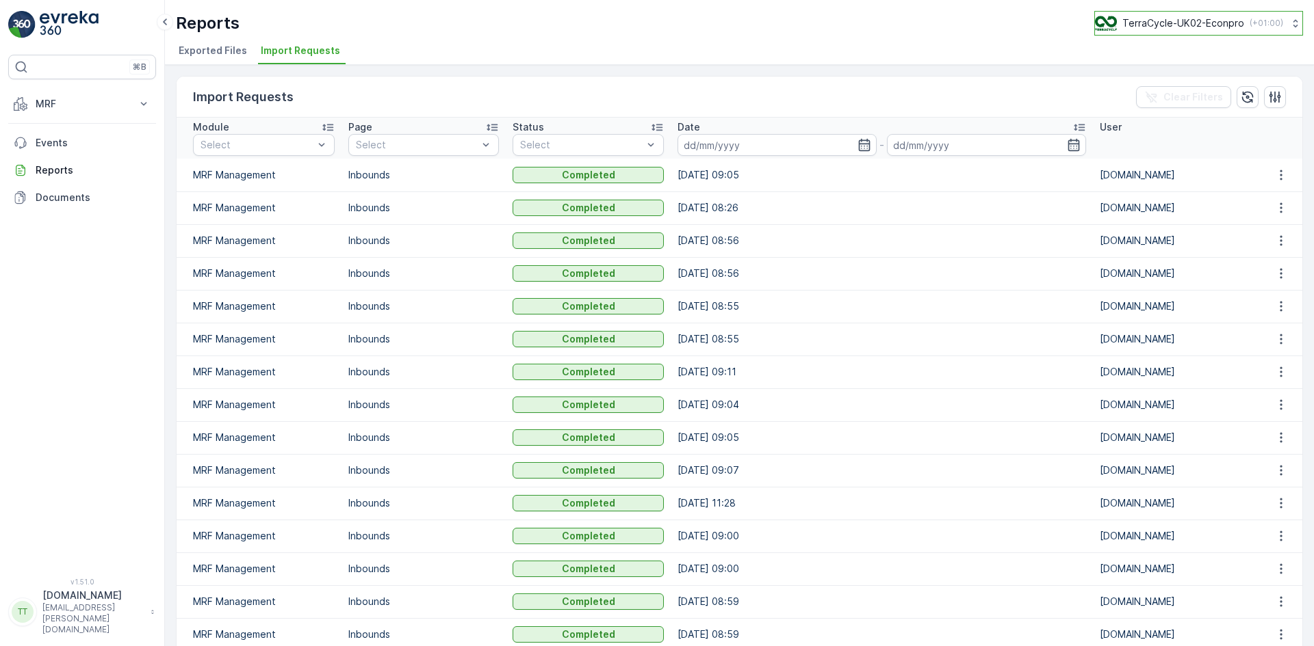
click at [1238, 20] on p "TerraCycle-UK02-Econpro" at bounding box center [1183, 23] width 122 height 14
type input "fr"
click at [1206, 86] on div "TerraCycle- FR02 -MRF Europe/Paris (+02:00)" at bounding box center [1204, 90] width 212 height 30
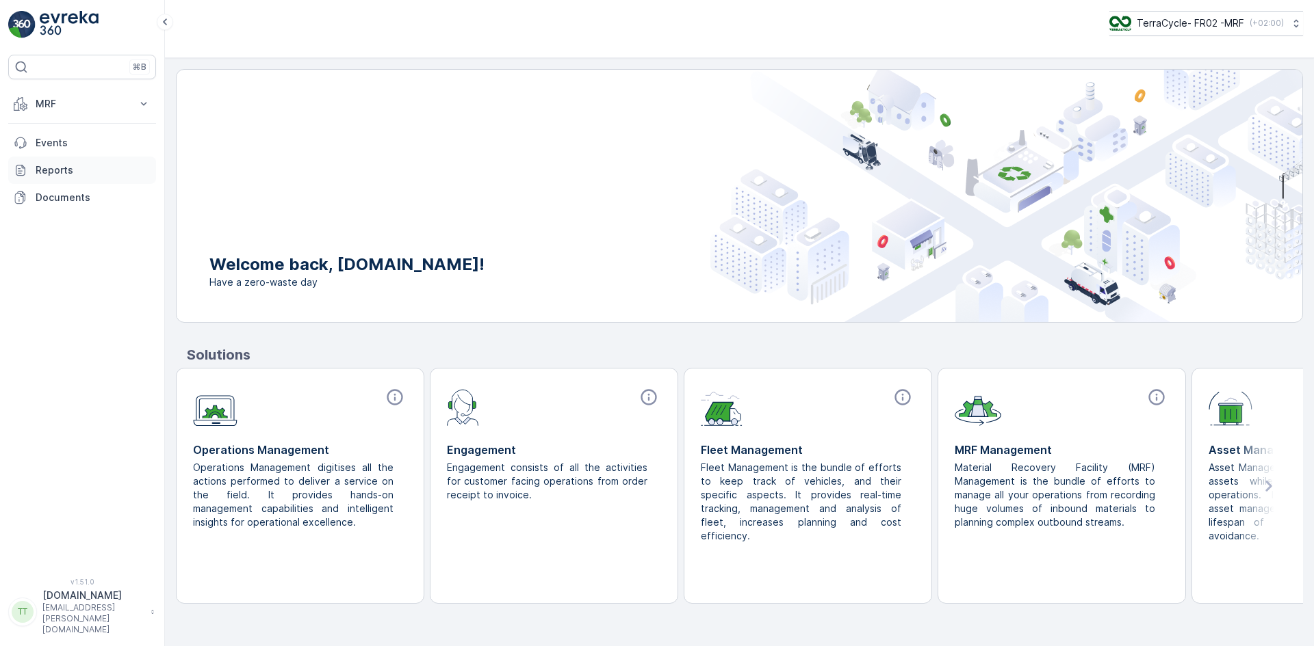
click at [70, 174] on p "Reports" at bounding box center [93, 171] width 115 height 14
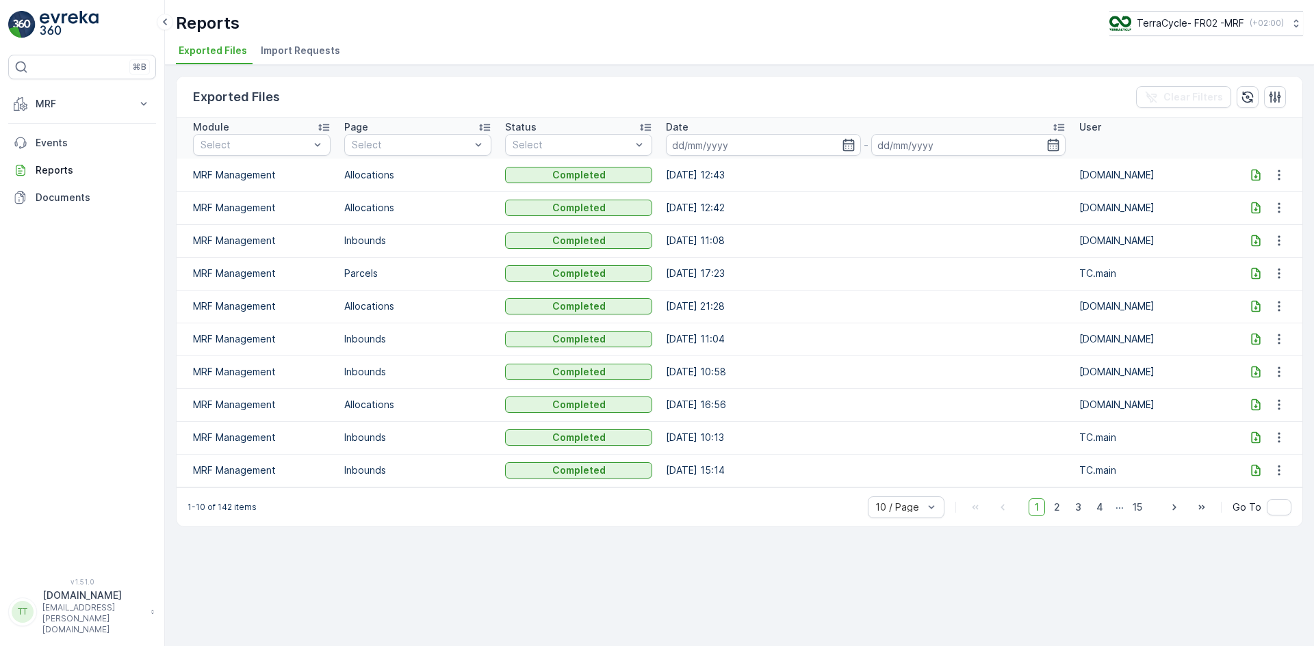
click at [288, 52] on span "Import Requests" at bounding box center [300, 51] width 79 height 14
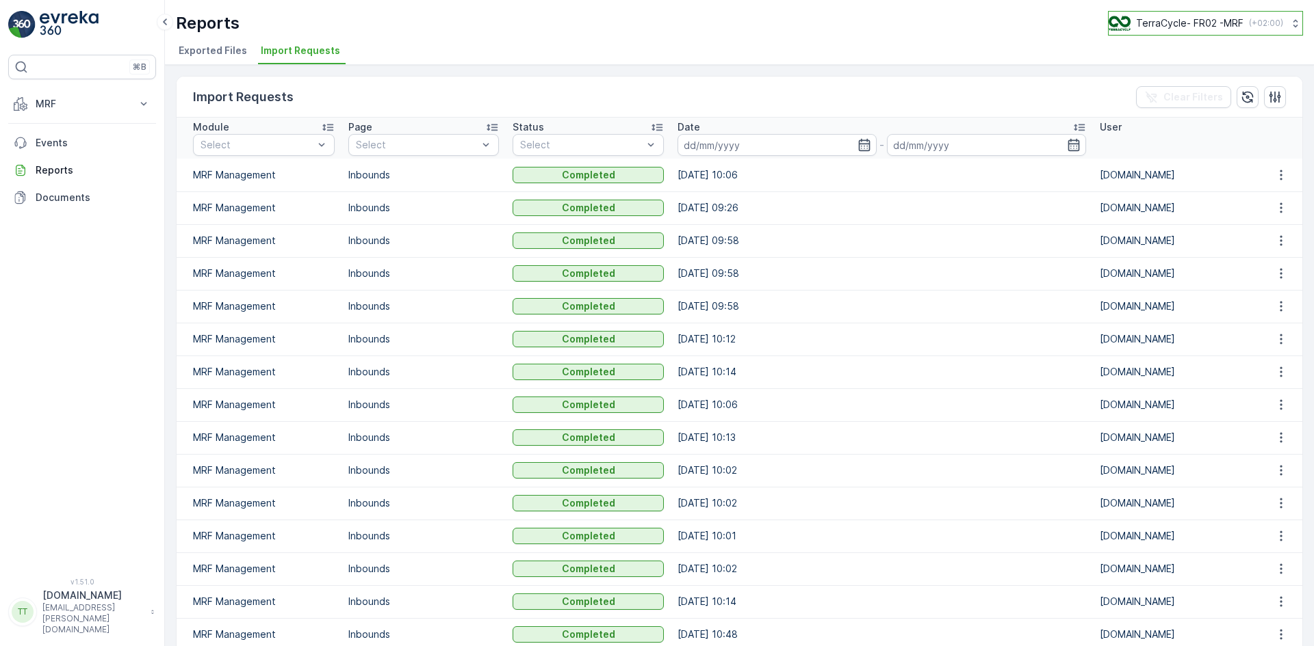
click at [1192, 22] on p "TerraCycle- FR02 -MRF" at bounding box center [1189, 23] width 107 height 14
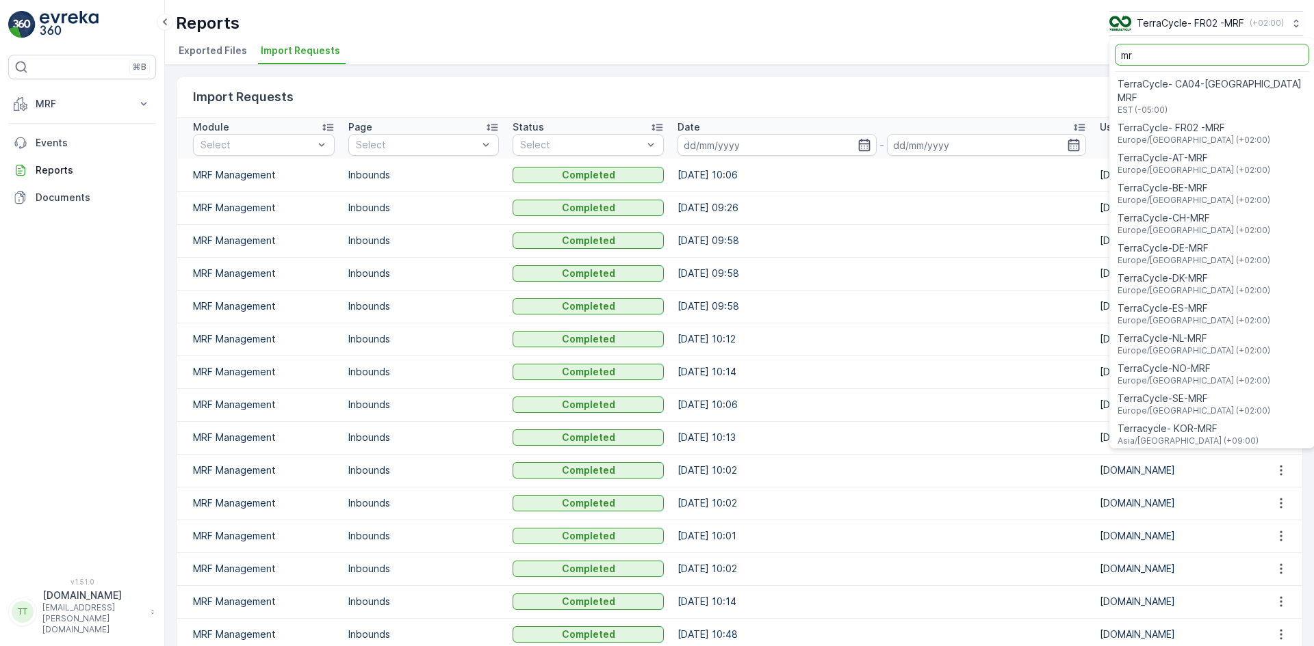
type input "mrf"
drag, startPoint x: 1148, startPoint y: 47, endPoint x: 1072, endPoint y: 44, distance: 76.0
click at [1072, 44] on div "Reports TerraCycle- FR02 -MRF ( +02:00 ) mrf TerraCycle- CA04-Canada MRF EST (-…" at bounding box center [739, 32] width 1149 height 65
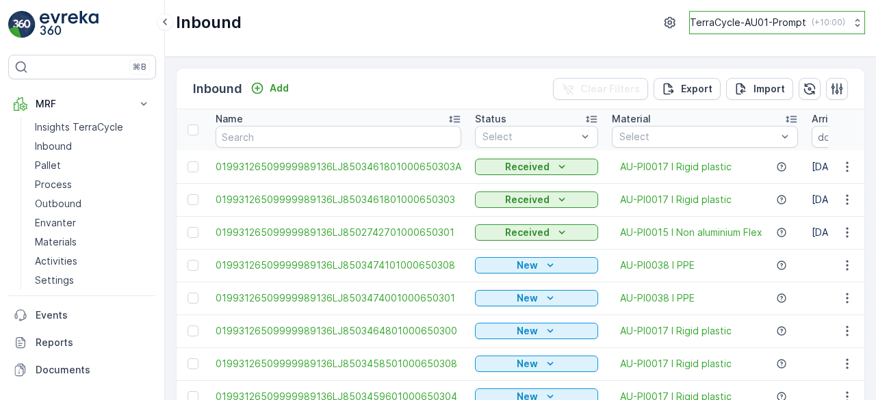
click at [772, 23] on p "TerraCycle-AU01-Prompt" at bounding box center [748, 23] width 116 height 14
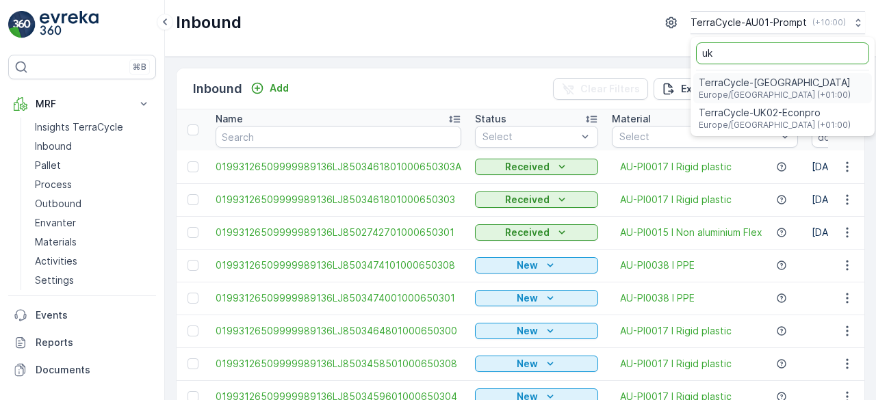
type input "uk"
drag, startPoint x: 724, startPoint y: 52, endPoint x: 672, endPoint y: 51, distance: 52.0
click at [672, 51] on div "Inbound TerraCycle-AU01-Prompt ( +10:00 ) uk TerraCycle-[GEOGRAPHIC_DATA] [GEOG…" at bounding box center [520, 28] width 711 height 57
type input "aur"
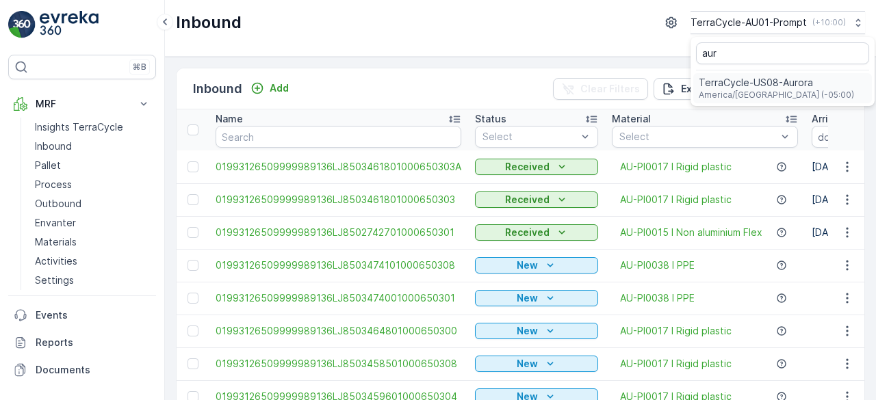
click at [740, 85] on span "TerraCycle-US08-Aurora" at bounding box center [775, 83] width 155 height 14
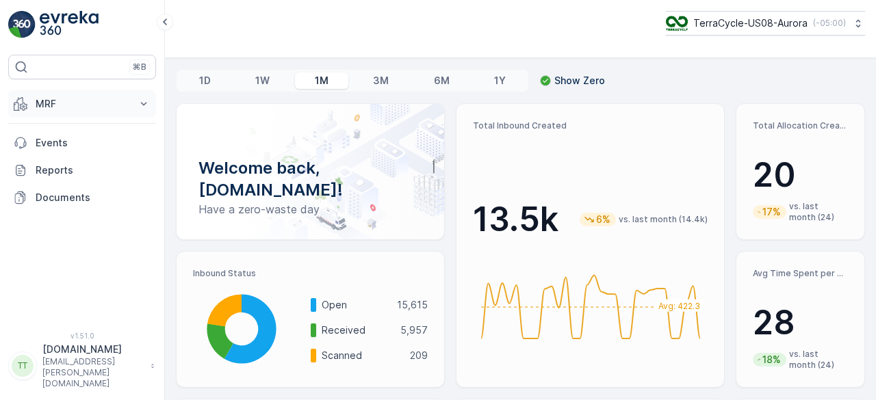
click at [77, 106] on p "MRF" at bounding box center [82, 104] width 93 height 14
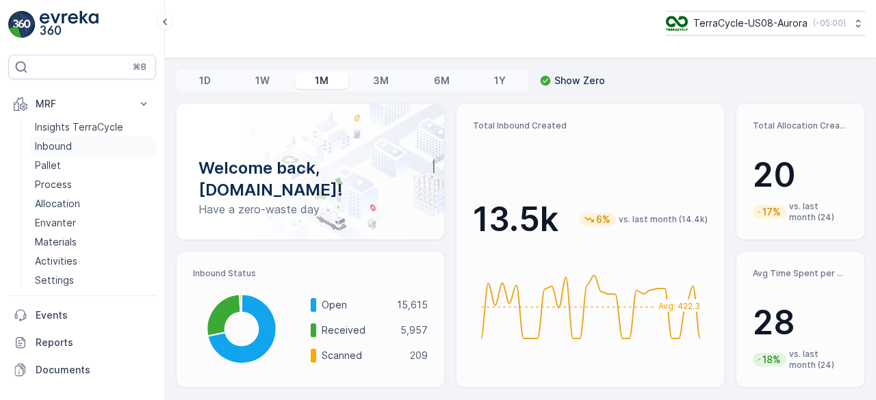
click at [37, 143] on p "Inbound" at bounding box center [53, 147] width 37 height 14
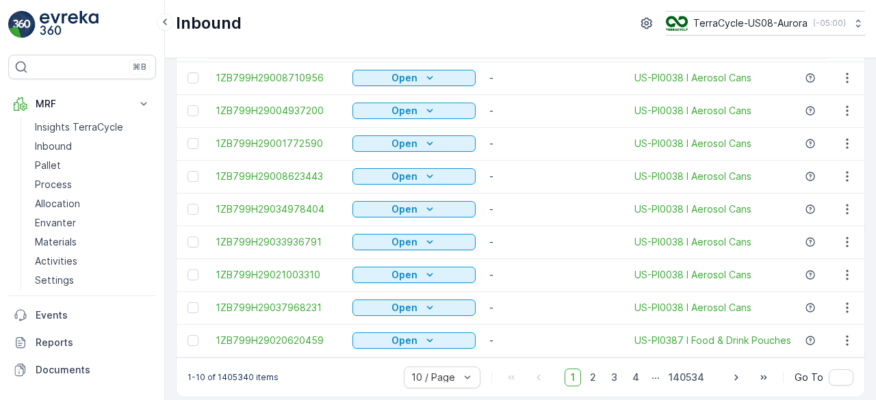
scroll to position [136, 0]
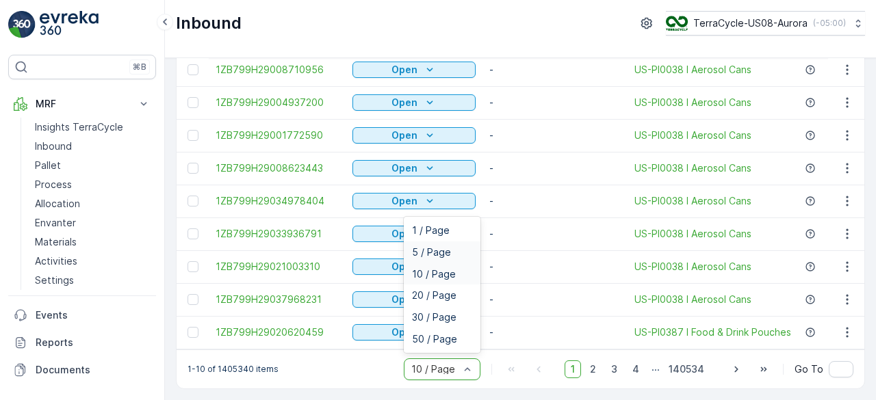
click at [435, 250] on span "5 / Page" at bounding box center [431, 252] width 39 height 11
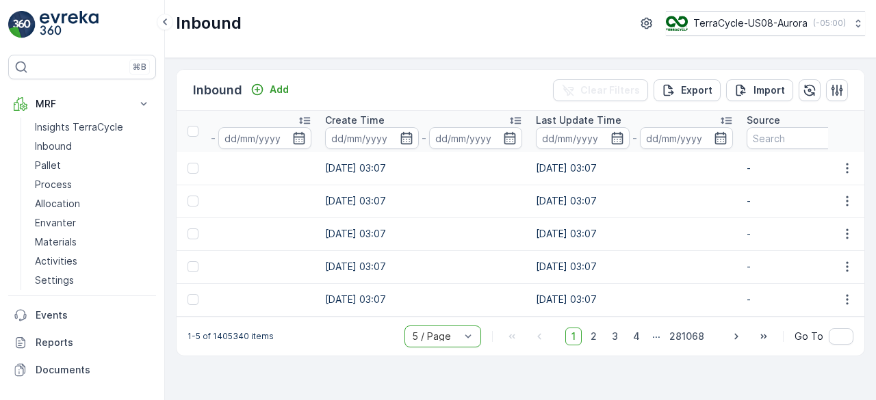
scroll to position [0, 691]
click at [610, 139] on icon "button" at bounding box center [612, 138] width 14 height 14
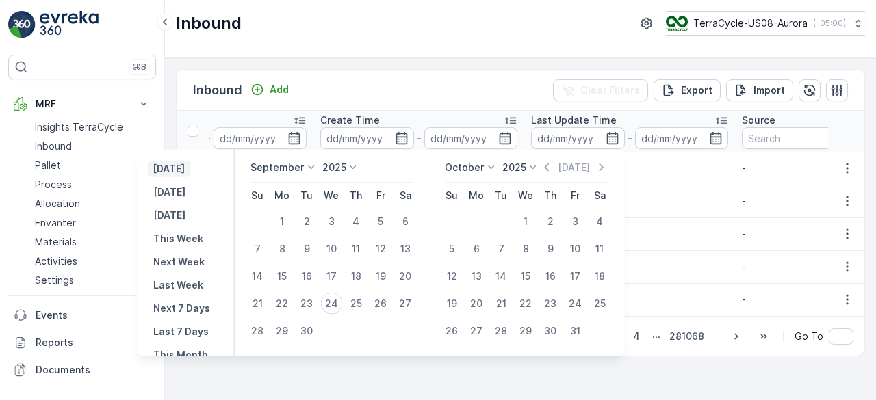
click at [185, 169] on p "[DATE]" at bounding box center [169, 169] width 32 height 14
type input "[DATE]"
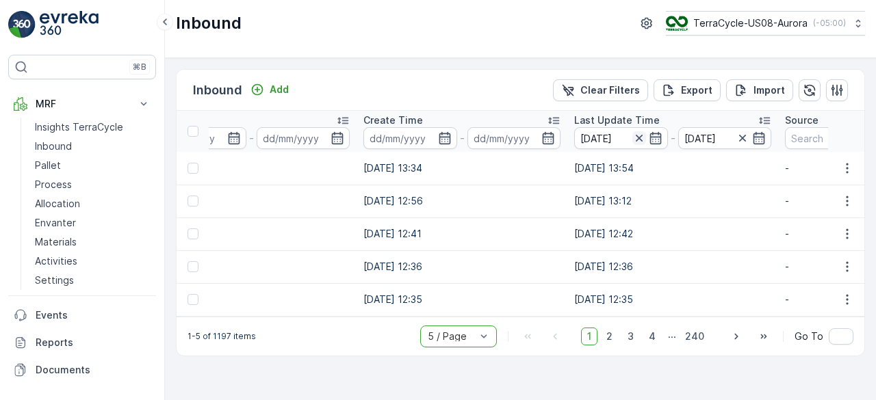
click at [643, 136] on icon "button" at bounding box center [639, 138] width 14 height 14
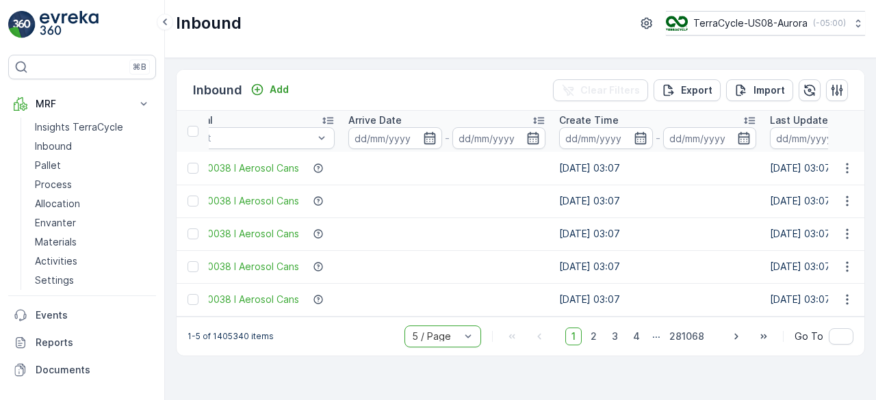
scroll to position [0, 410]
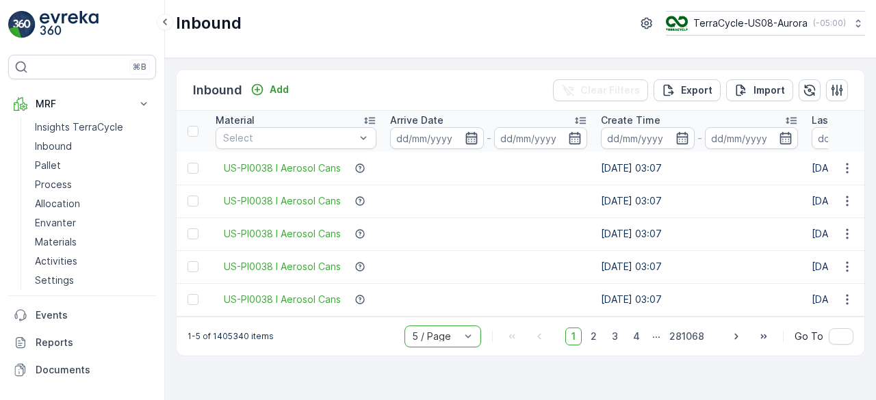
click at [472, 138] on icon "button" at bounding box center [472, 138] width 14 height 14
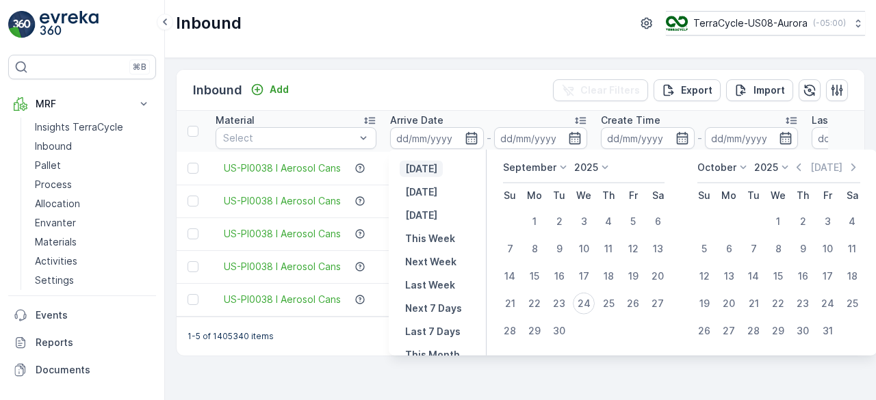
click at [437, 167] on p "[DATE]" at bounding box center [421, 169] width 32 height 14
type input "[DATE]"
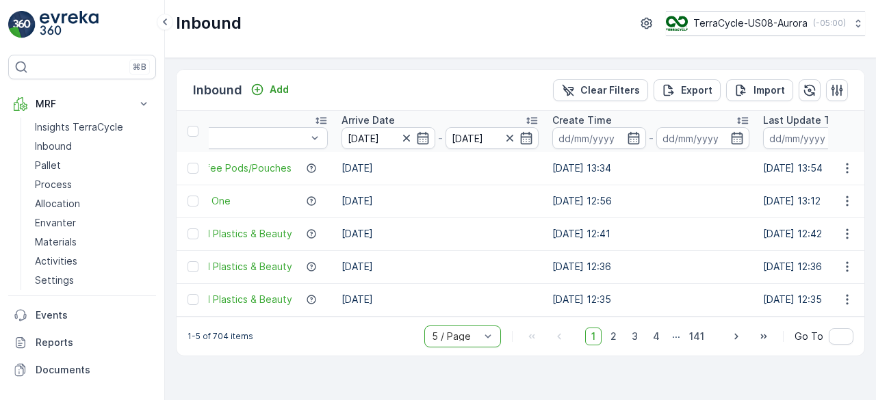
scroll to position [0, 497]
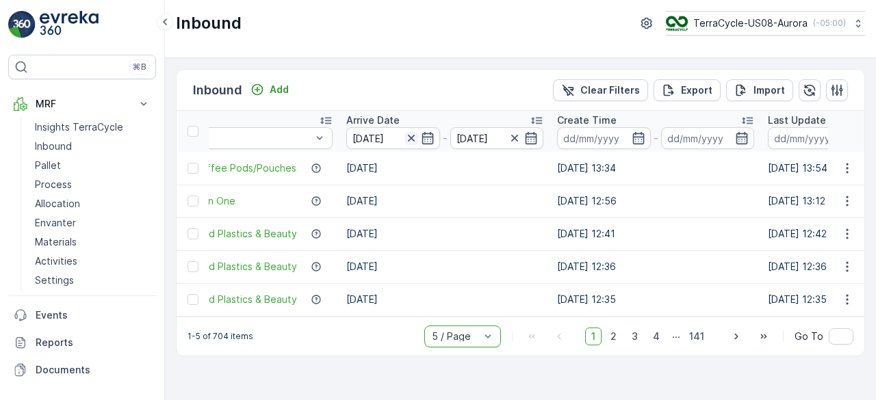
click at [411, 138] on icon "button" at bounding box center [410, 138] width 7 height 7
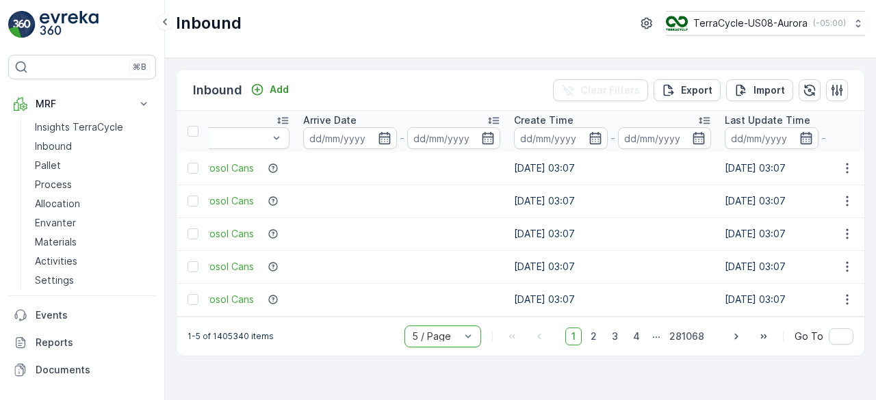
click at [807, 133] on icon "button" at bounding box center [806, 138] width 14 height 14
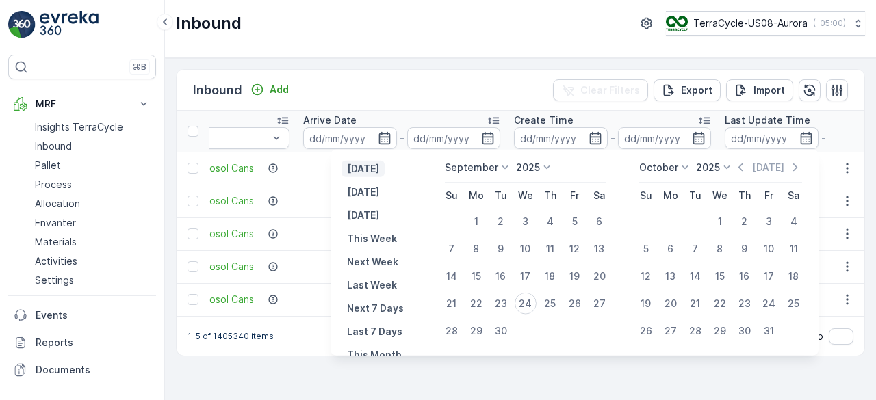
click at [363, 168] on p "[DATE]" at bounding box center [363, 169] width 32 height 14
type input "[DATE]"
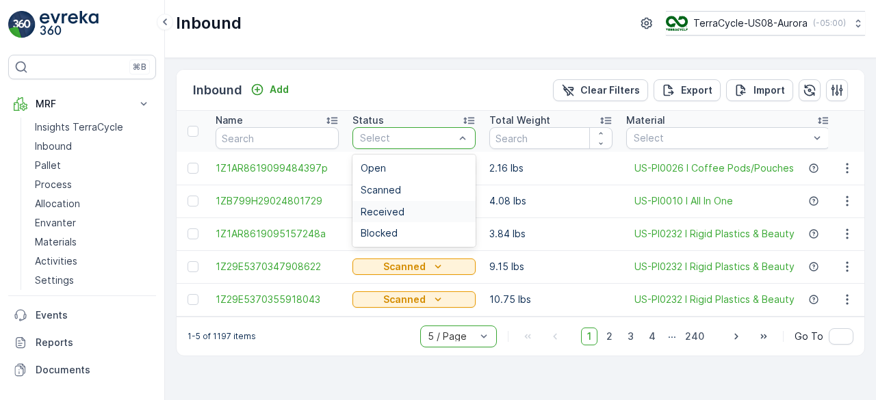
click at [398, 211] on span "Received" at bounding box center [383, 212] width 44 height 11
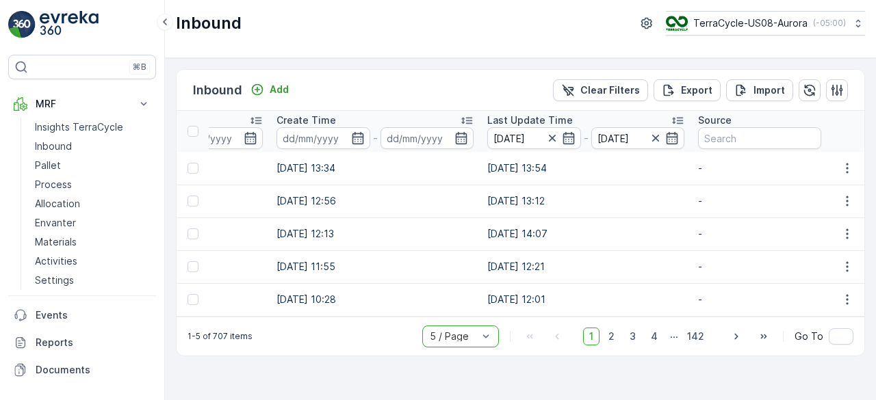
scroll to position [0, 786]
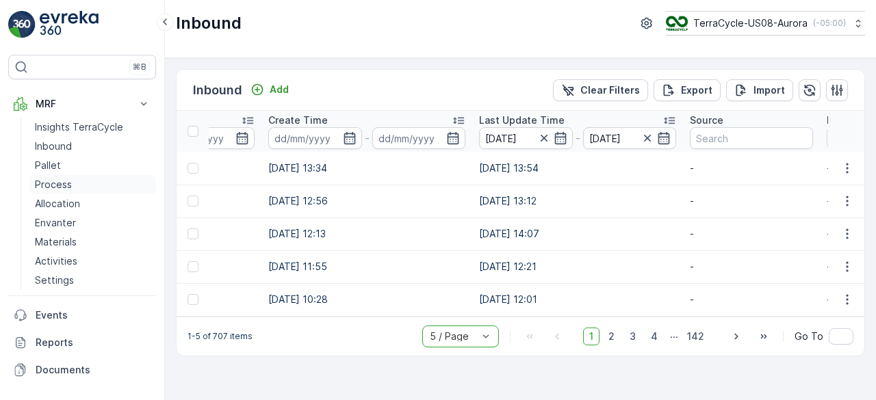
click at [64, 185] on p "Process" at bounding box center [53, 185] width 37 height 14
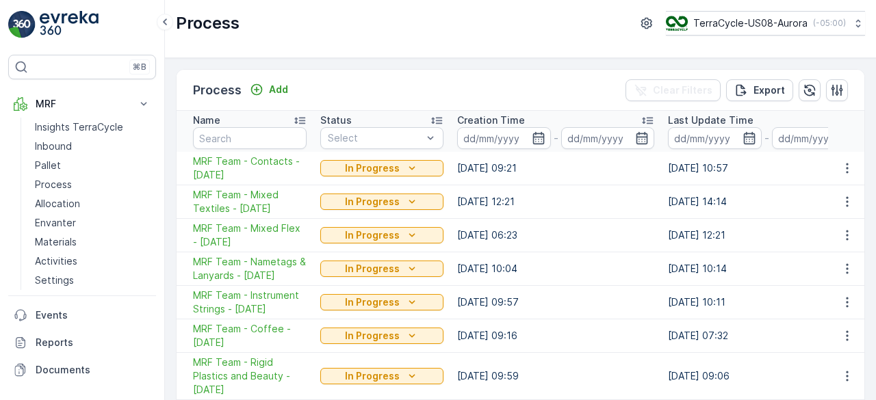
click at [748, 138] on icon "button" at bounding box center [749, 138] width 14 height 14
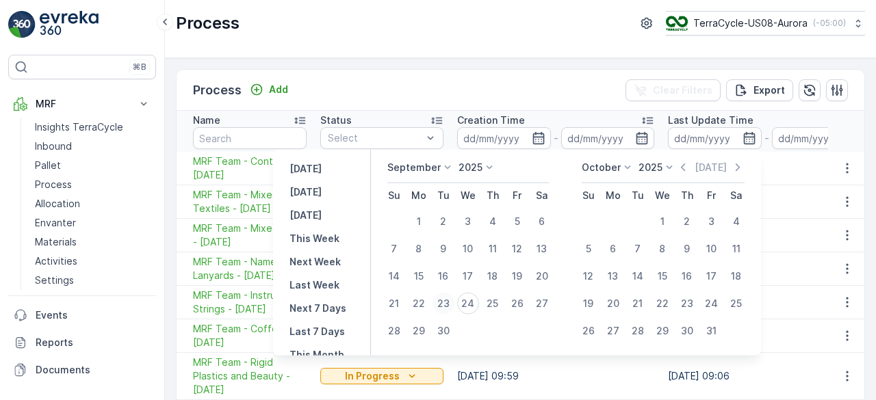
click at [445, 310] on div "23" at bounding box center [443, 304] width 22 height 22
type input "[DATE]"
click at [470, 302] on div "24" at bounding box center [468, 304] width 22 height 22
type input "24.09.2025"
click at [452, 302] on div "23" at bounding box center [443, 304] width 22 height 22
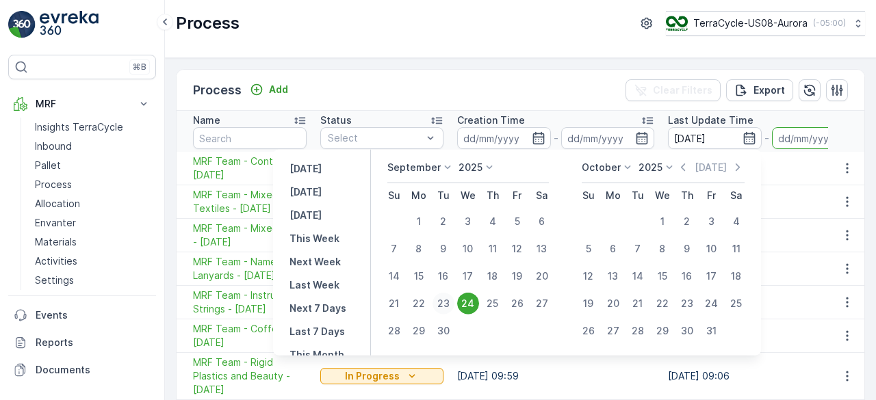
type input "[DATE]"
click at [464, 302] on div "24" at bounding box center [468, 304] width 22 height 22
type input "24.09.2025"
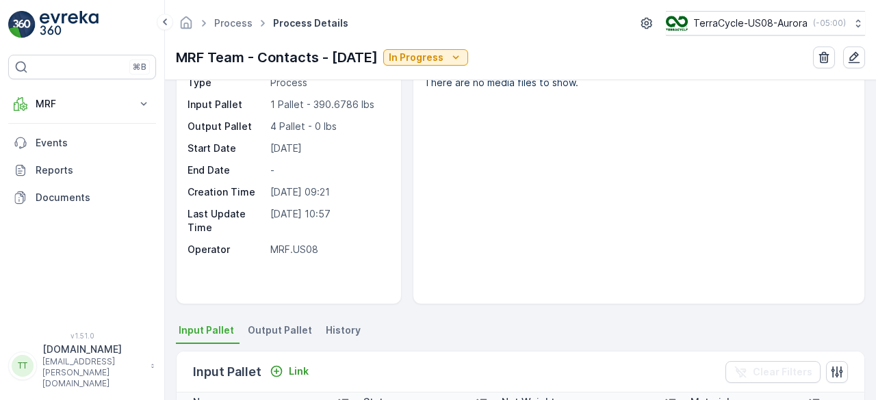
scroll to position [274, 0]
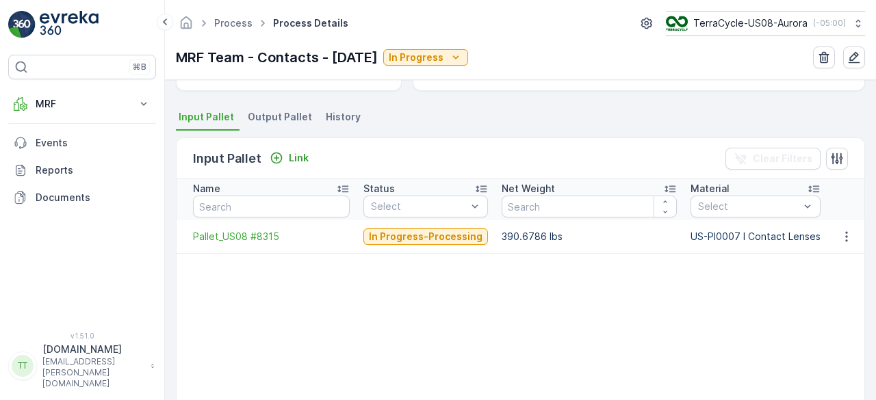
click at [327, 116] on span "History" at bounding box center [343, 117] width 35 height 14
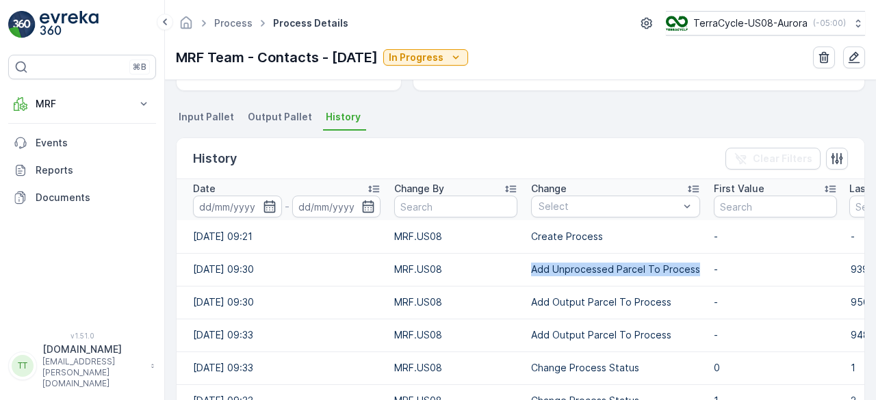
drag, startPoint x: 532, startPoint y: 269, endPoint x: 693, endPoint y: 265, distance: 160.8
click at [693, 265] on p "Add Unprocessed Parcel To Process" at bounding box center [615, 270] width 169 height 14
copy p "Add Unprocessed Parcel To Process"
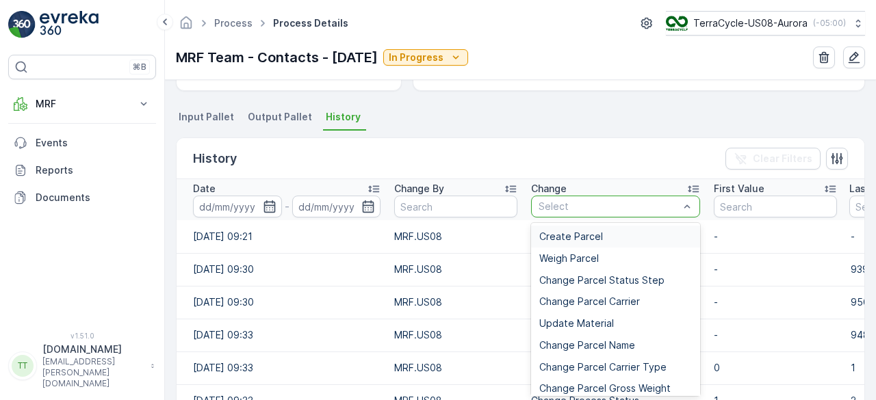
type input "Add Unprocessed Parcel To Process"
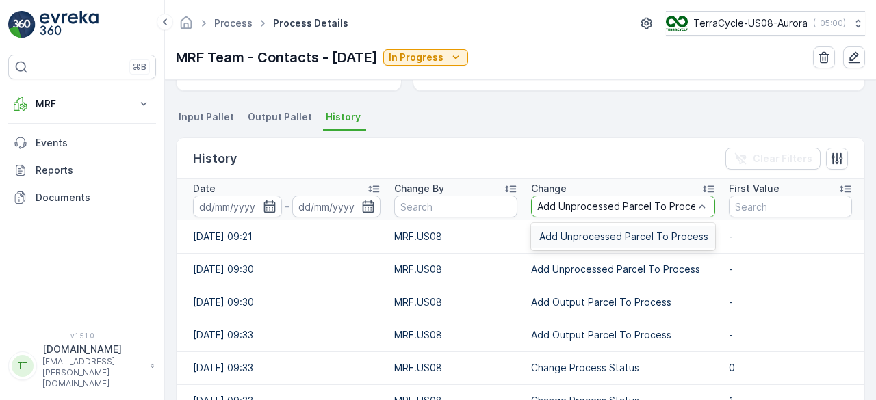
scroll to position [0, 11]
click at [564, 235] on span "Add Unprocessed Parcel To Process" at bounding box center [623, 236] width 169 height 11
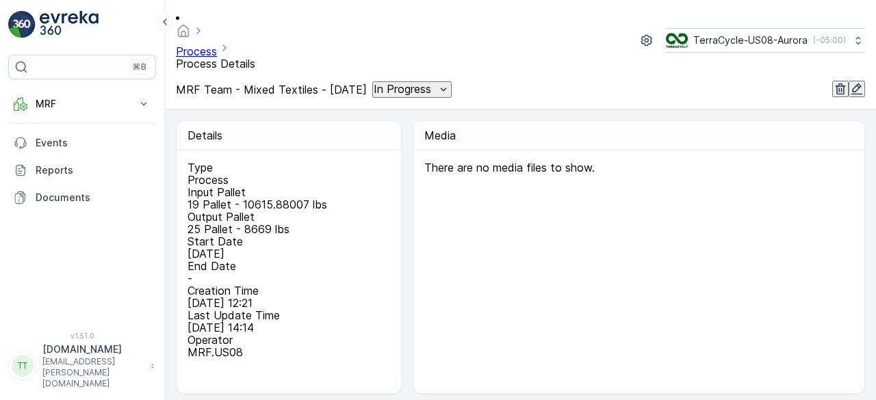
scroll to position [205, 0]
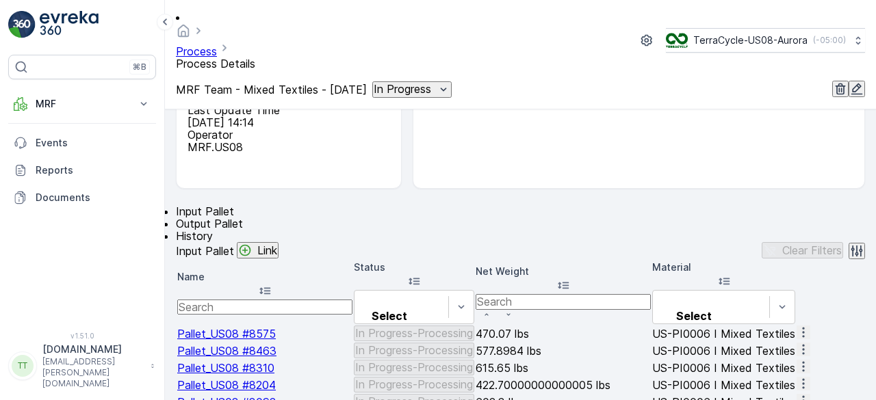
click at [213, 229] on span "History" at bounding box center [194, 236] width 37 height 14
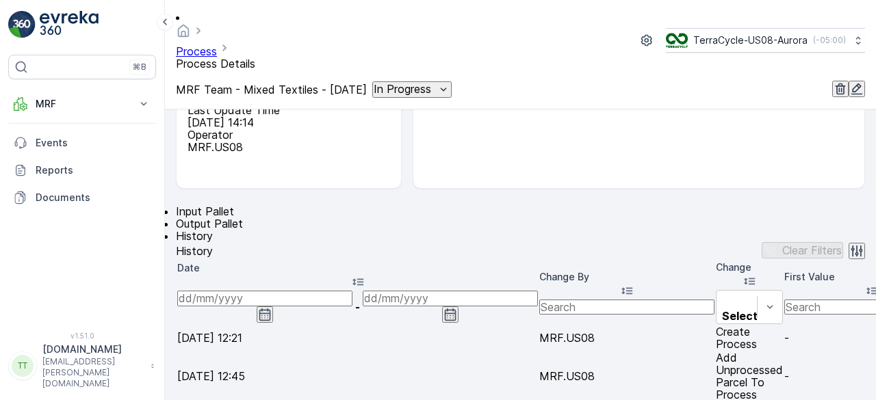
scroll to position [274, 0]
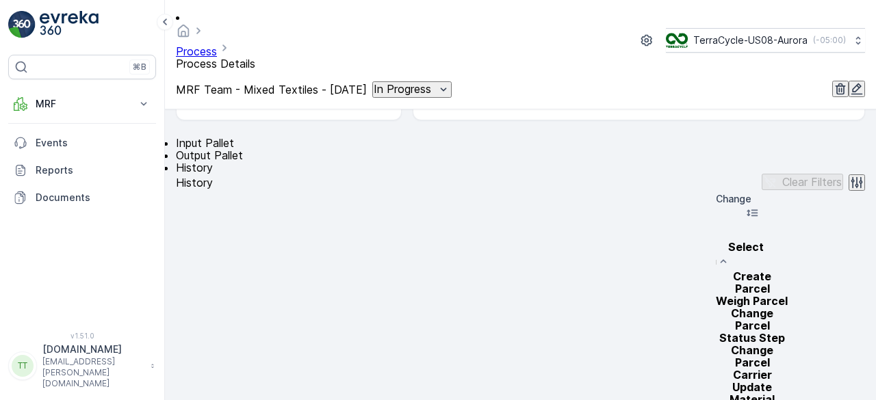
type input "Add Unprocessed Parcel To Process"
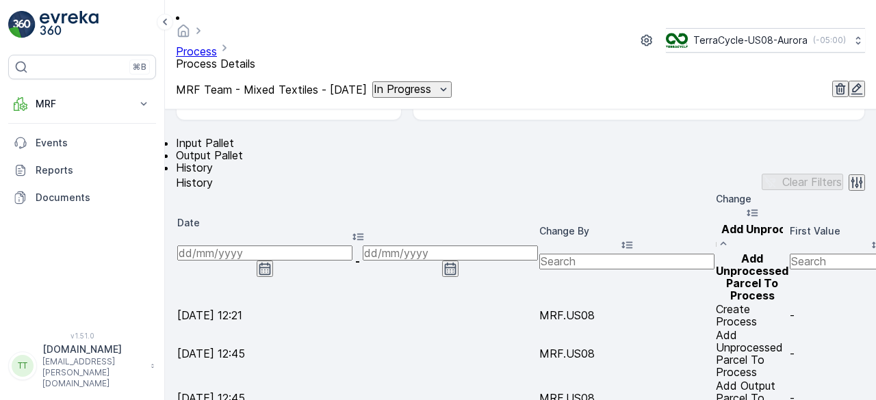
click at [716, 252] on span "Add Unprocessed Parcel To Process" at bounding box center [752, 277] width 73 height 51
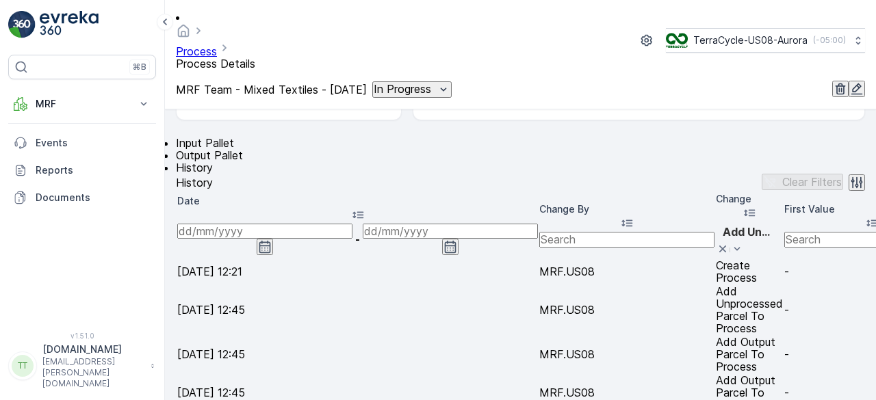
scroll to position [0, 0]
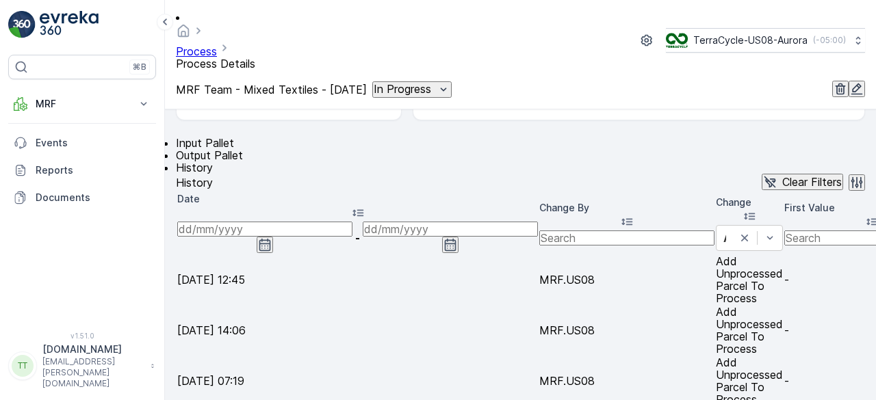
click at [270, 239] on icon "button" at bounding box center [265, 245] width 12 height 12
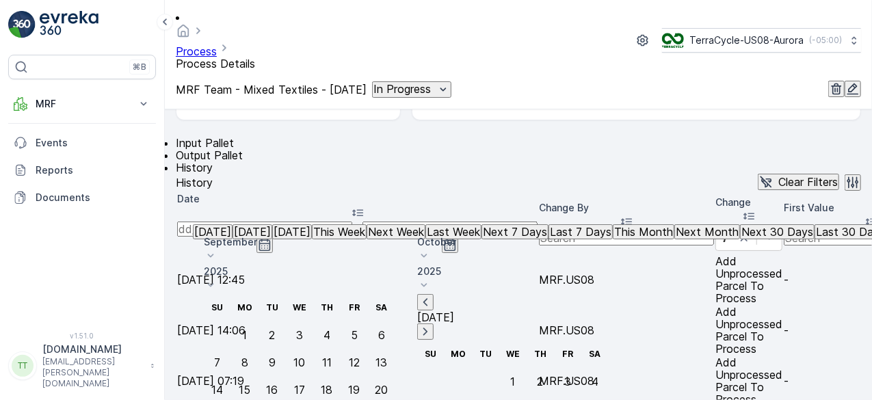
click at [231, 238] on p "[DATE]" at bounding box center [212, 232] width 37 height 12
type input "[DATE]"
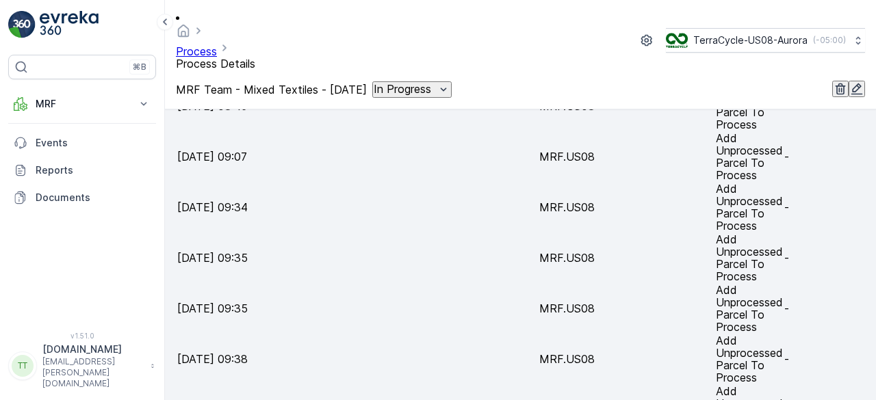
scroll to position [361, 0]
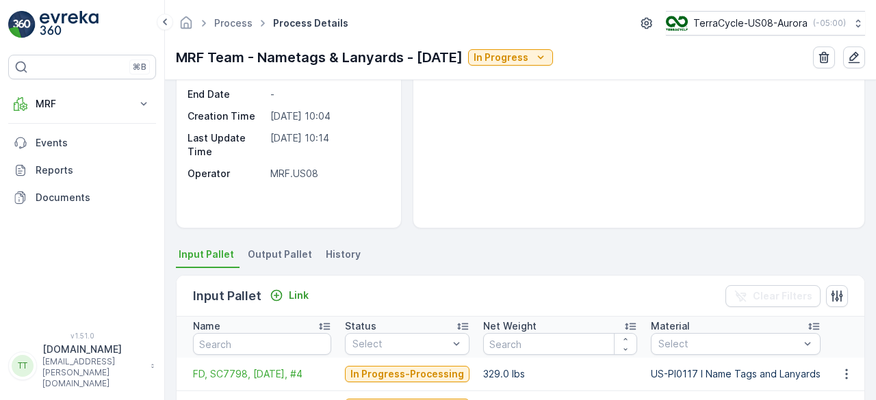
scroll to position [137, 0]
click at [337, 255] on span "History" at bounding box center [343, 254] width 35 height 14
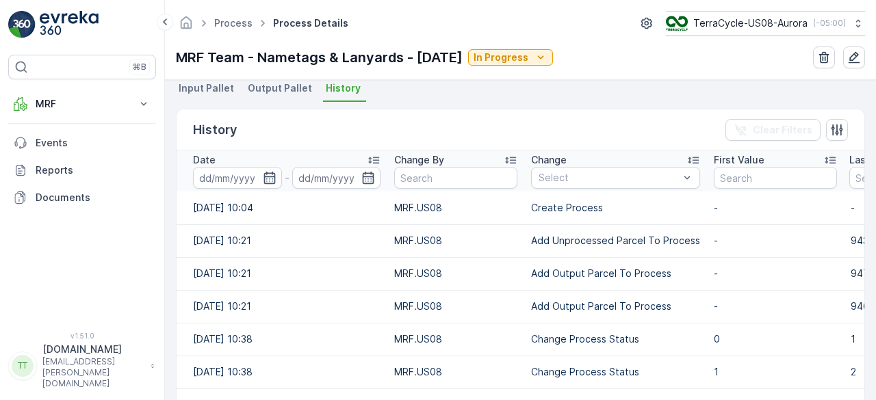
scroll to position [274, 0]
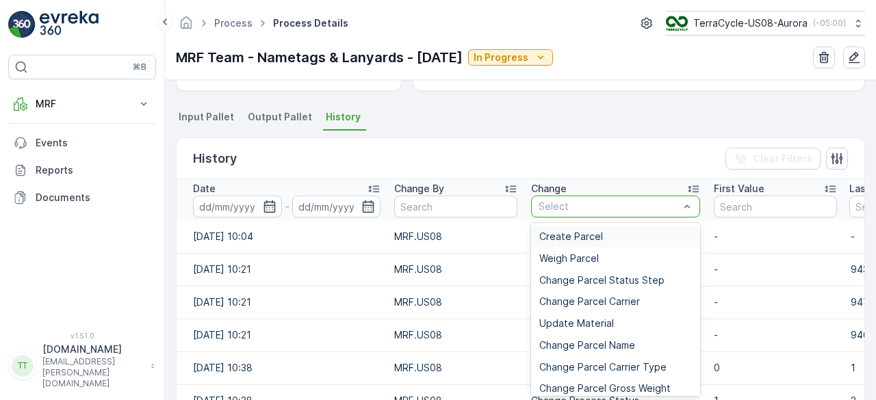
type input "Add Unprocessed Parcel To Process"
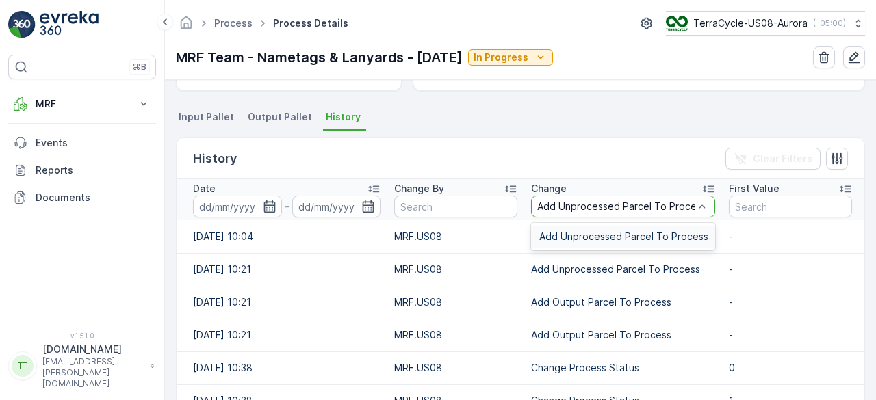
scroll to position [0, 11]
click at [565, 236] on span "Add Unprocessed Parcel To Process" at bounding box center [623, 236] width 169 height 11
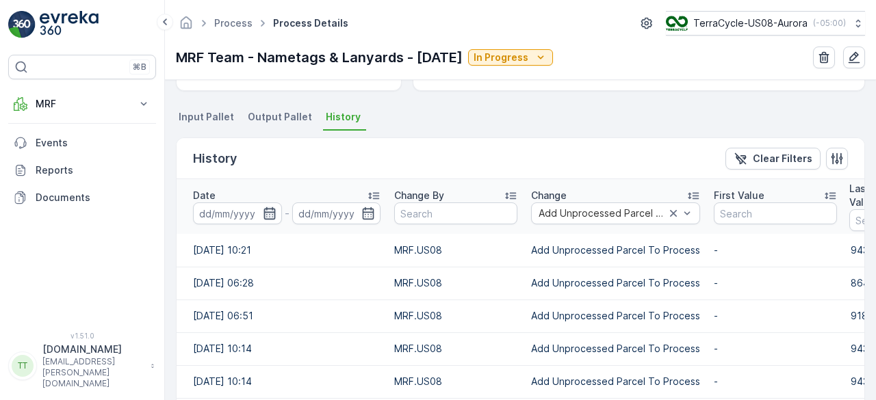
click at [269, 211] on icon "button" at bounding box center [269, 213] width 12 height 12
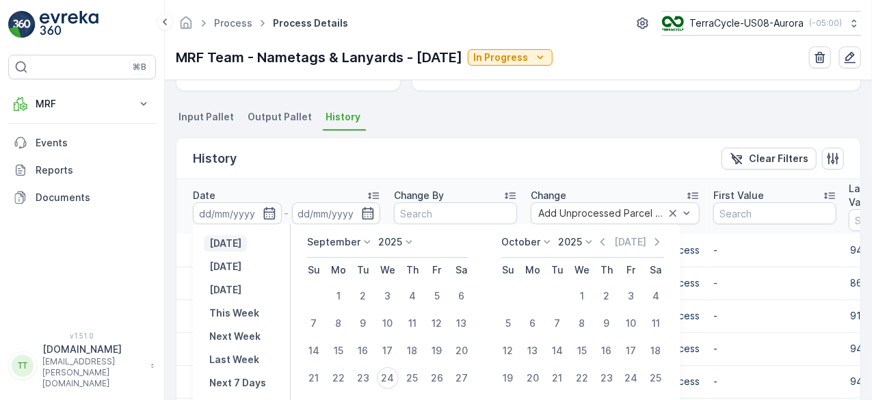
click at [230, 240] on p "[DATE]" at bounding box center [225, 244] width 32 height 14
type input "[DATE]"
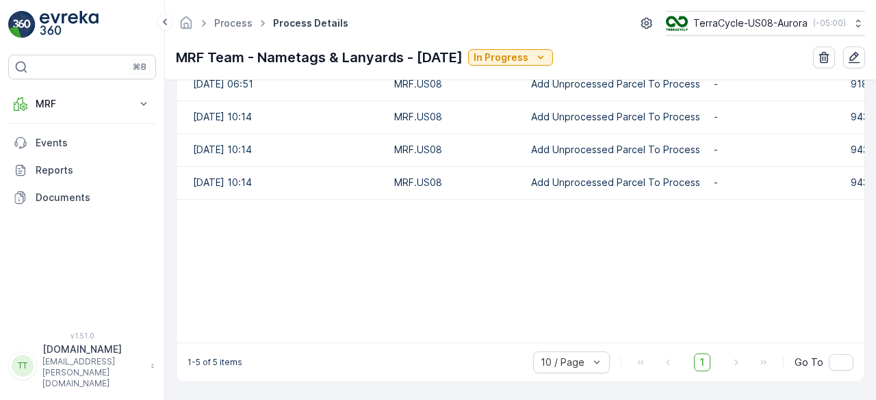
scroll to position [478, 0]
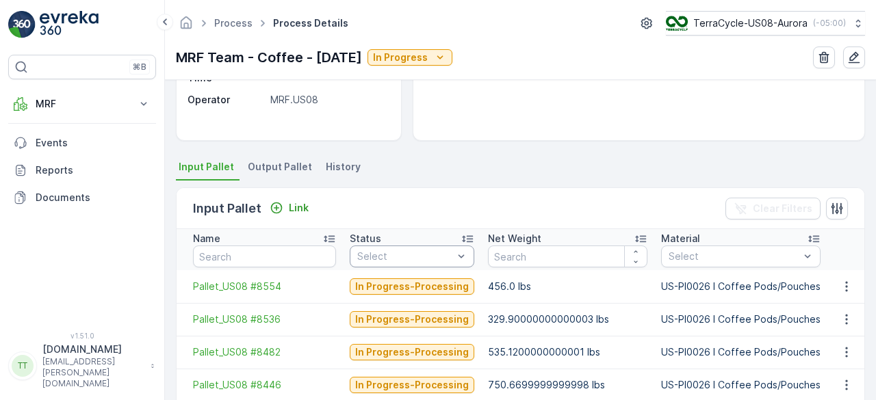
scroll to position [205, 0]
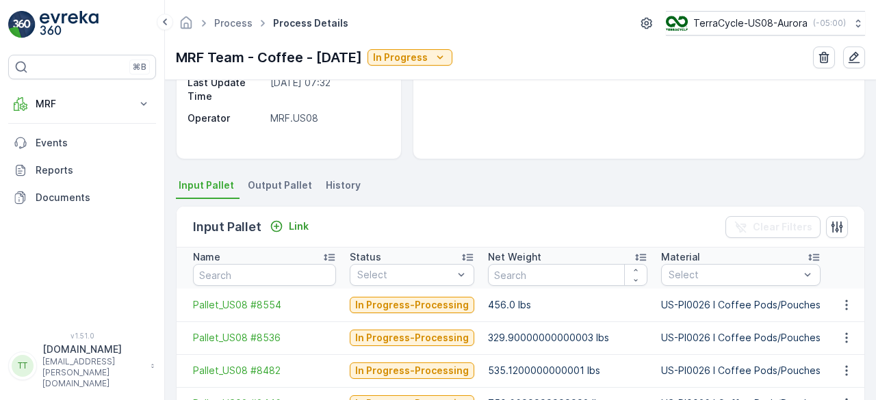
click at [341, 181] on span "History" at bounding box center [343, 186] width 35 height 14
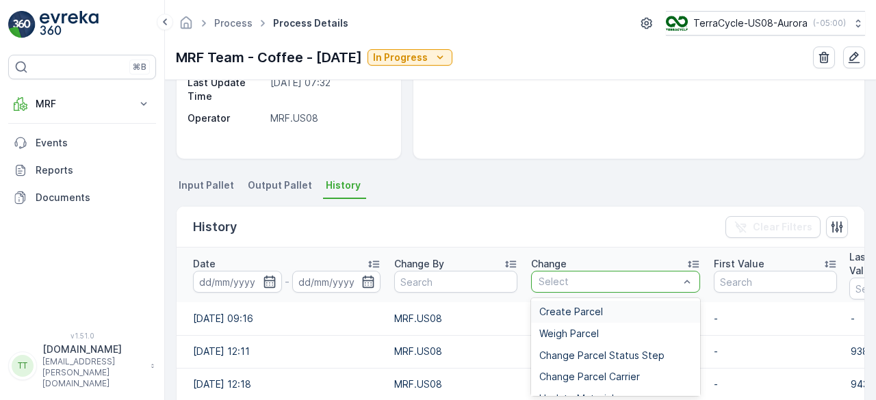
type input "Add Unprocessed Parcel To Process"
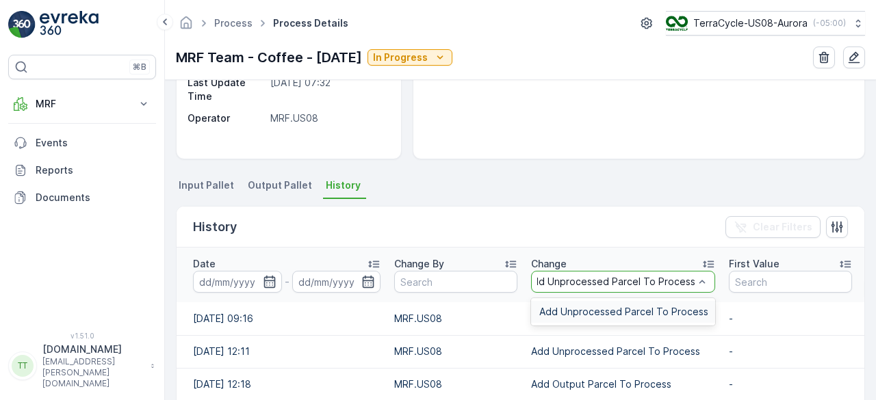
click at [557, 309] on span "Add Unprocessed Parcel To Process" at bounding box center [623, 311] width 169 height 11
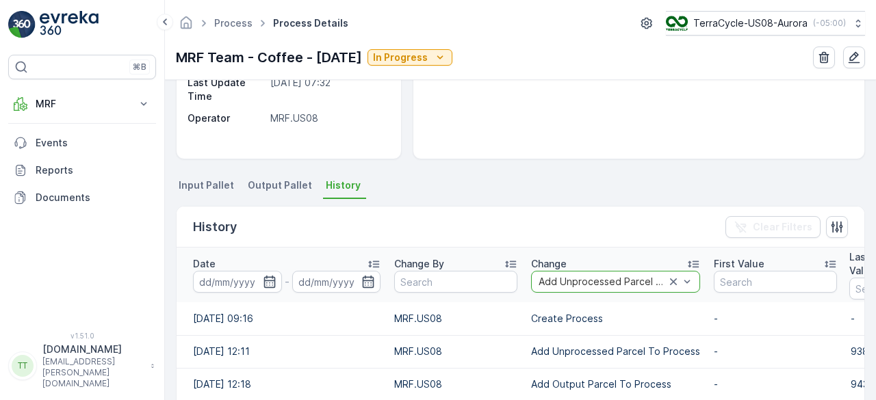
scroll to position [0, 0]
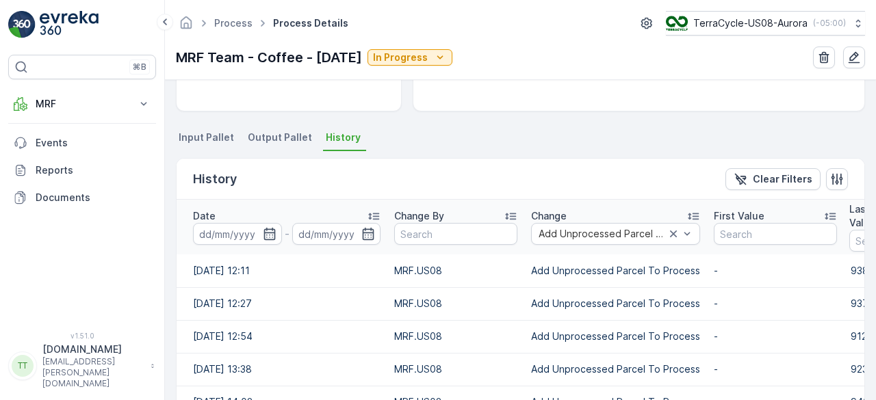
scroll to position [274, 0]
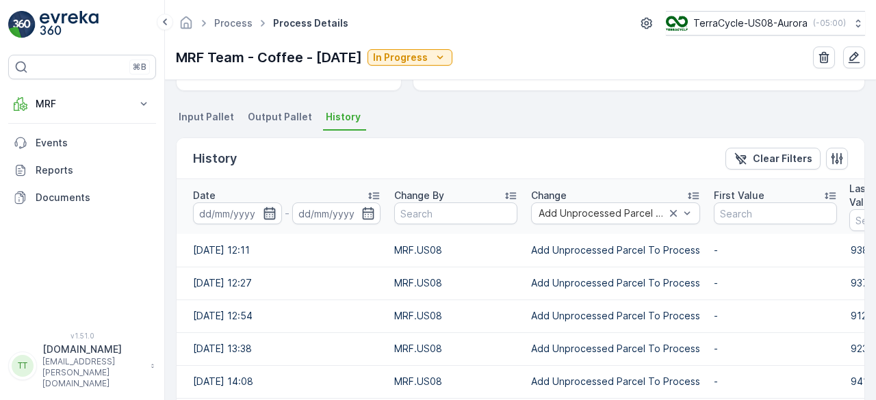
click at [265, 210] on icon "button" at bounding box center [269, 213] width 12 height 12
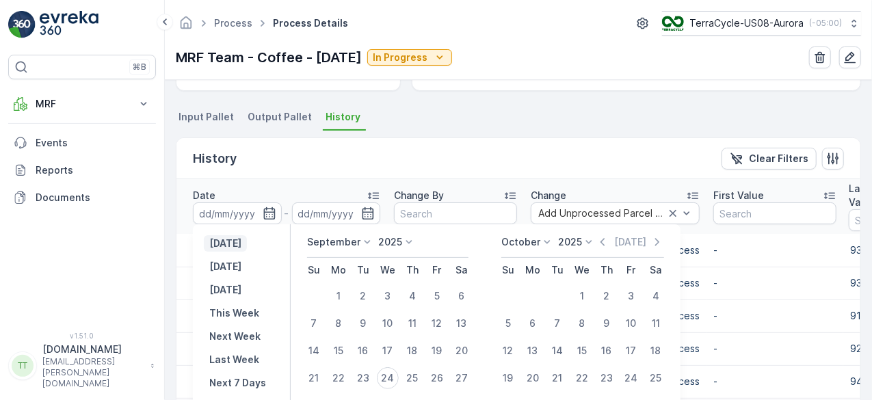
click at [241, 240] on p "[DATE]" at bounding box center [225, 244] width 32 height 14
type input "[DATE]"
